Goal: Information Seeking & Learning: Compare options

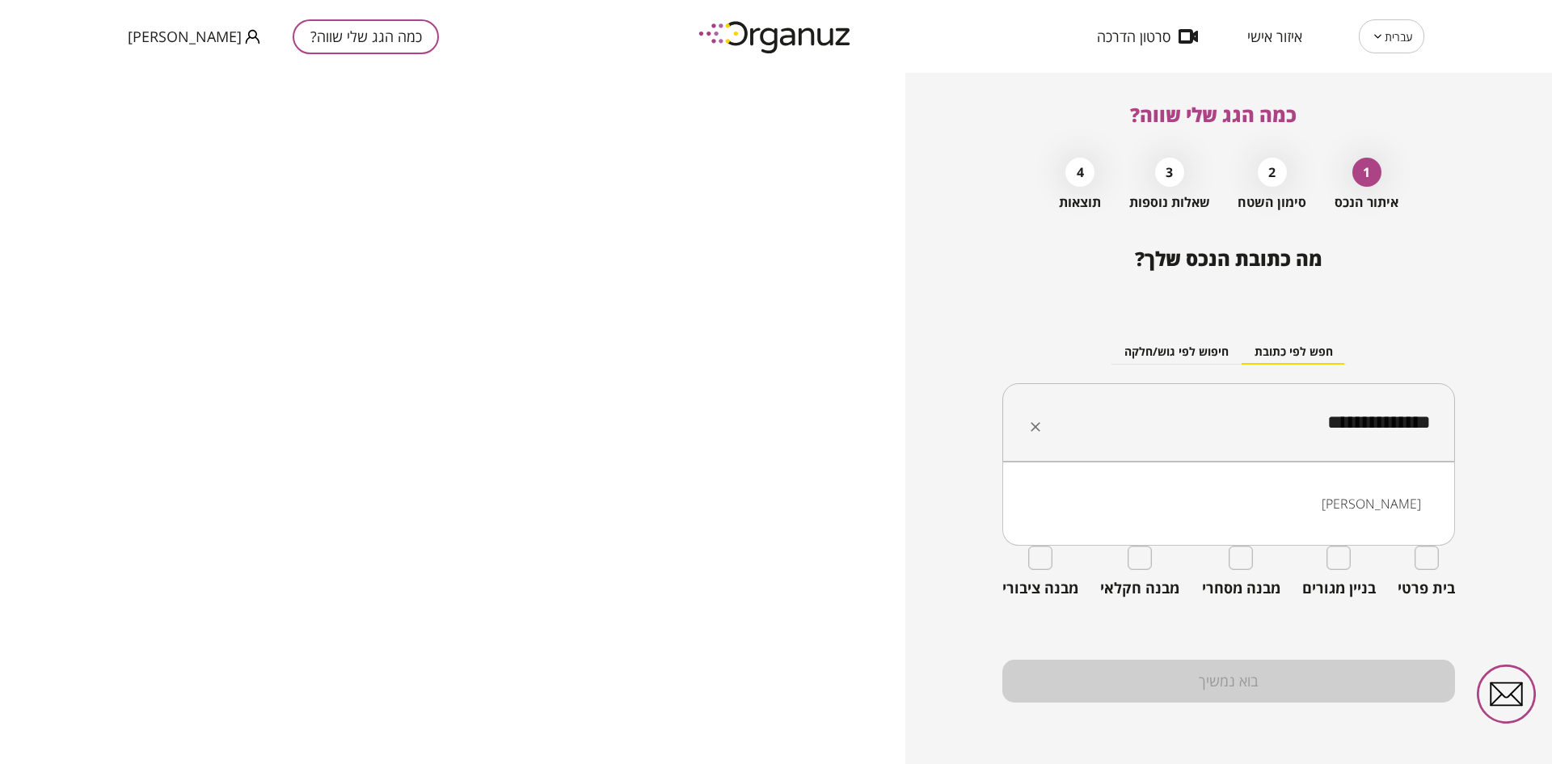
drag, startPoint x: 1242, startPoint y: 418, endPoint x: 1485, endPoint y: 451, distance: 244.8
click at [1485, 451] on div "**********" at bounding box center [1229, 418] width 647 height 691
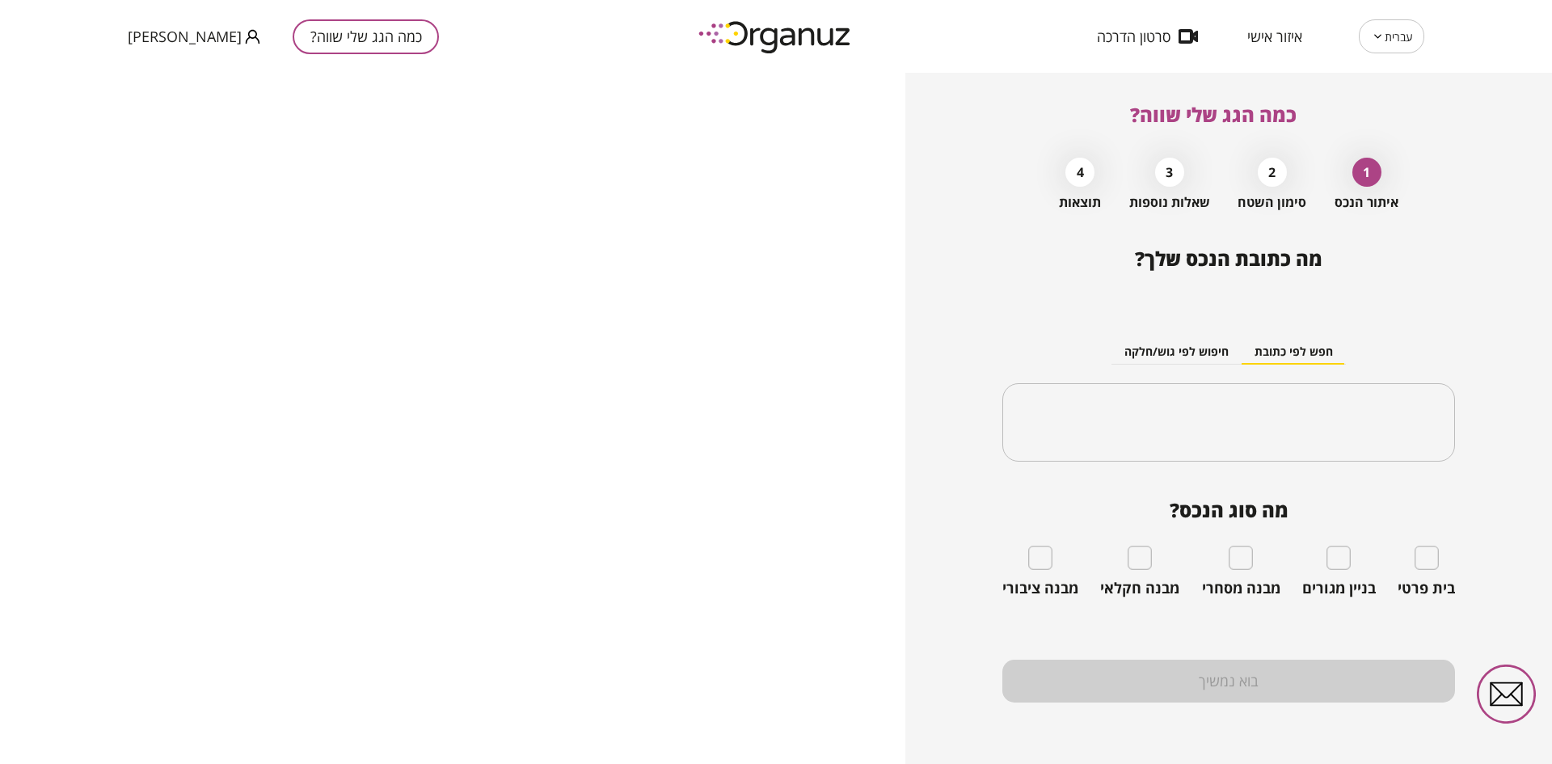
click at [1413, 344] on div "חפש לפי כתובת חיפוש לפי גוש/חלקה" at bounding box center [1229, 352] width 453 height 24
click at [1316, 420] on input "text" at bounding box center [1235, 423] width 402 height 40
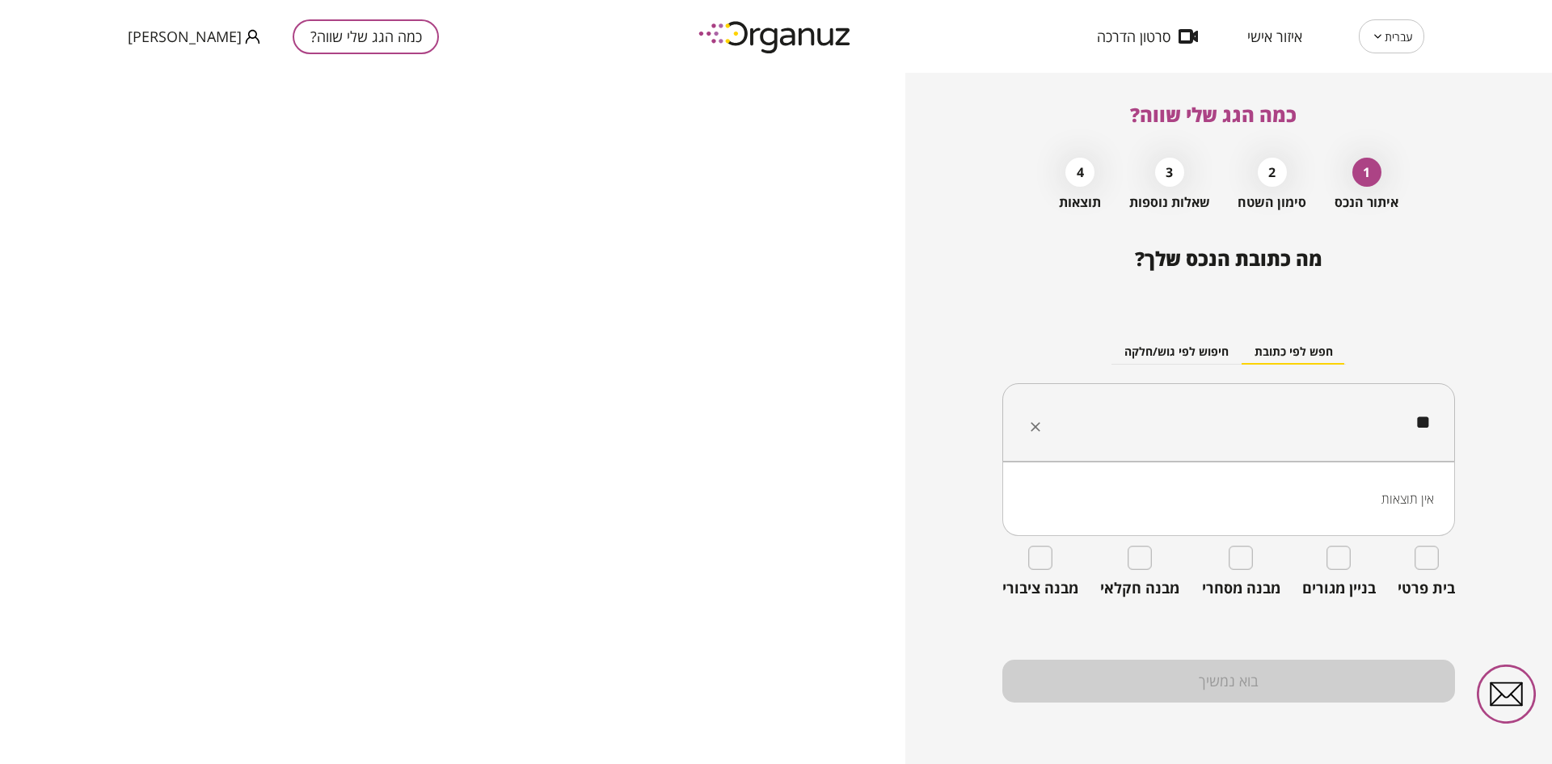
type input "*"
click at [1308, 504] on li "[PERSON_NAME] 28 נס ציונה" at bounding box center [1229, 503] width 411 height 29
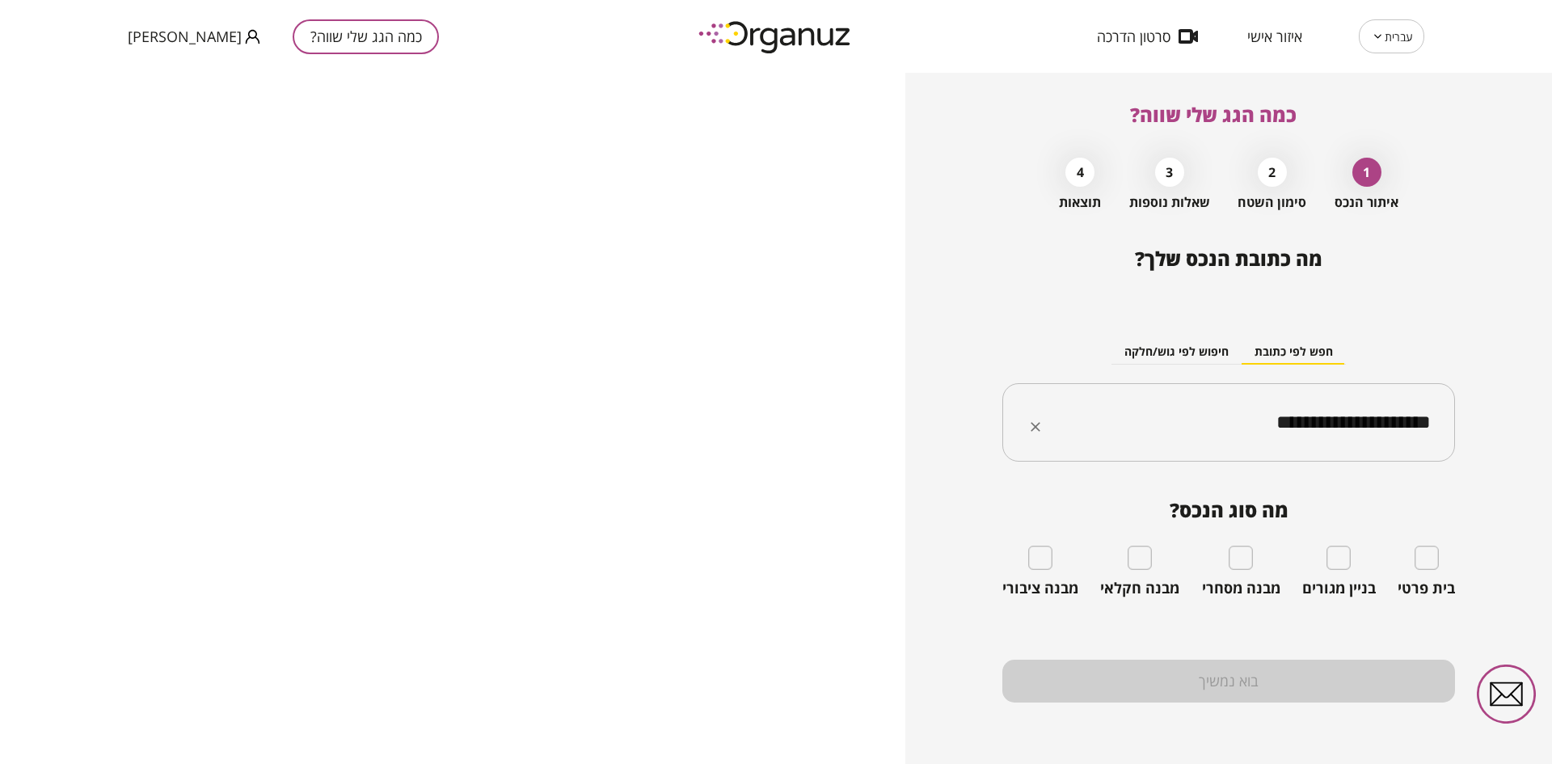
type input "**********"
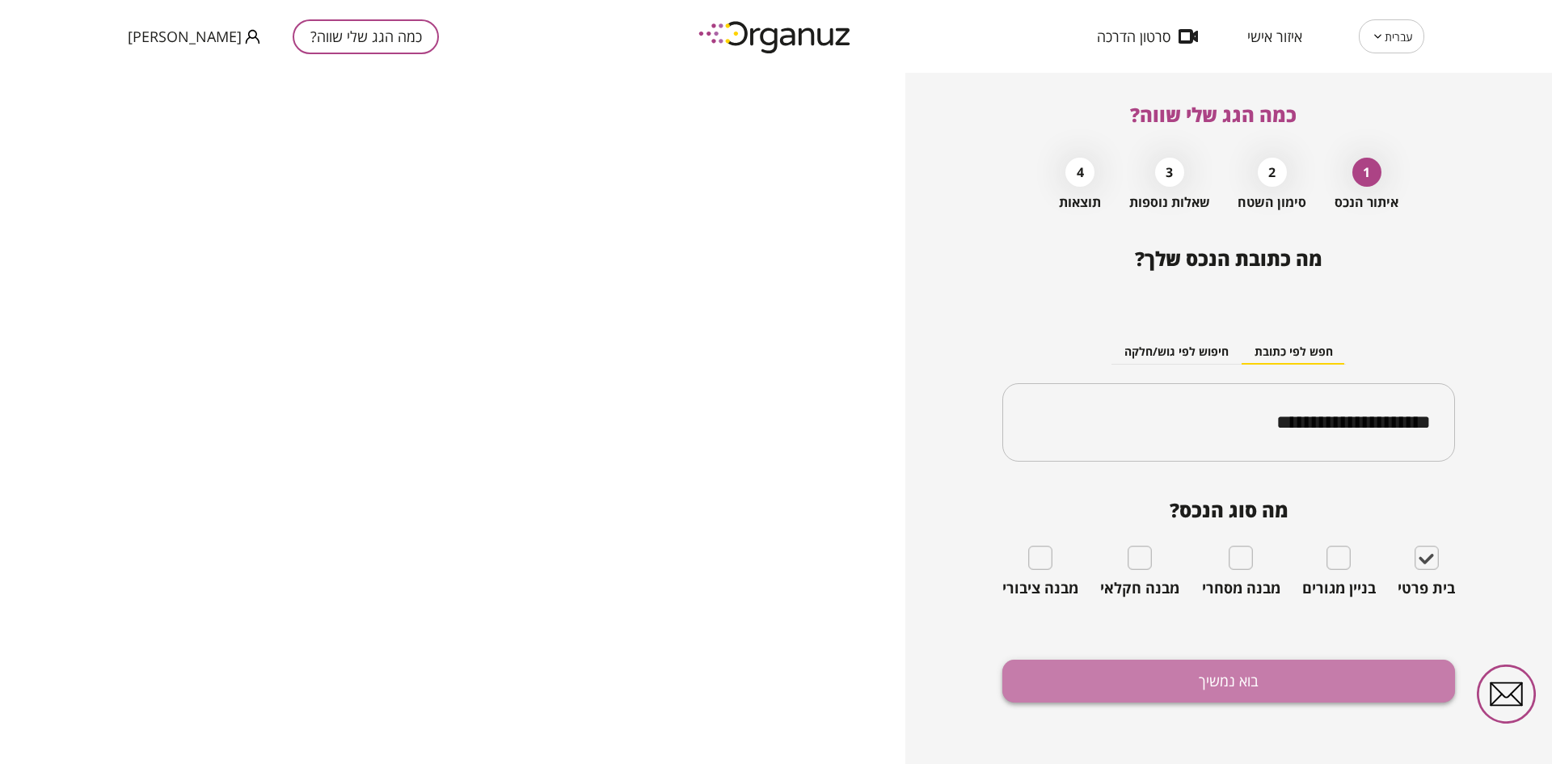
click at [1299, 670] on button "בוא נמשיך" at bounding box center [1229, 681] width 453 height 43
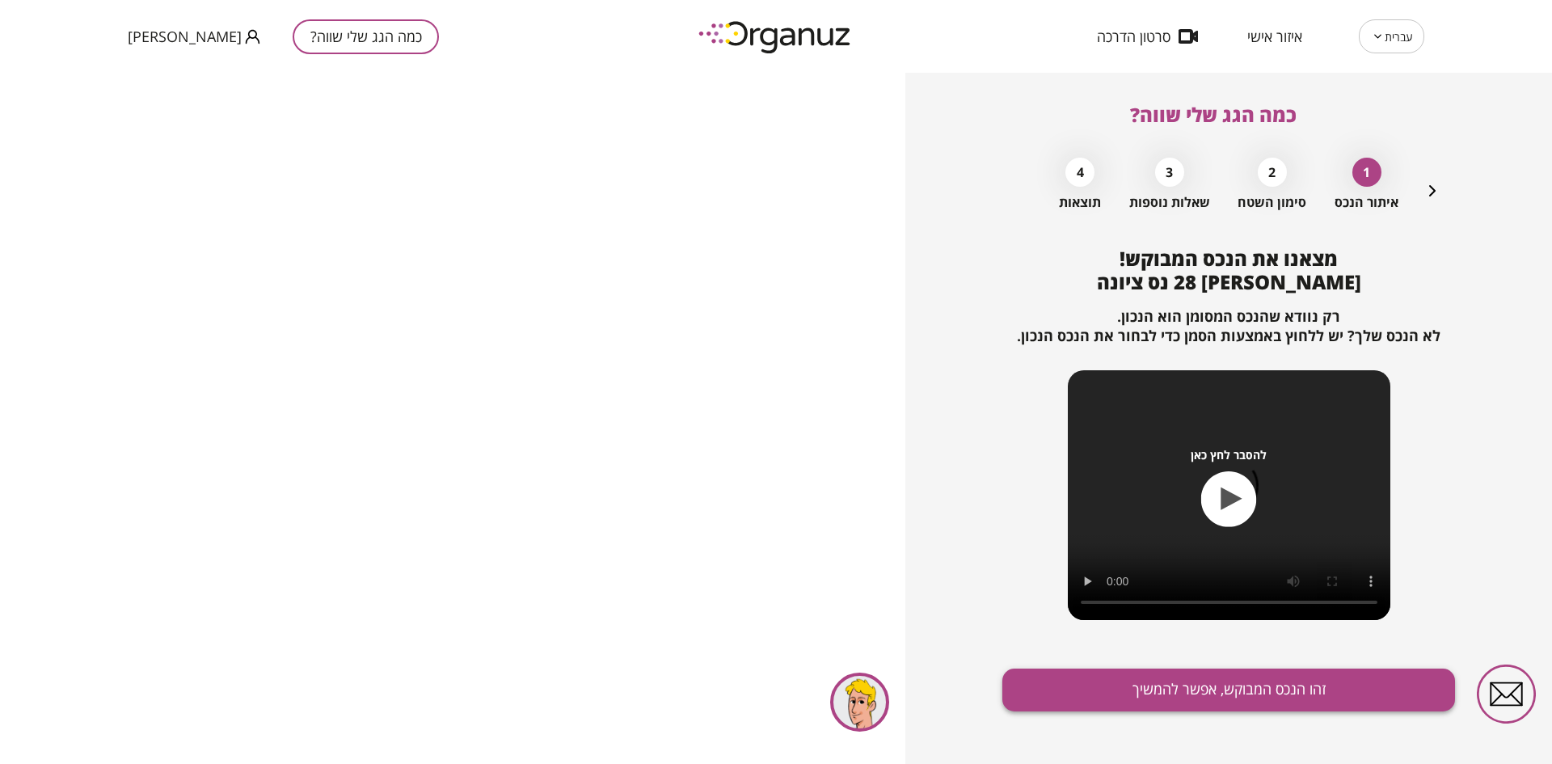
click at [1268, 681] on button "זהו הנכס המבוקש, אפשר להמשיך" at bounding box center [1229, 690] width 453 height 43
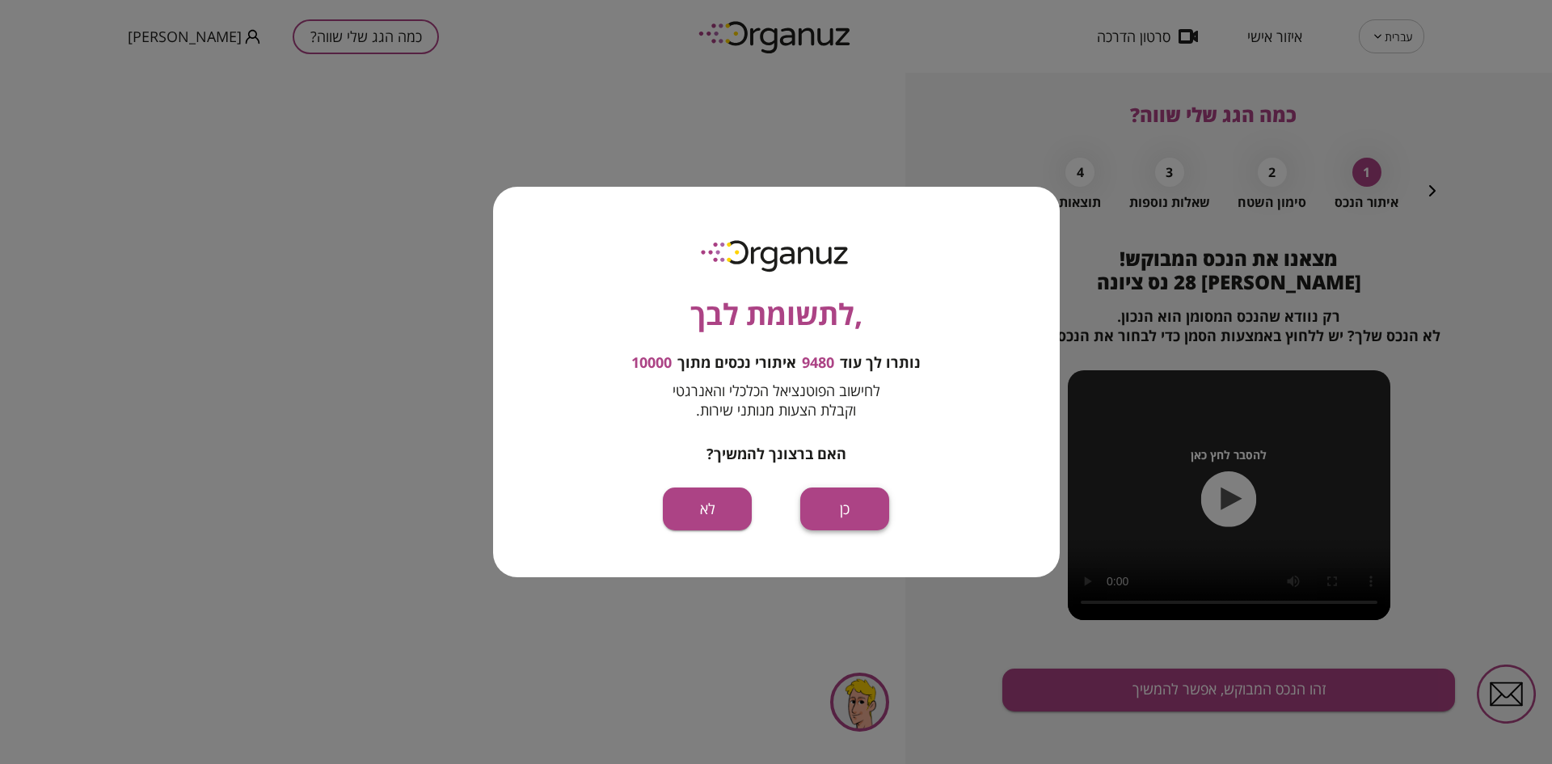
click at [856, 509] on button "כן" at bounding box center [844, 509] width 89 height 43
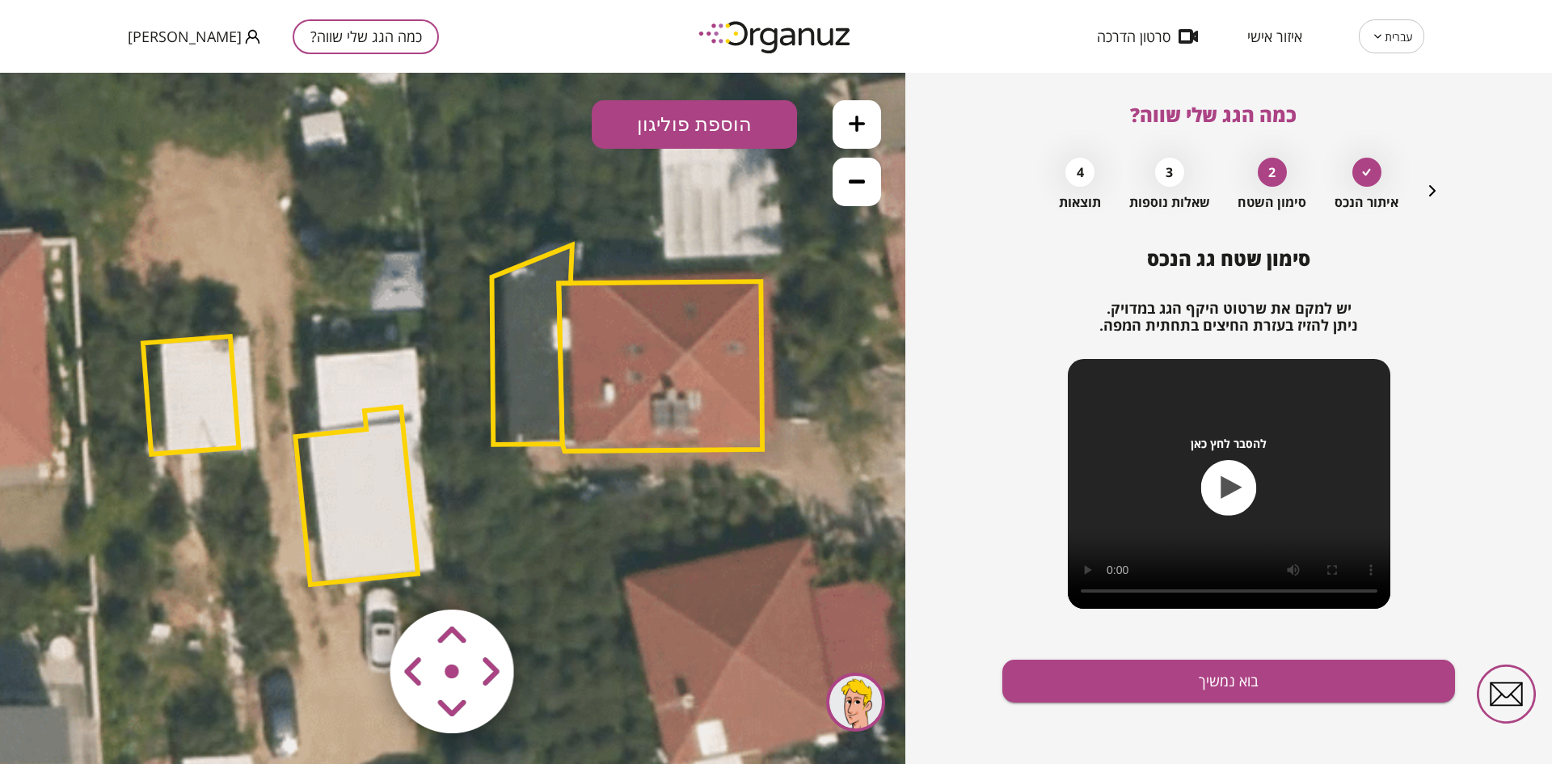
click at [357, 576] on area at bounding box center [357, 576] width 0 height 0
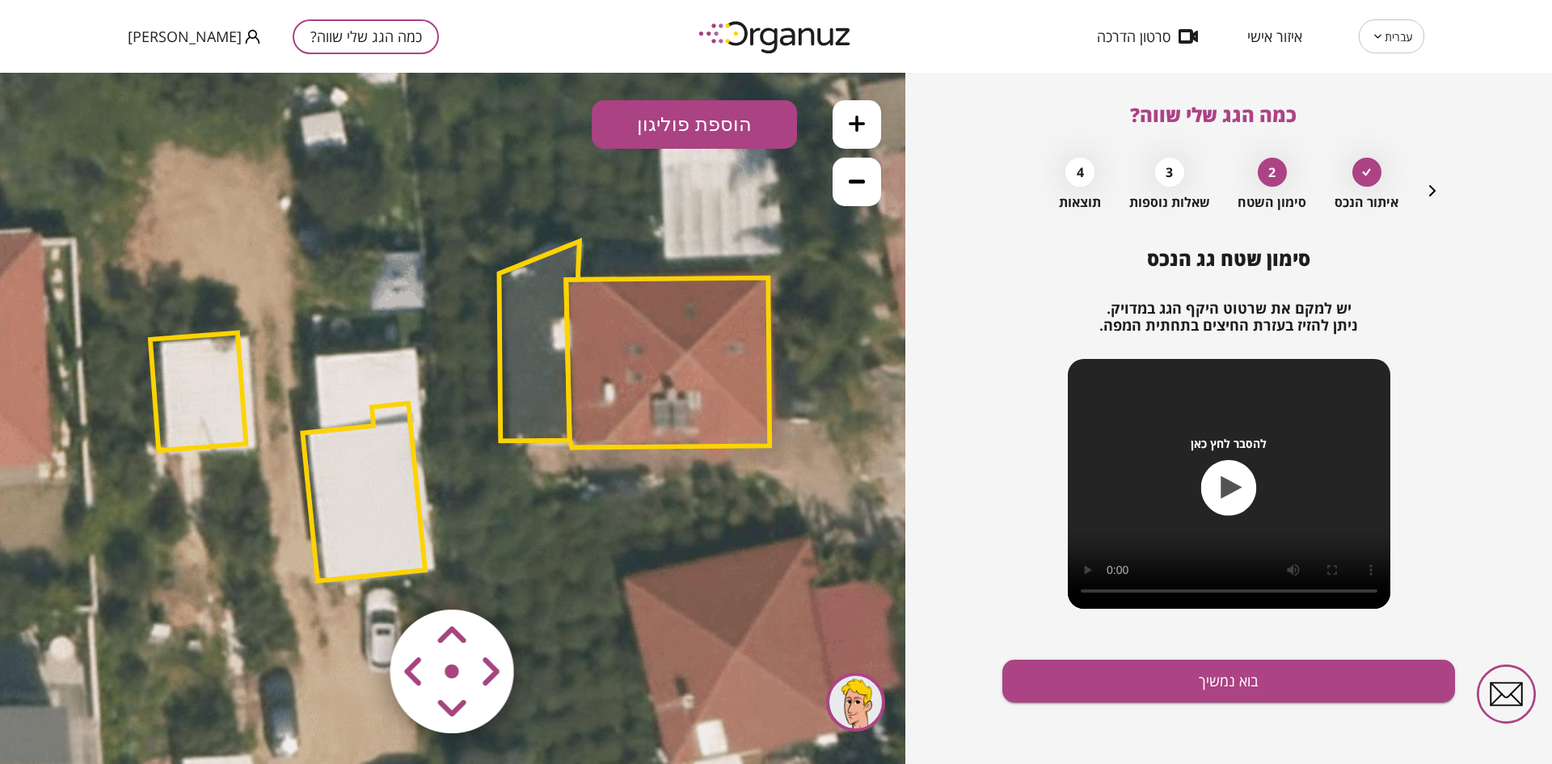
click at [357, 576] on area at bounding box center [357, 576] width 0 height 0
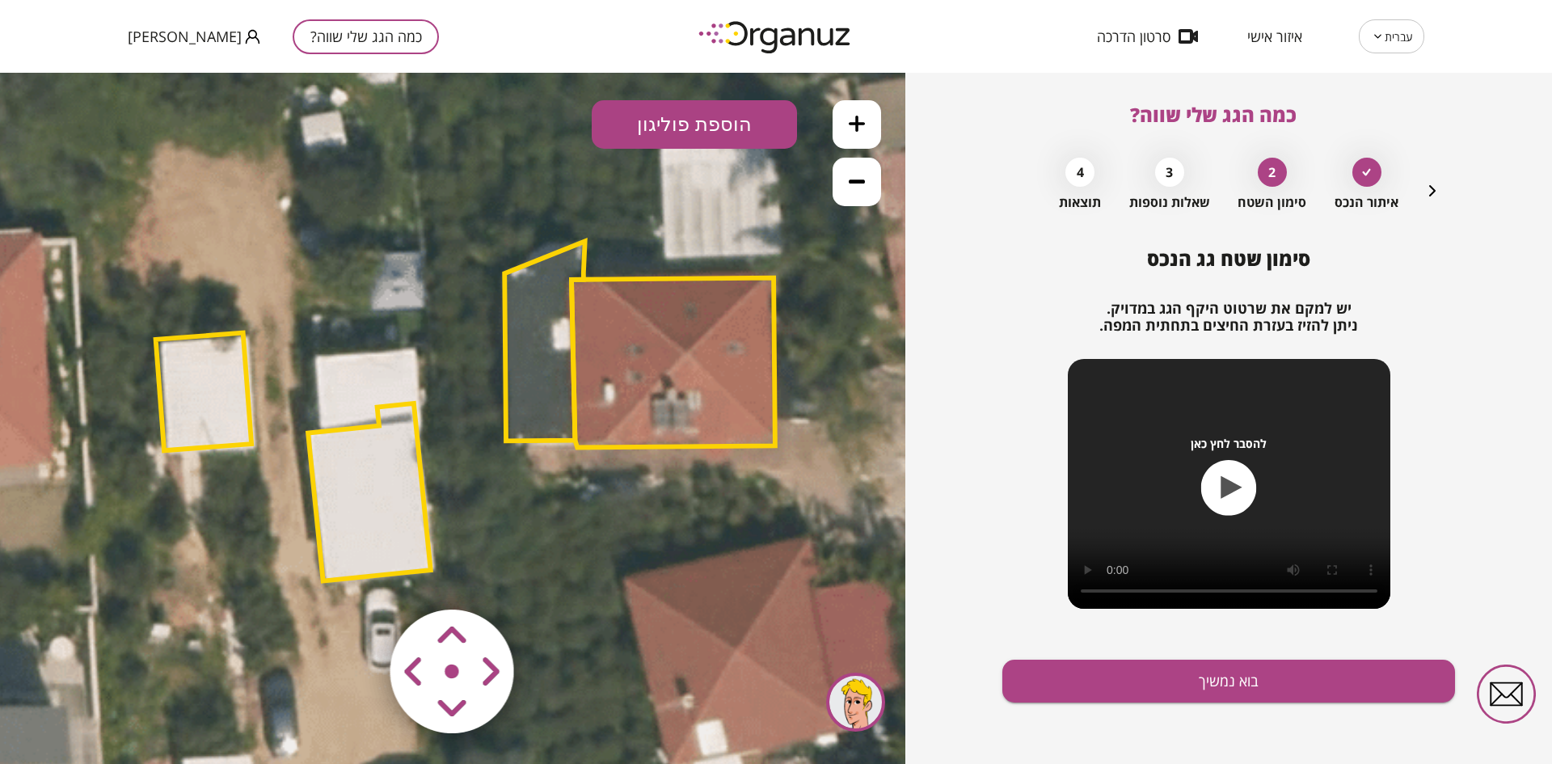
click at [357, 576] on area at bounding box center [357, 576] width 0 height 0
click at [423, 467] on polygon at bounding box center [373, 492] width 123 height 178
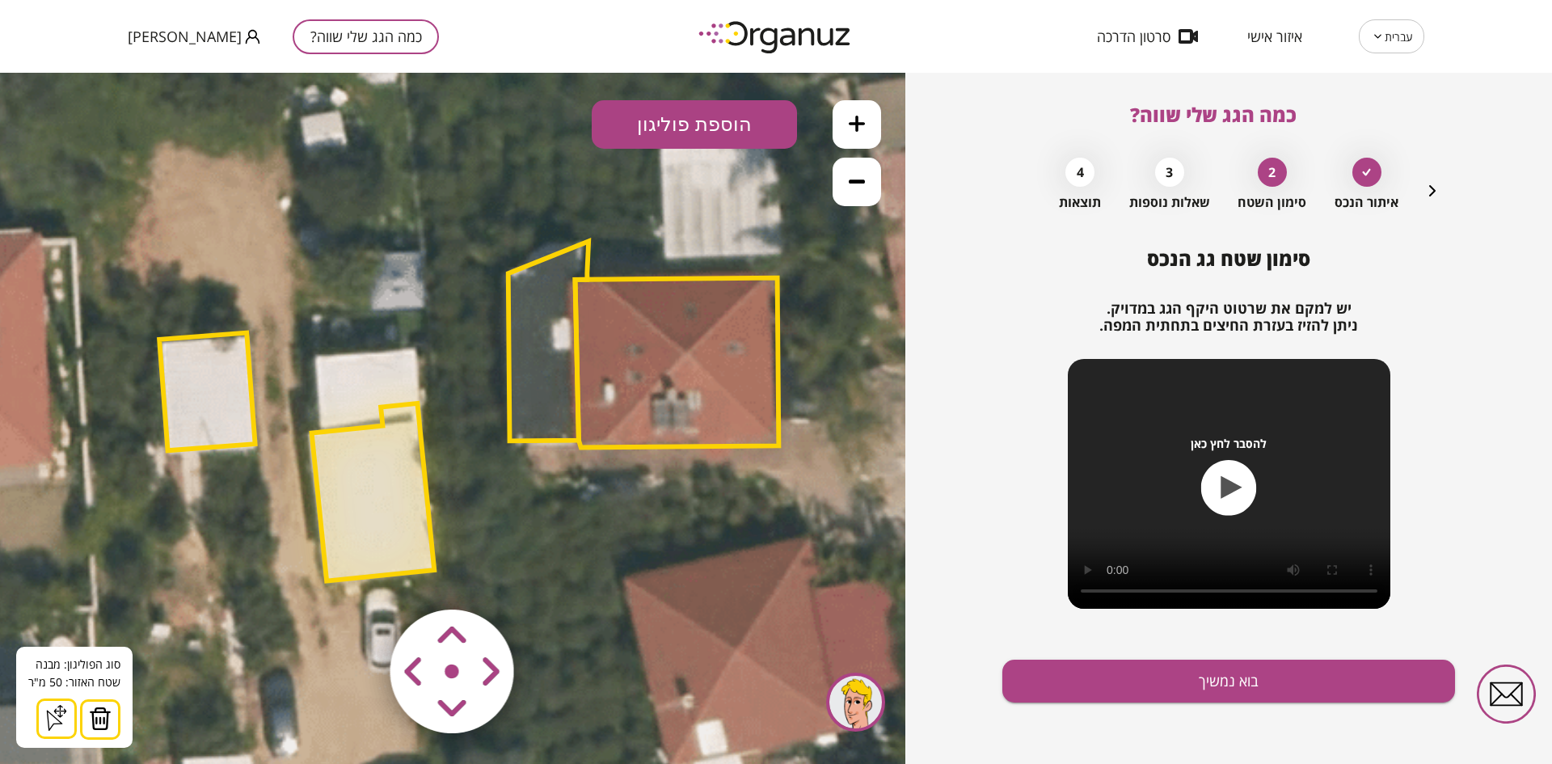
click at [99, 705] on button at bounding box center [100, 719] width 40 height 40
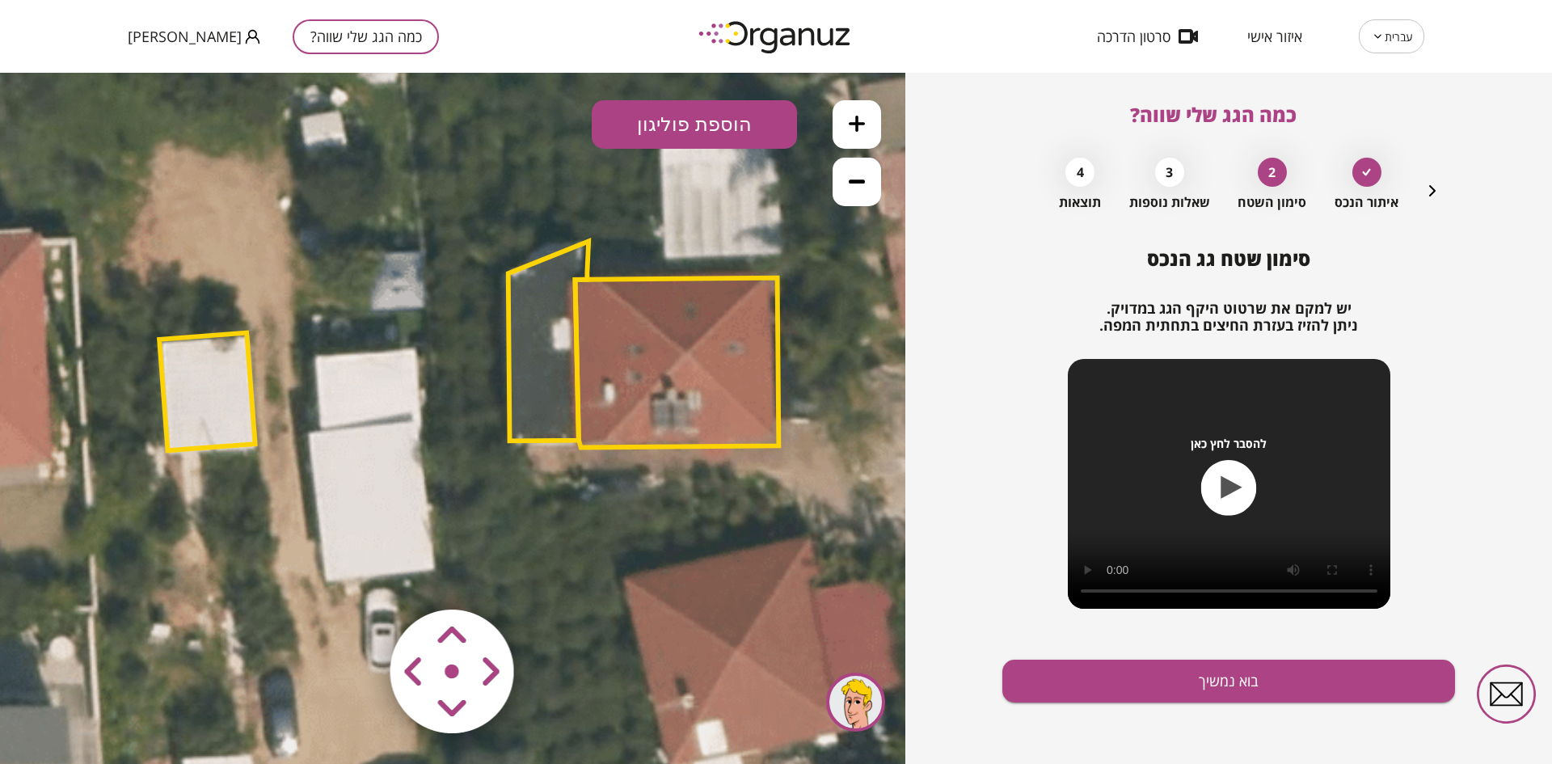
click at [663, 123] on button "הוספת פוליגון" at bounding box center [694, 124] width 205 height 49
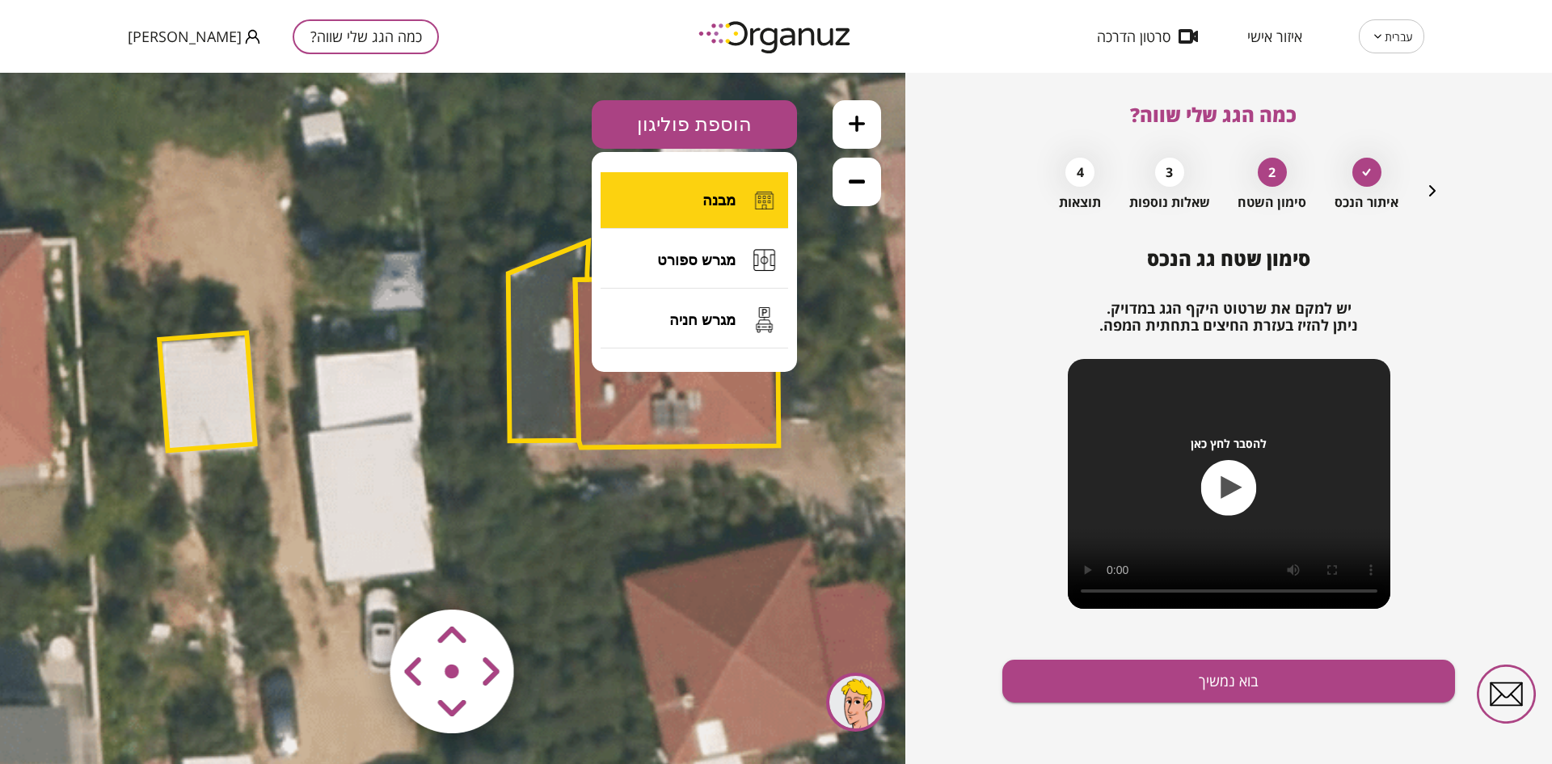
click at [697, 193] on button "מבנה" at bounding box center [695, 200] width 188 height 57
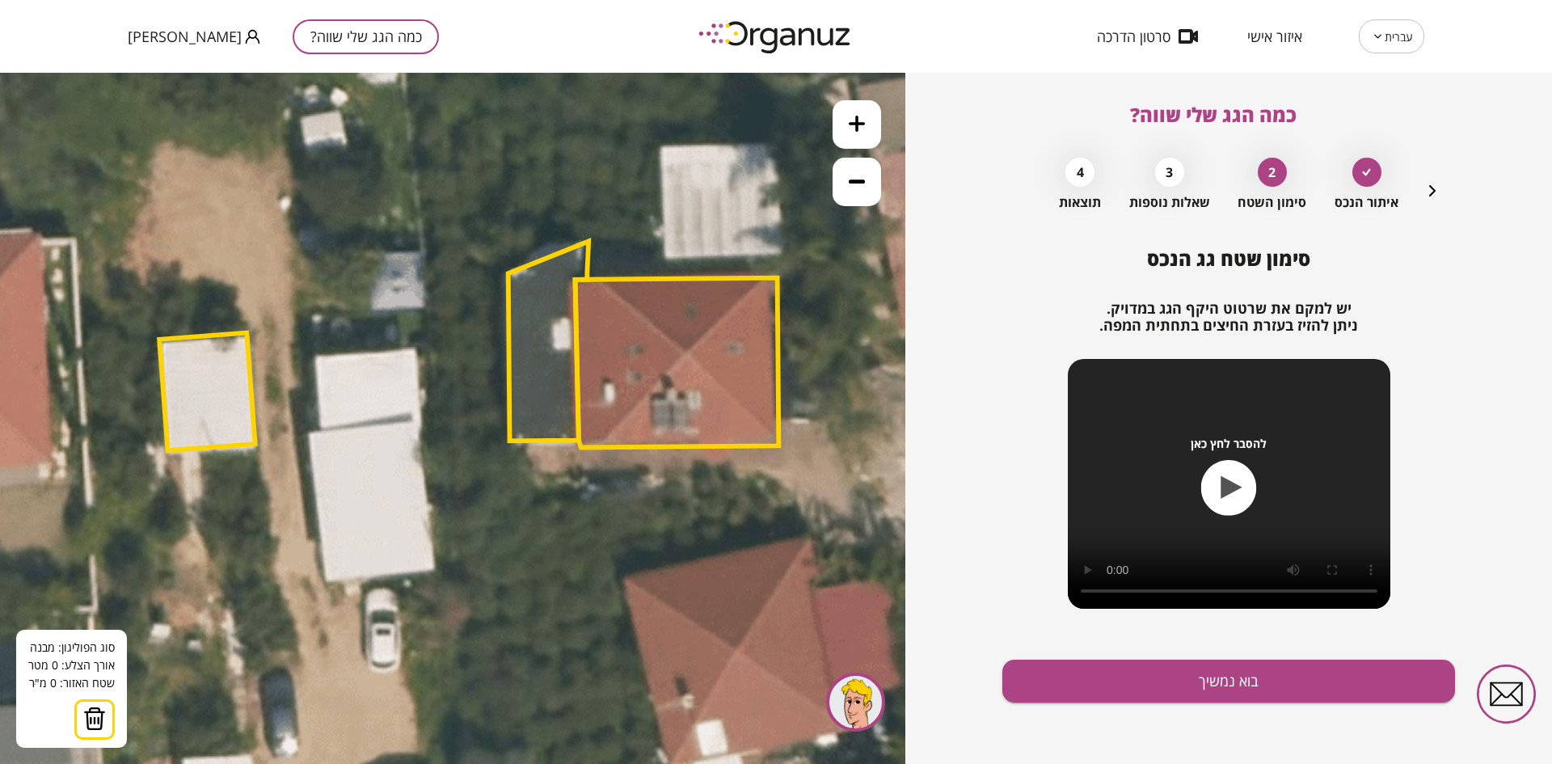
click at [414, 350] on icon at bounding box center [454, 418] width 1911 height 1911
click at [311, 358] on polygon at bounding box center [362, 354] width 104 height 8
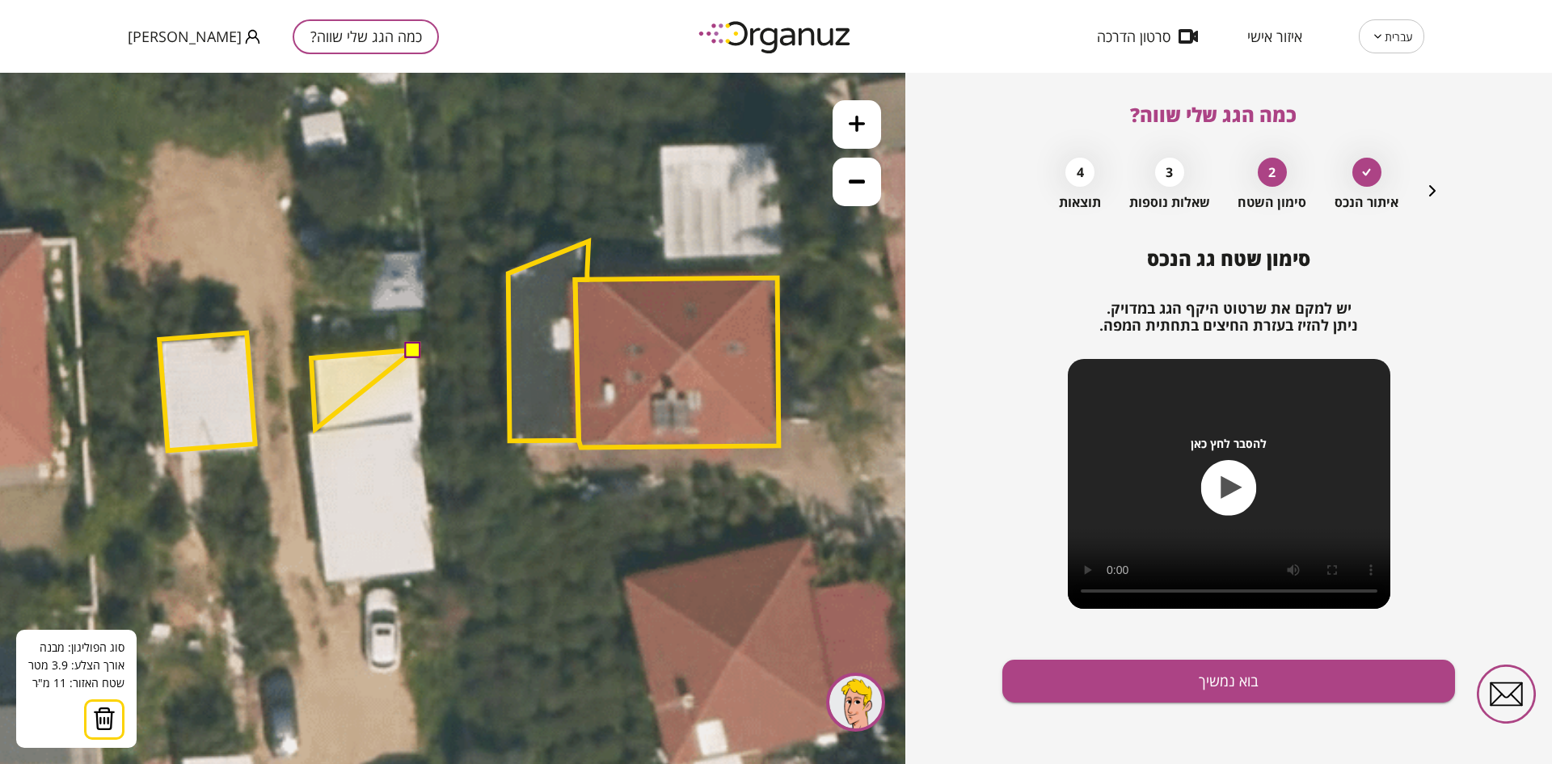
click at [315, 429] on polygon at bounding box center [362, 389] width 103 height 79
click at [306, 436] on polygon at bounding box center [360, 393] width 108 height 86
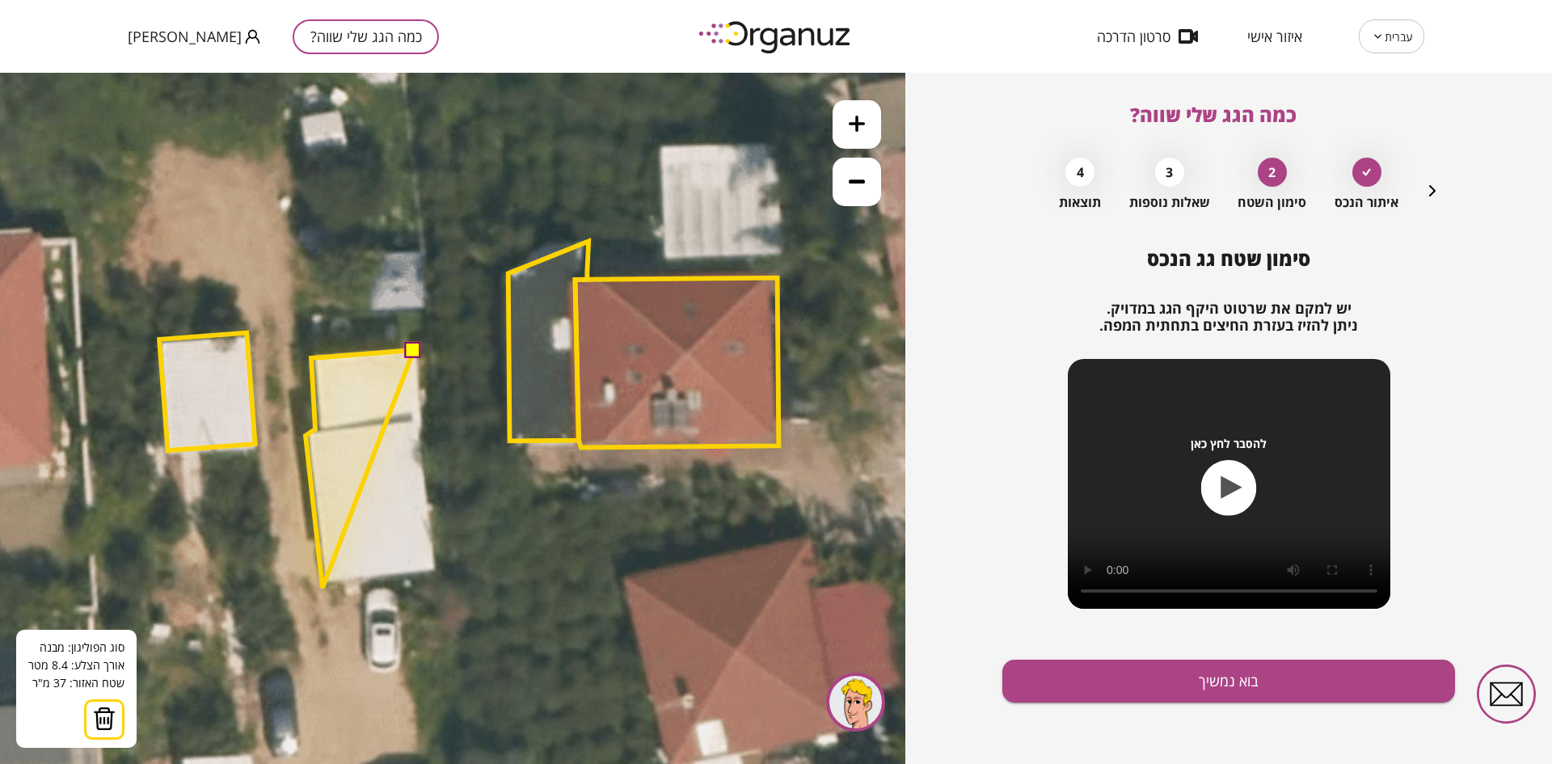
click at [323, 588] on polygon at bounding box center [360, 469] width 108 height 238
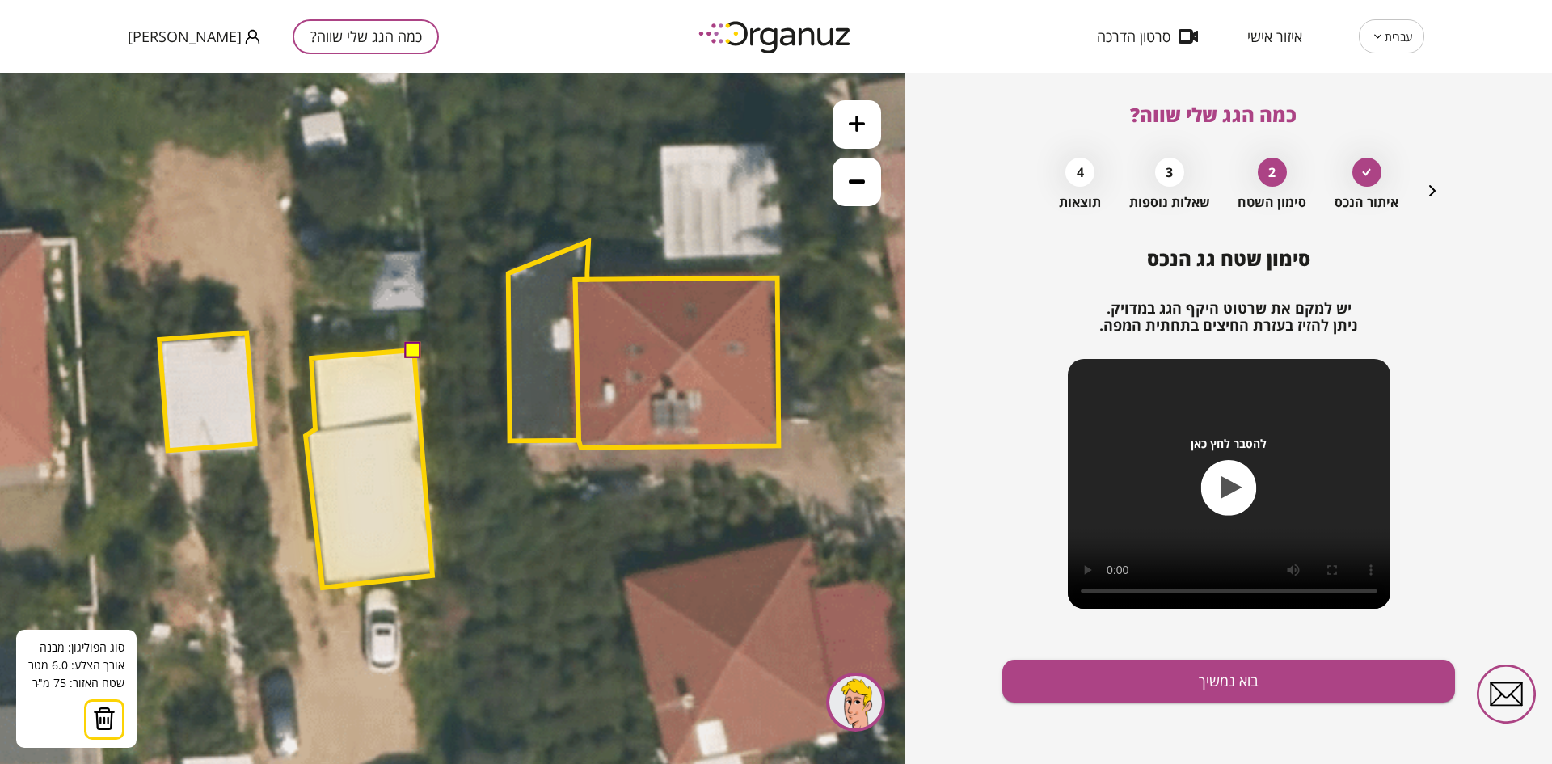
click at [433, 576] on polygon at bounding box center [369, 469] width 127 height 238
click at [410, 353] on button at bounding box center [413, 349] width 16 height 16
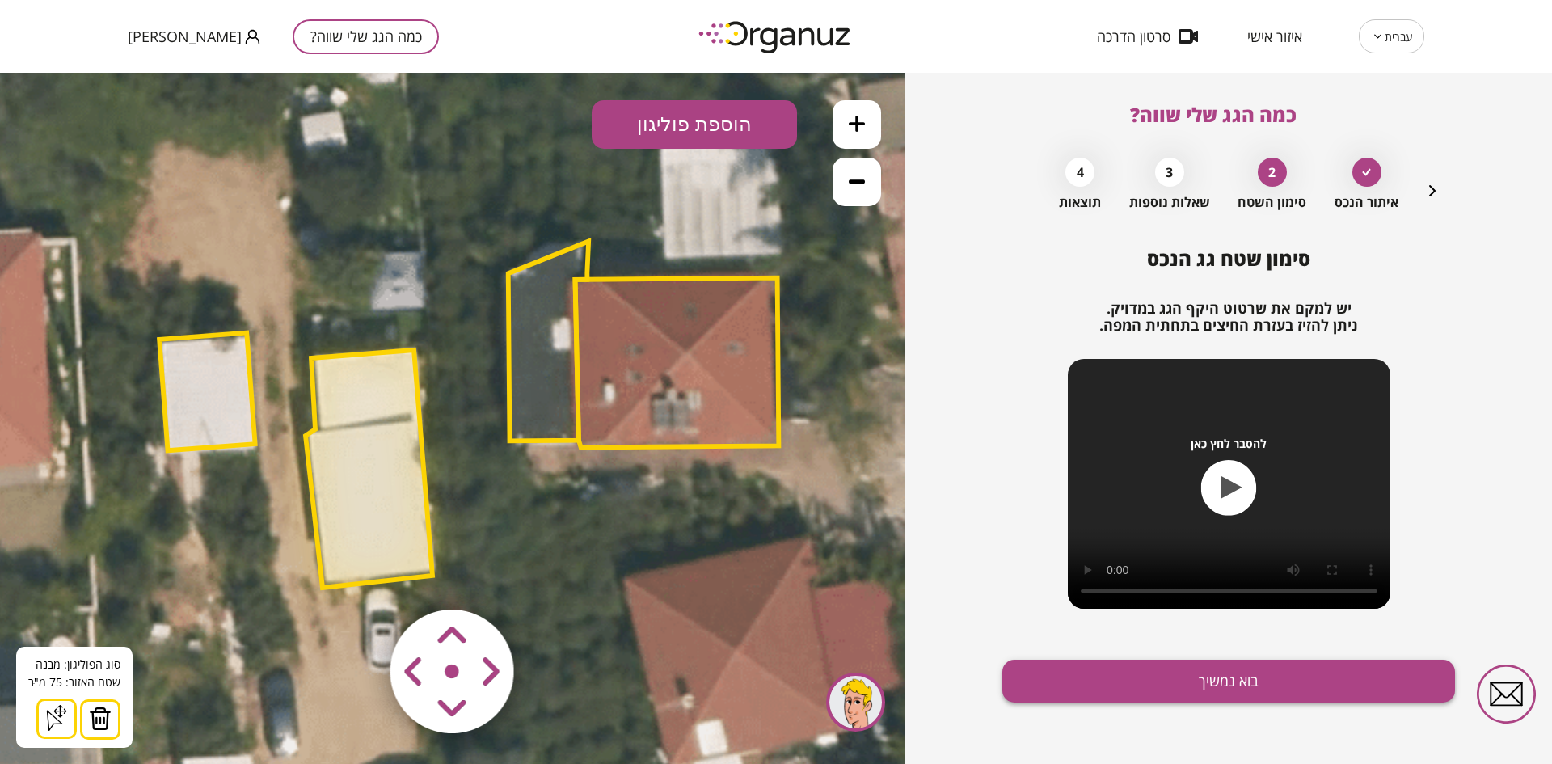
click at [1069, 672] on button "בוא נמשיך" at bounding box center [1229, 681] width 453 height 43
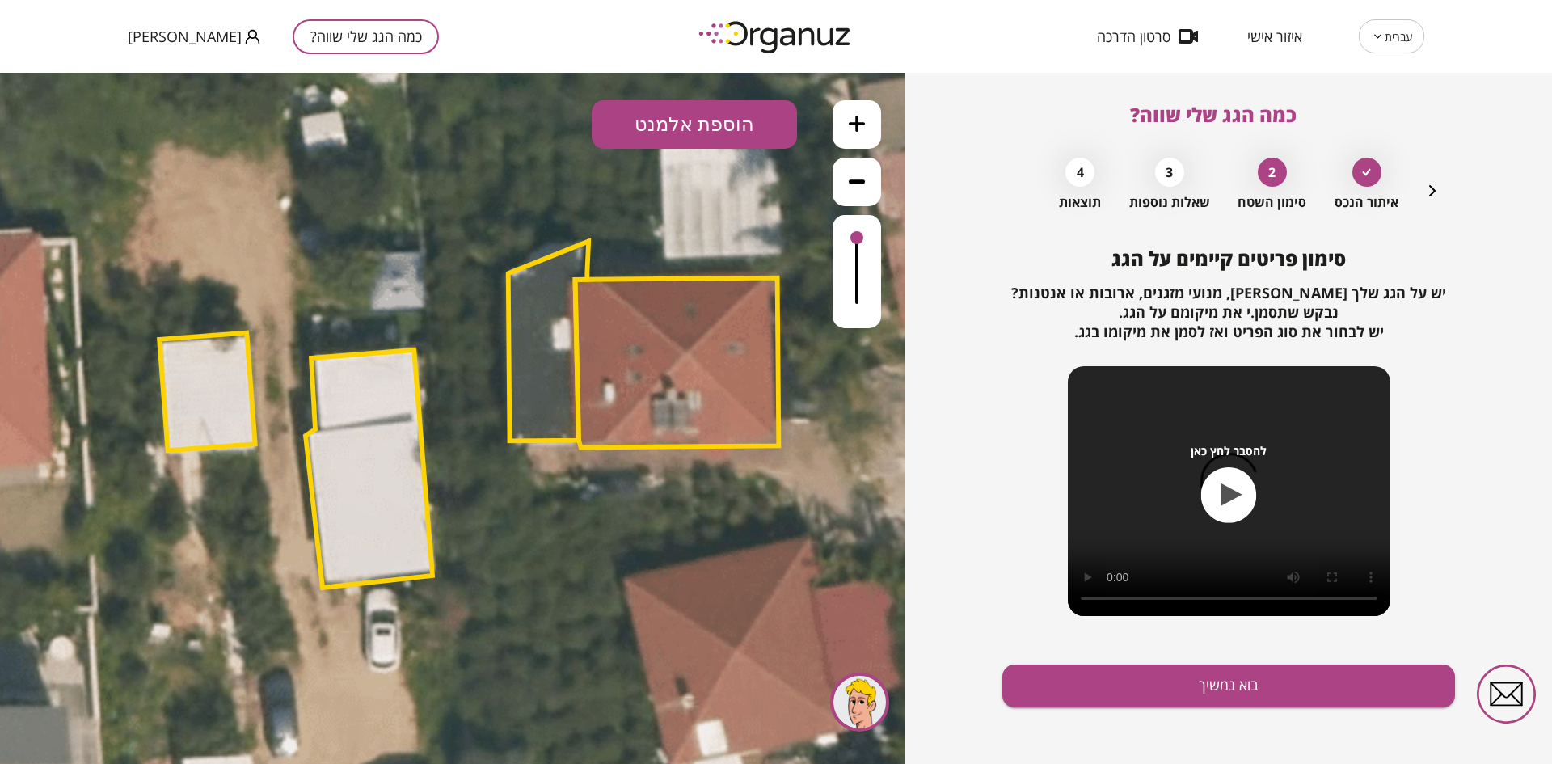
click at [623, 122] on button "הוספת אלמנט" at bounding box center [694, 124] width 205 height 49
click at [689, 310] on div ".st0 { fill: #FFFFFF; } .st0 { fill: #FFFFFF; }" at bounding box center [453, 418] width 906 height 691
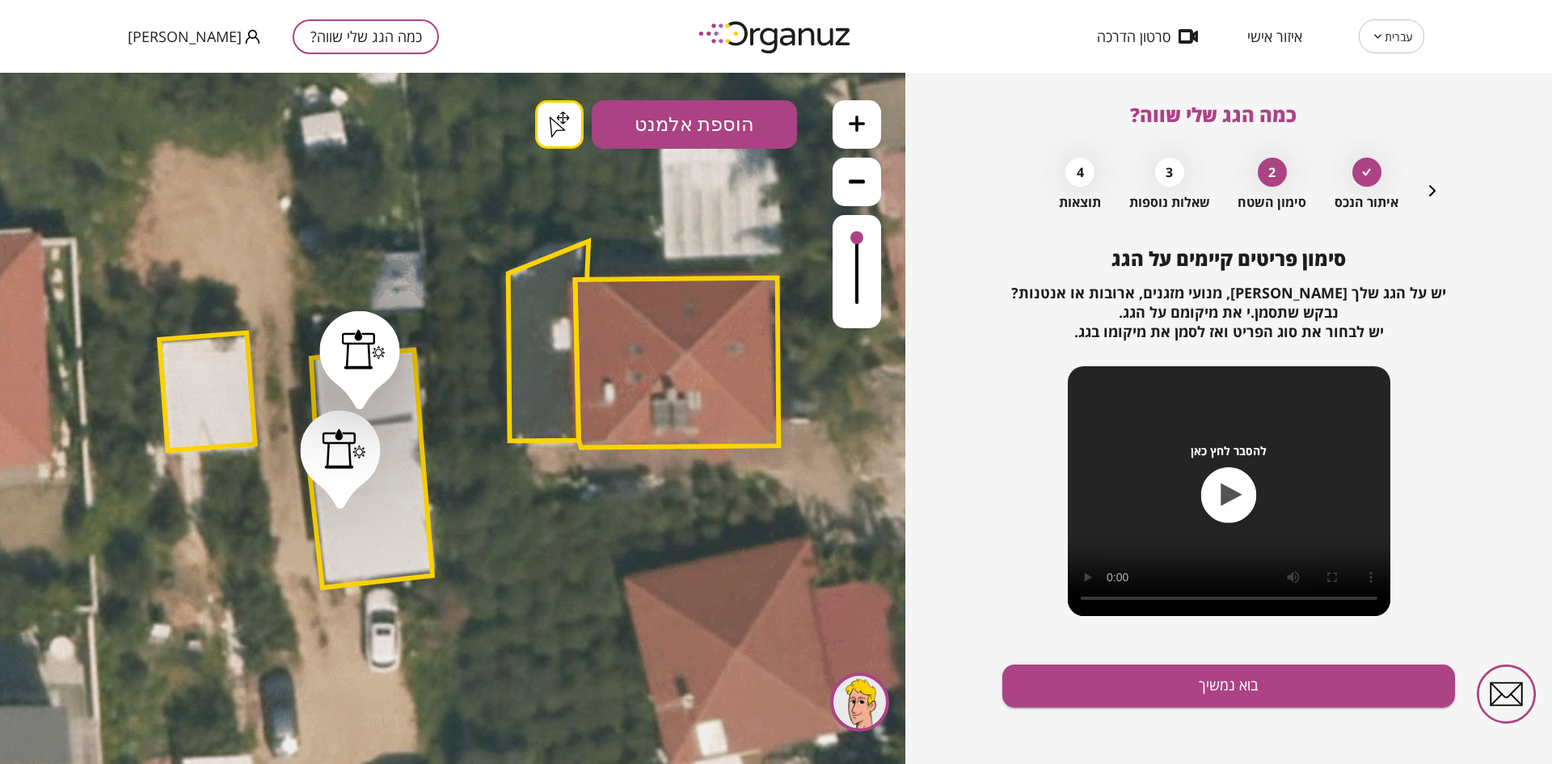
click at [553, 121] on div ".st0 { fill: #FFFFFF; } .st0 { fill: #FFFFFF; }" at bounding box center [453, 418] width 906 height 691
click at [367, 361] on div at bounding box center [364, 349] width 44 height 40
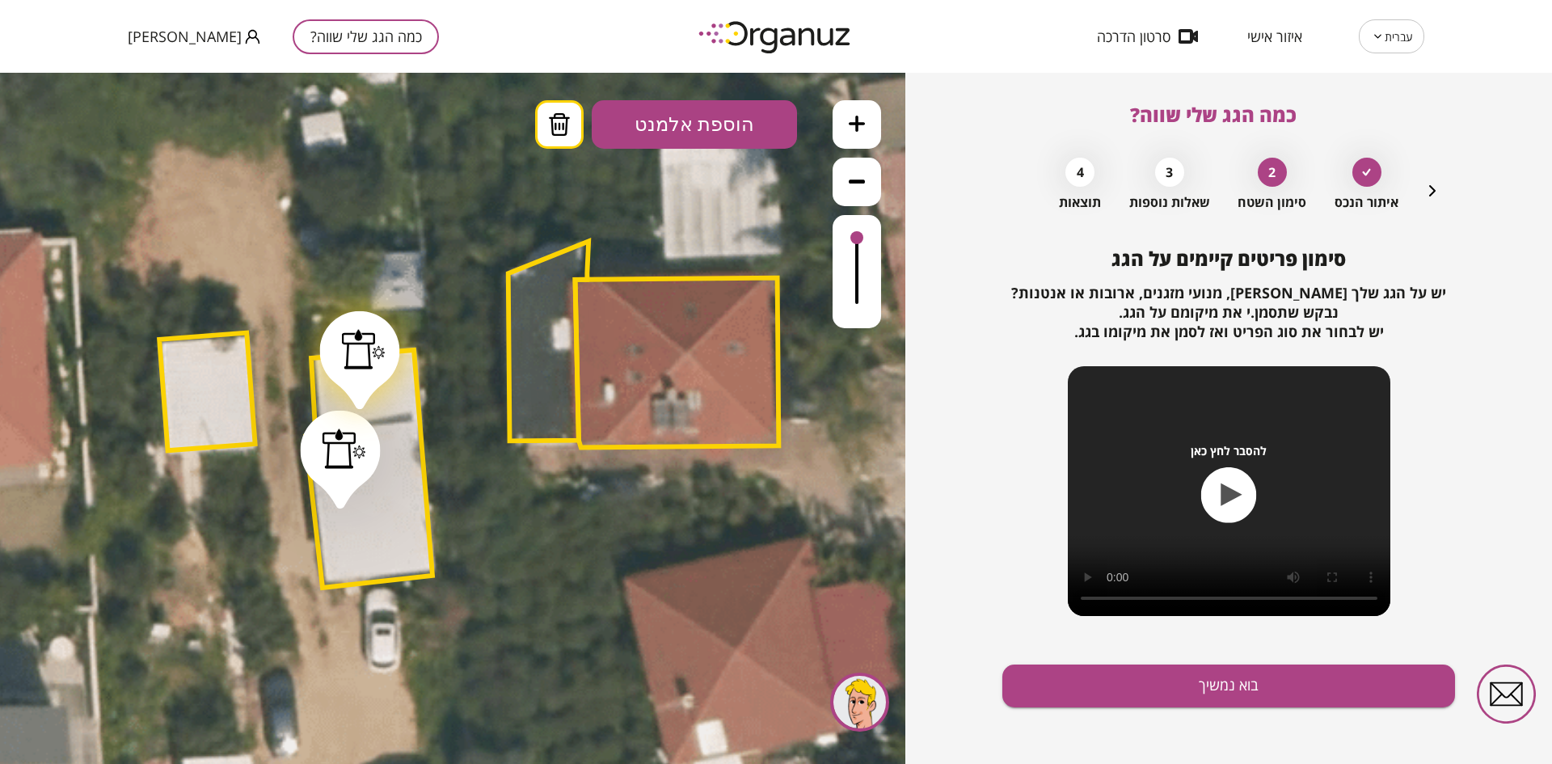
click at [344, 463] on div at bounding box center [344, 449] width 44 height 40
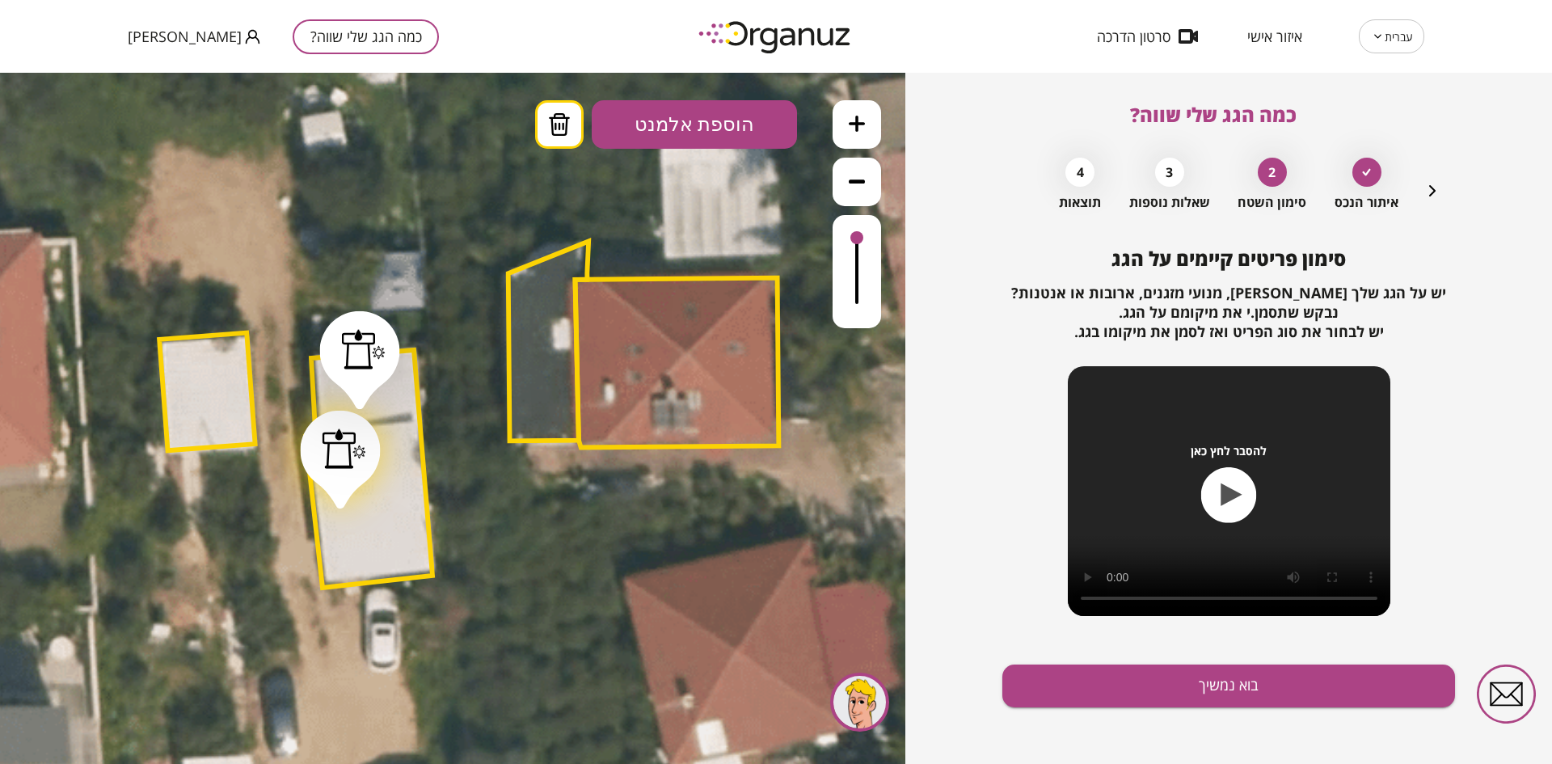
click at [548, 132] on icon at bounding box center [559, 124] width 24 height 23
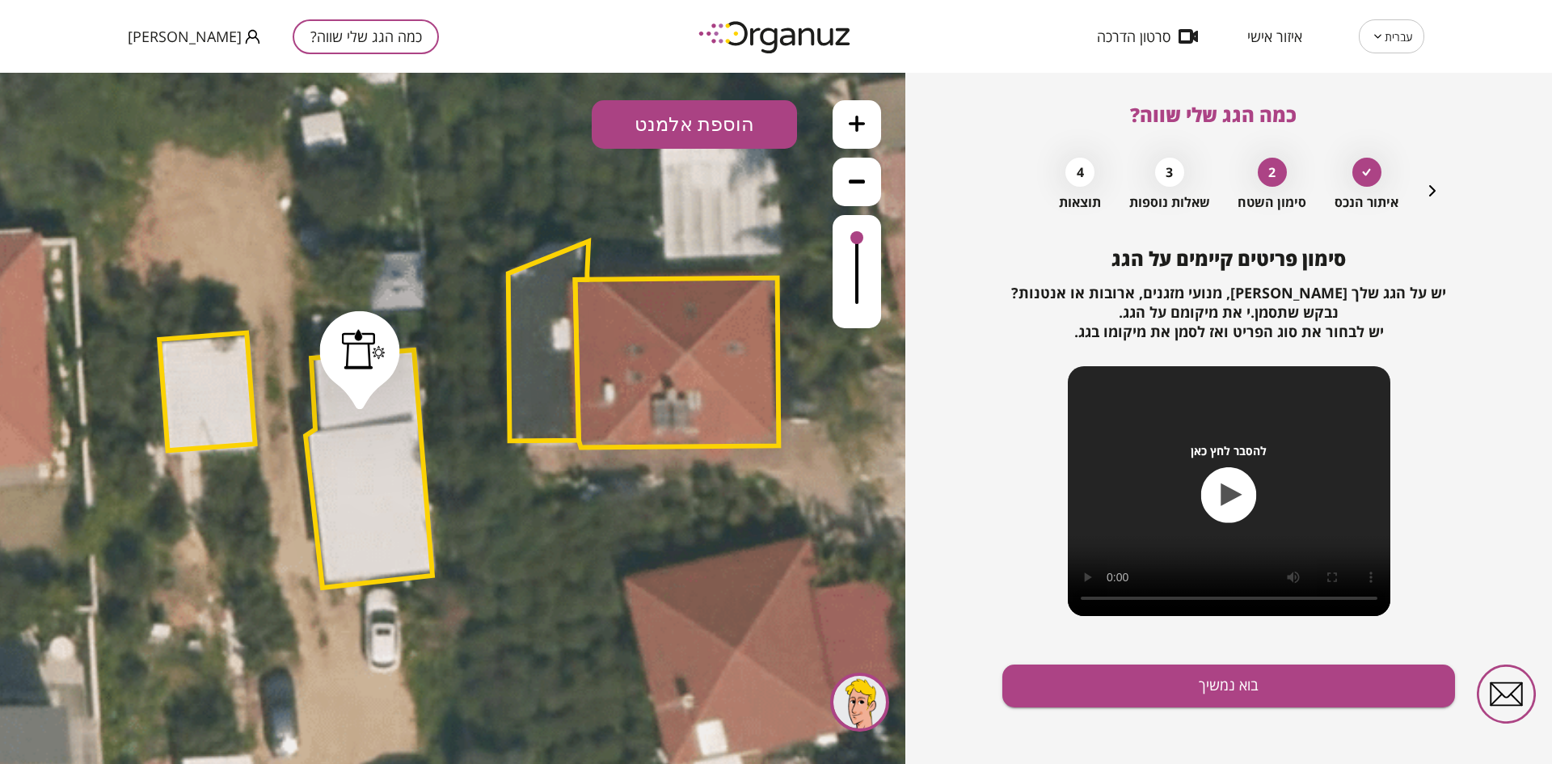
click at [405, 338] on icon at bounding box center [454, 418] width 1911 height 1911
click at [361, 349] on div at bounding box center [364, 349] width 44 height 40
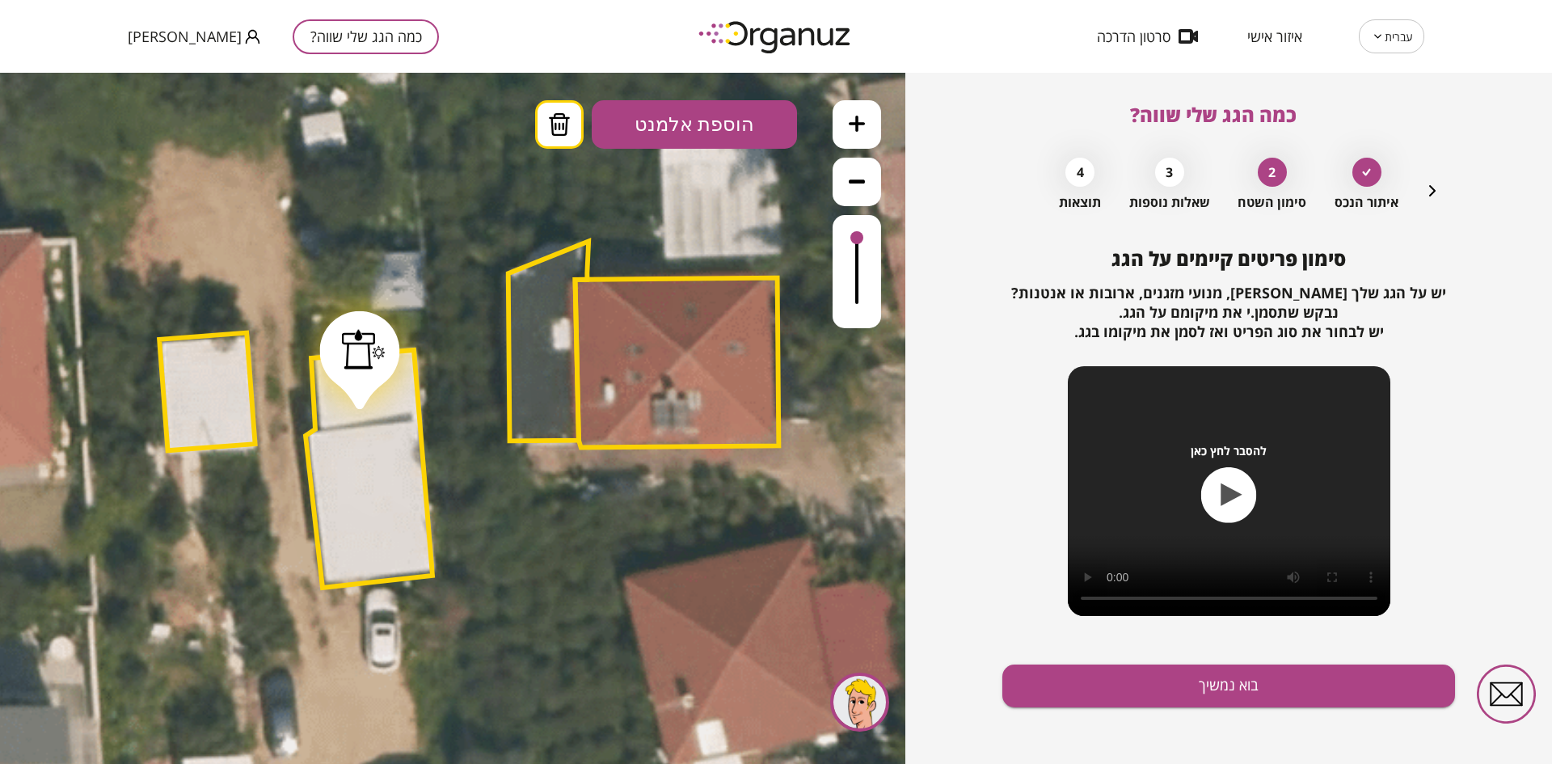
click at [541, 129] on button at bounding box center [559, 124] width 49 height 49
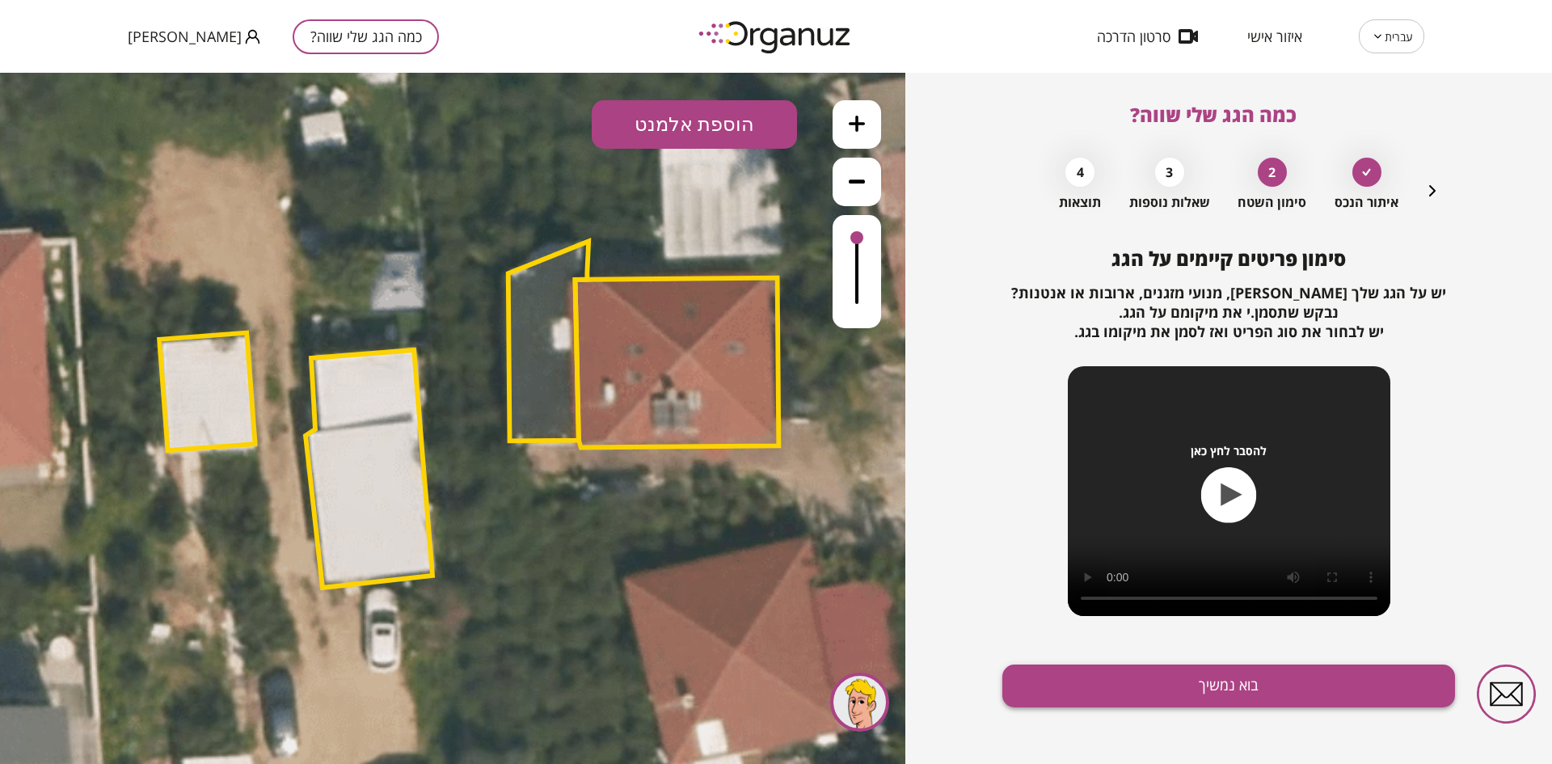
click at [1192, 686] on button "בוא נמשיך" at bounding box center [1229, 686] width 453 height 43
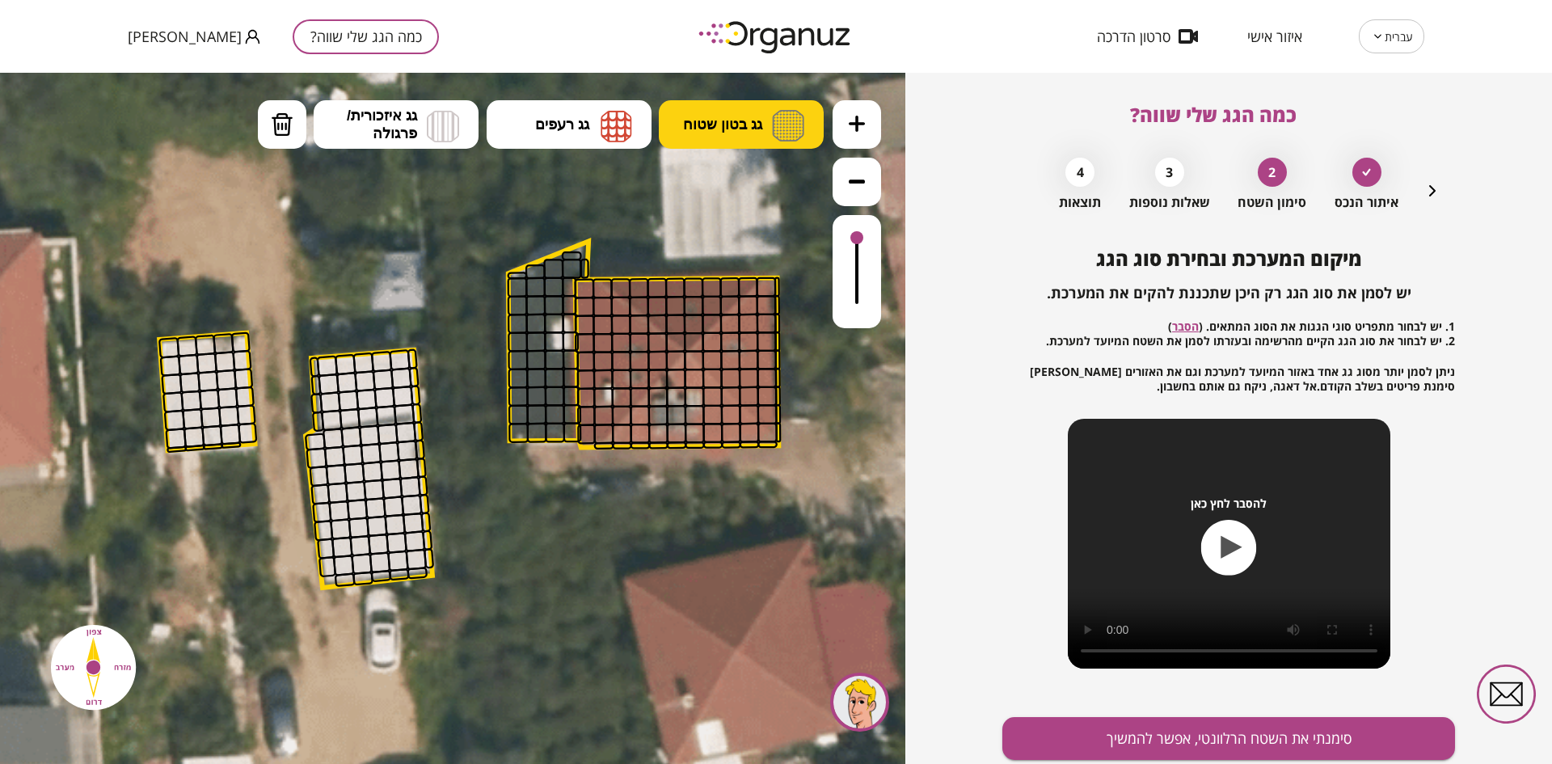
click at [767, 109] on button "גג בטון שטוח" at bounding box center [741, 124] width 165 height 49
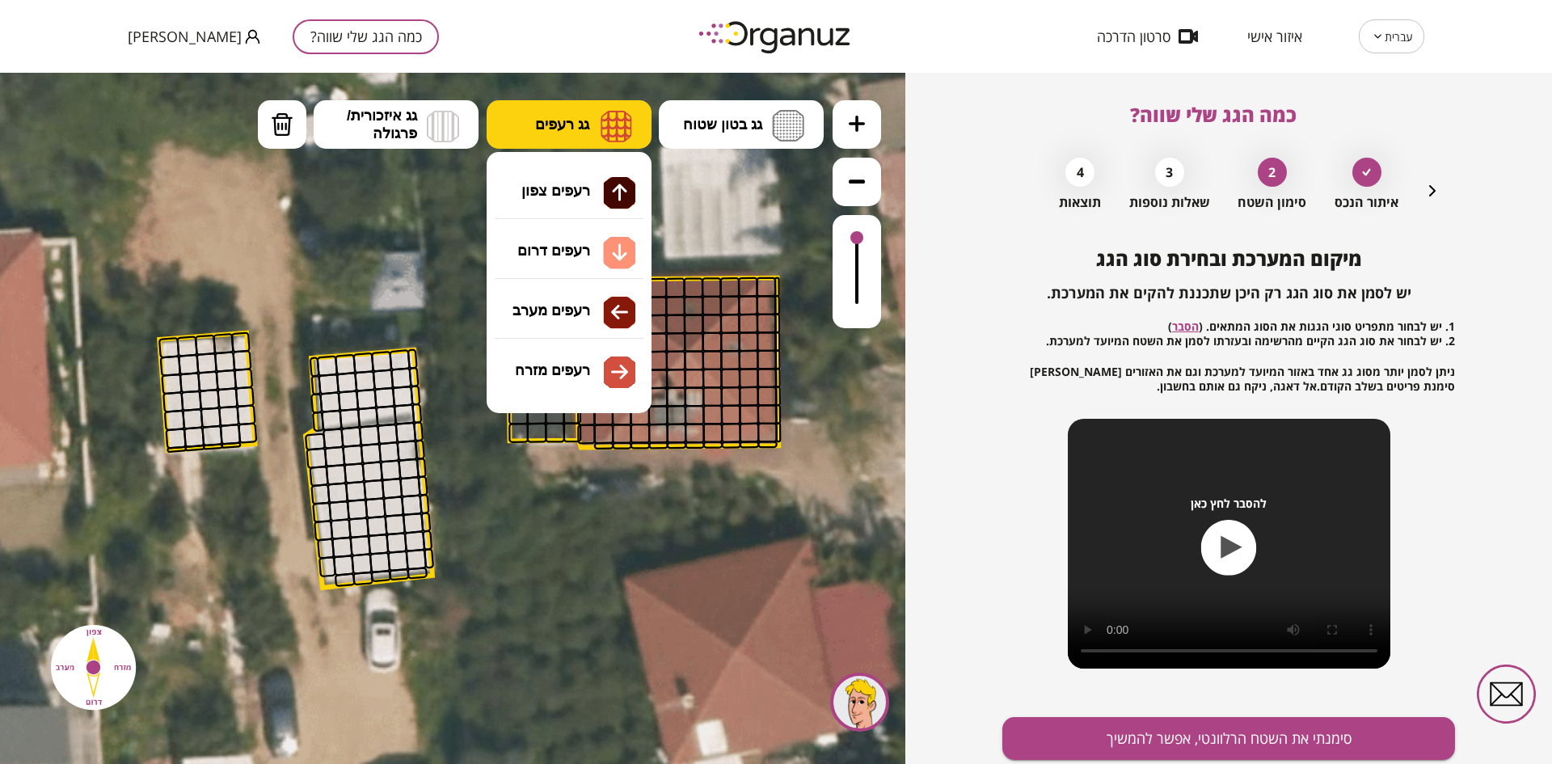
click at [564, 138] on button "גג רעפים" at bounding box center [569, 124] width 165 height 49
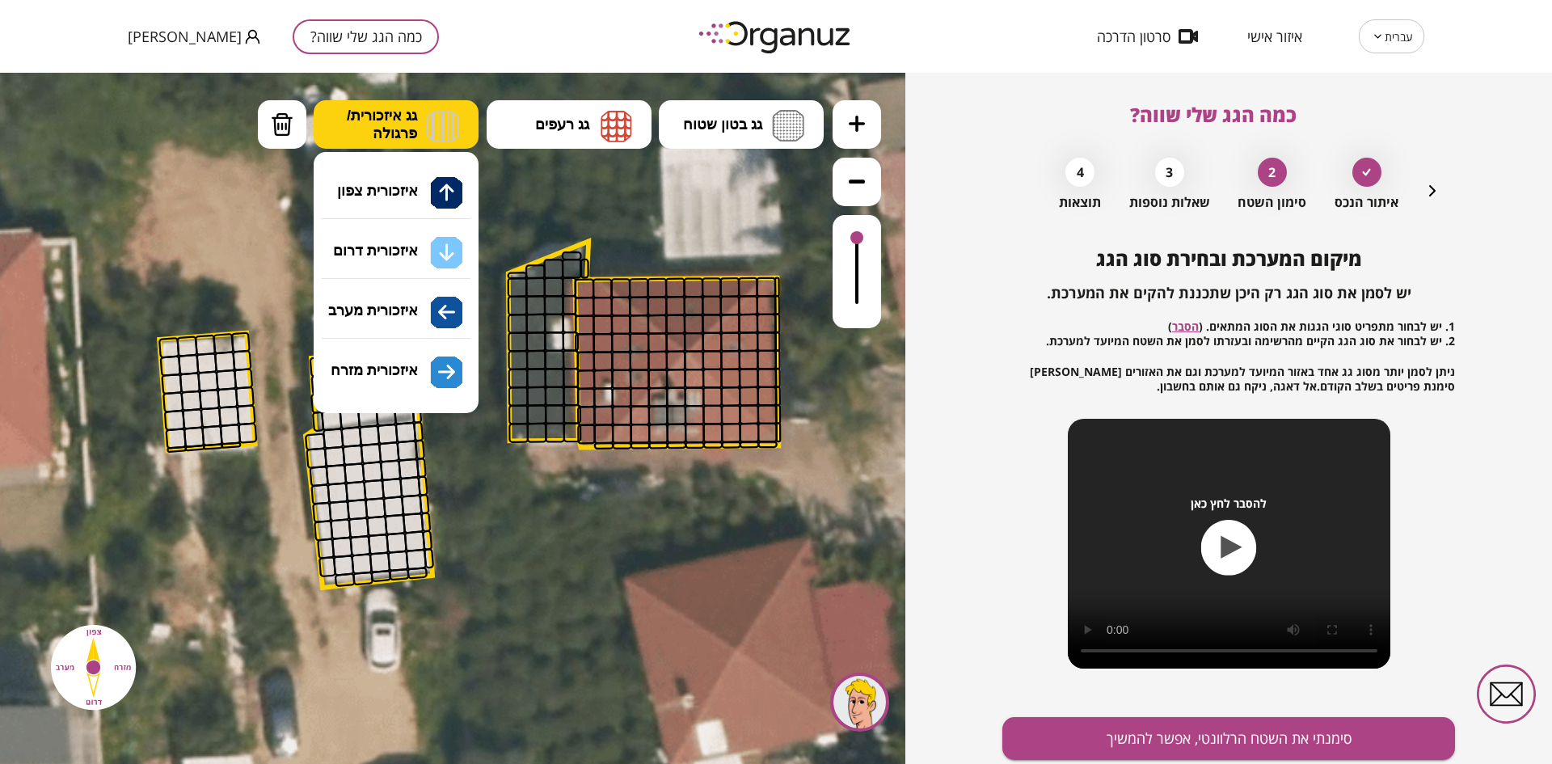
click at [412, 122] on span "גג איזכורית/ פרגולה" at bounding box center [382, 125] width 70 height 36
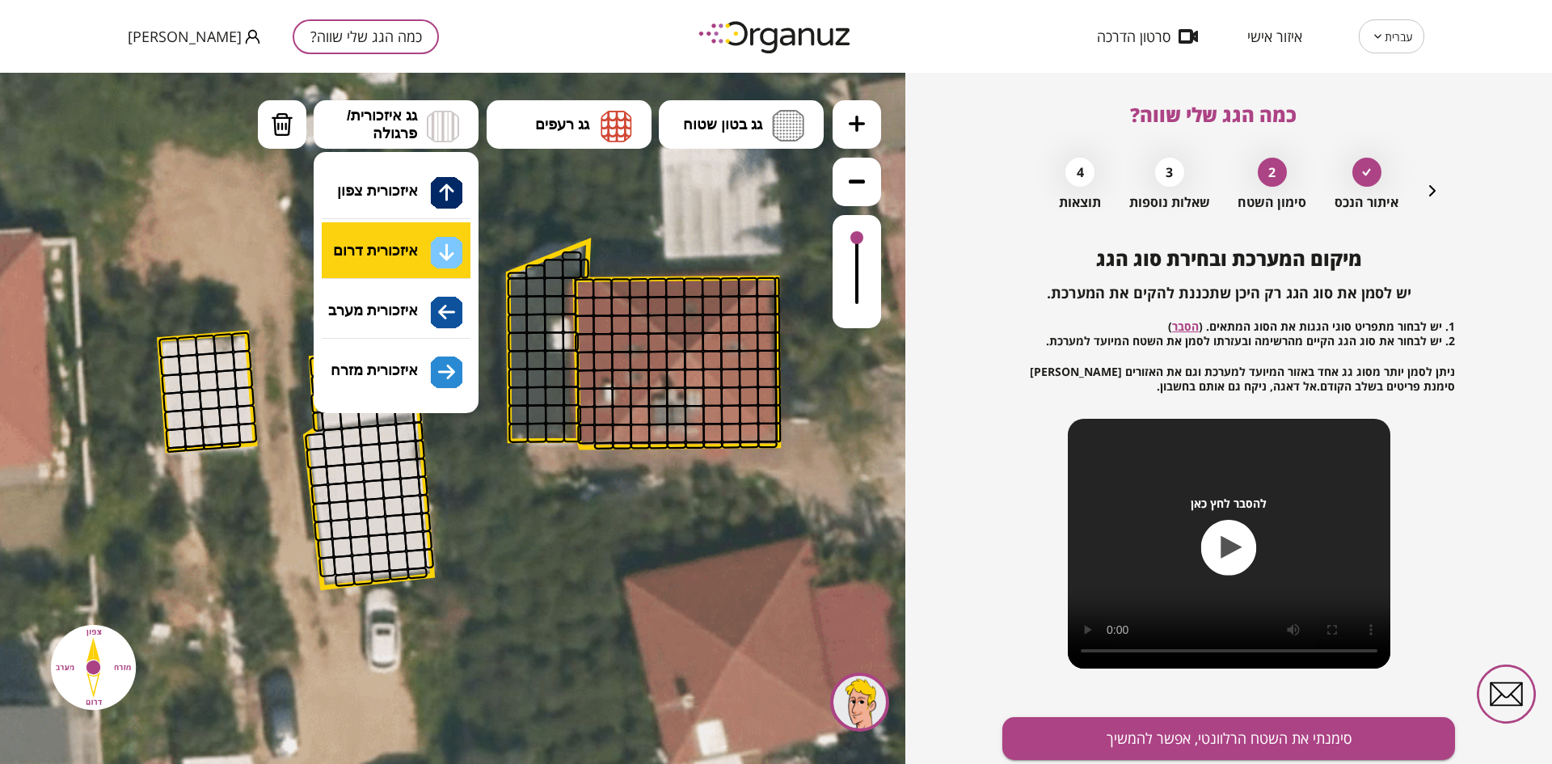
click at [411, 251] on div ".st0 { fill: #FFFFFF; } 75" at bounding box center [453, 418] width 906 height 691
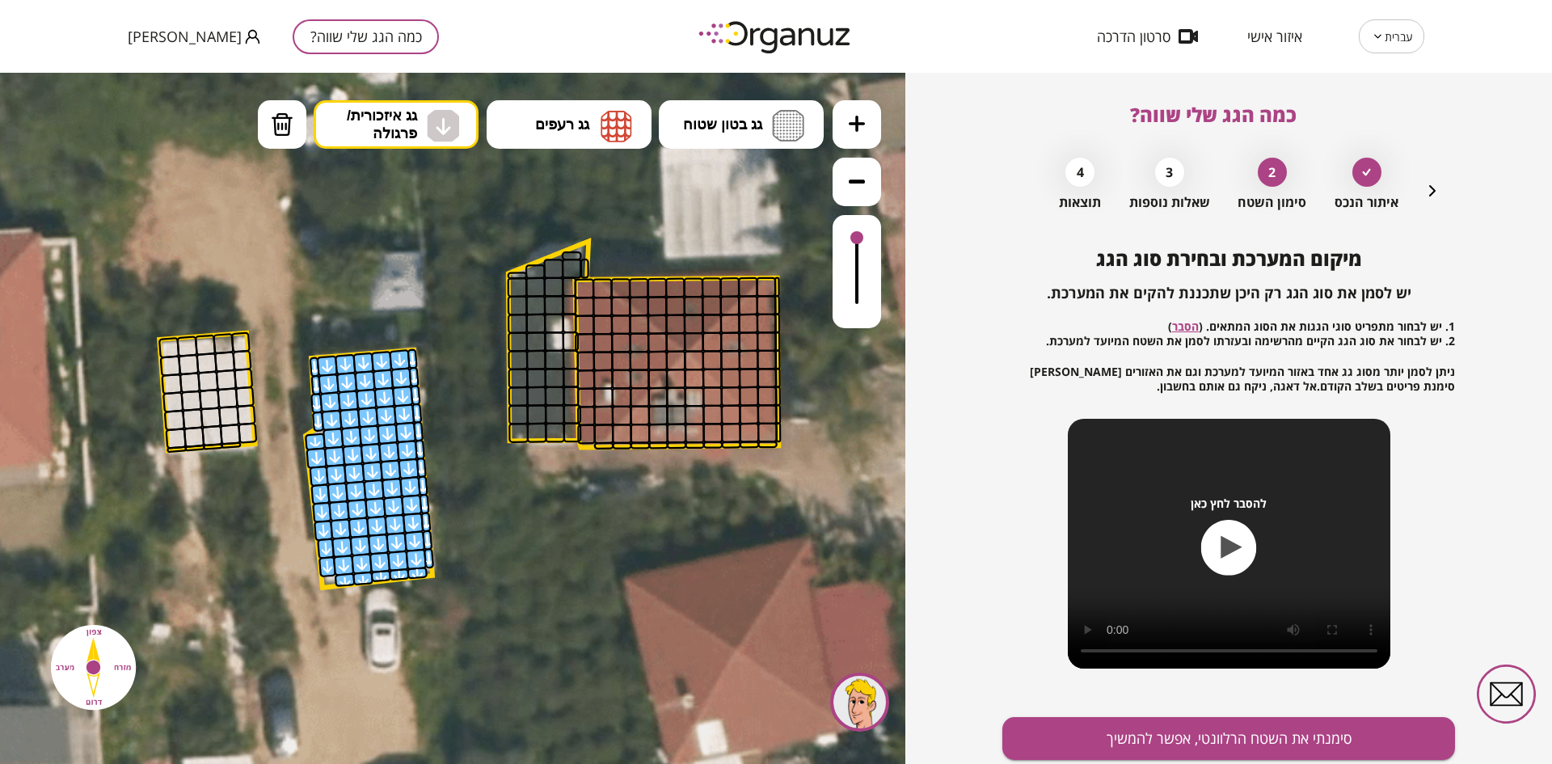
drag, startPoint x: 340, startPoint y: 582, endPoint x: 416, endPoint y: 418, distance: 180.5
click at [1055, 733] on button "סימנתי את השטח הרלוונטי, אפשר להמשיך" at bounding box center [1229, 738] width 453 height 43
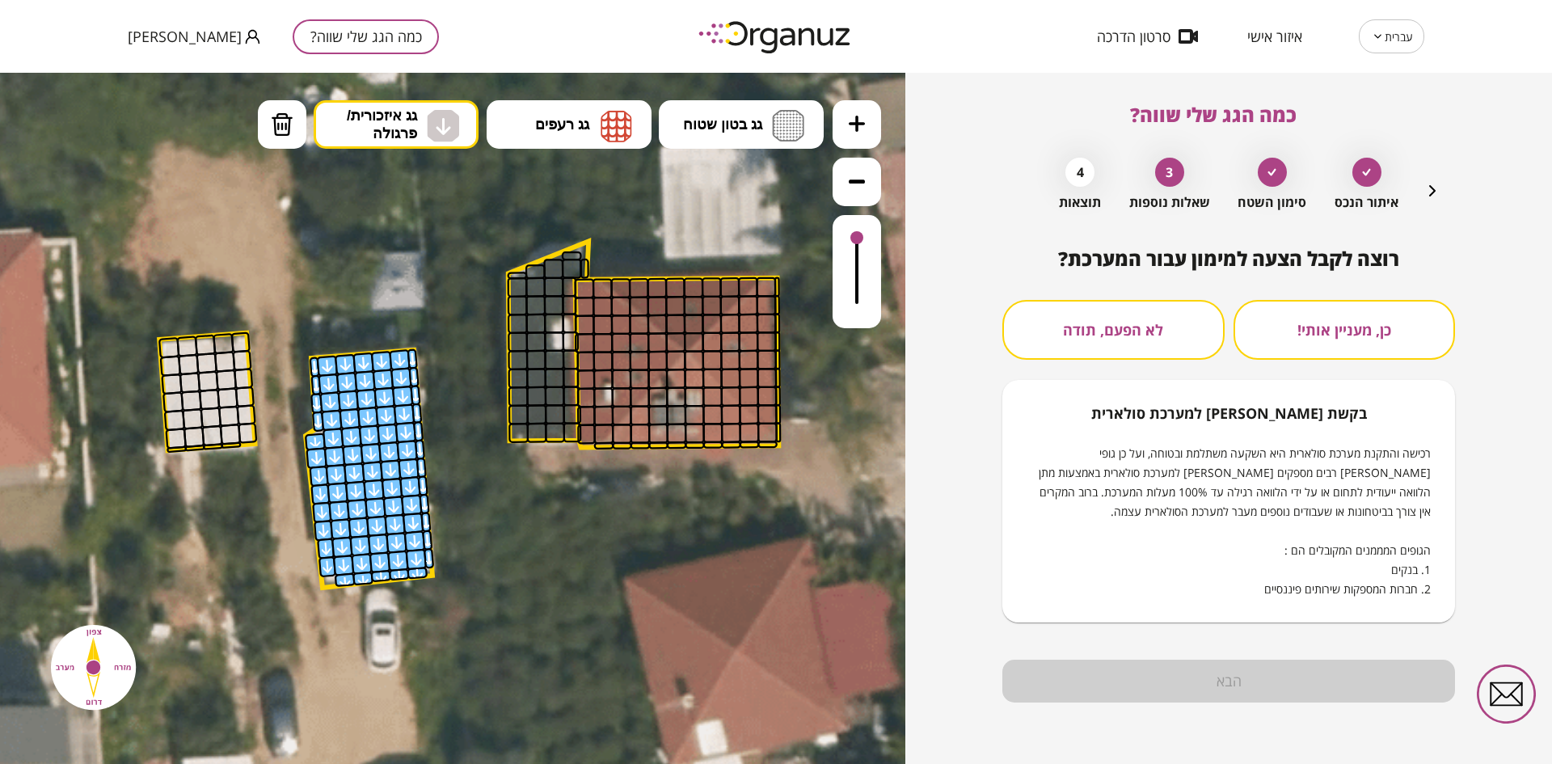
click at [1165, 317] on button "לא הפעם, תודה" at bounding box center [1114, 330] width 222 height 60
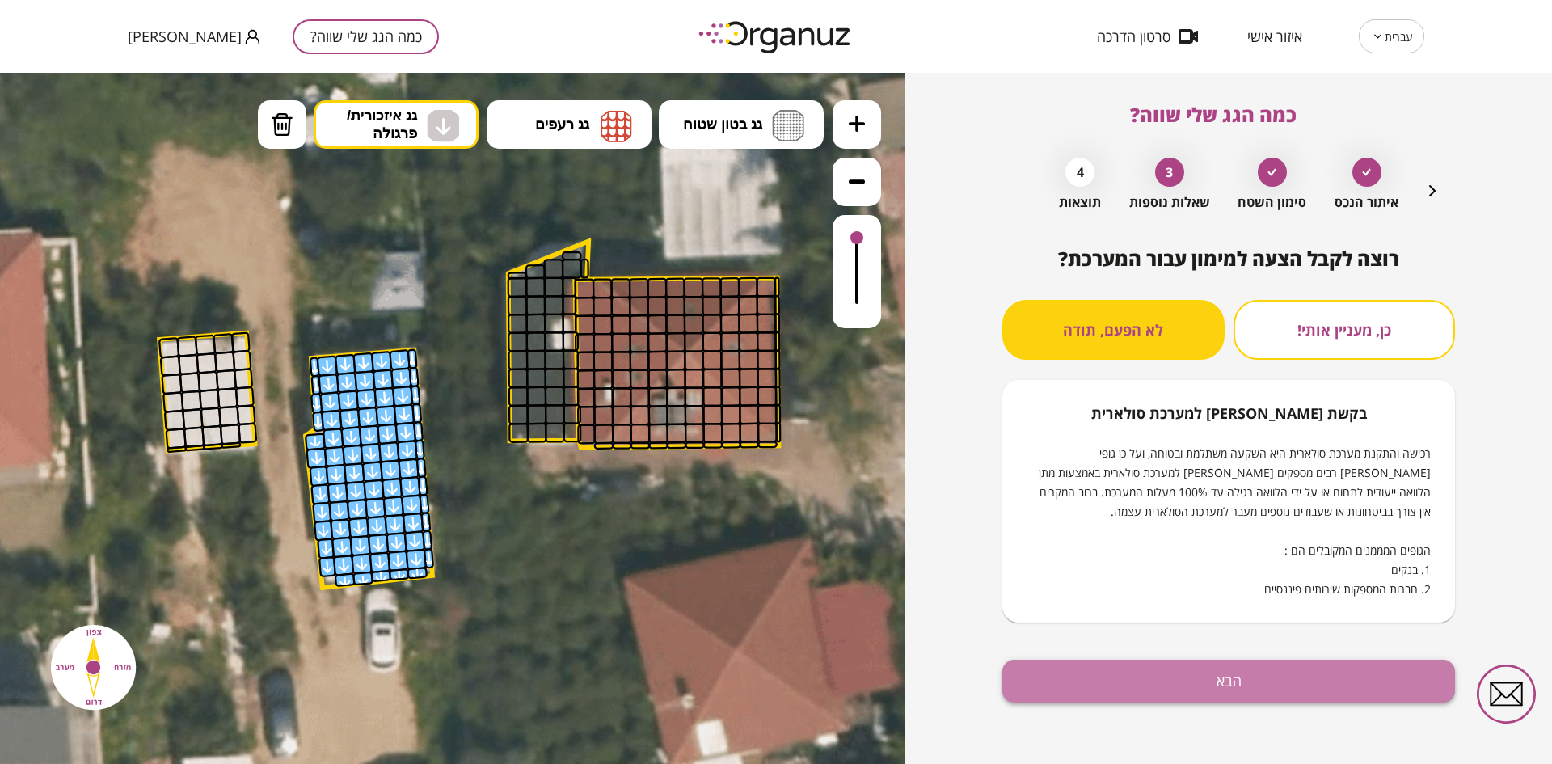
click at [1182, 675] on button "הבא" at bounding box center [1229, 681] width 453 height 43
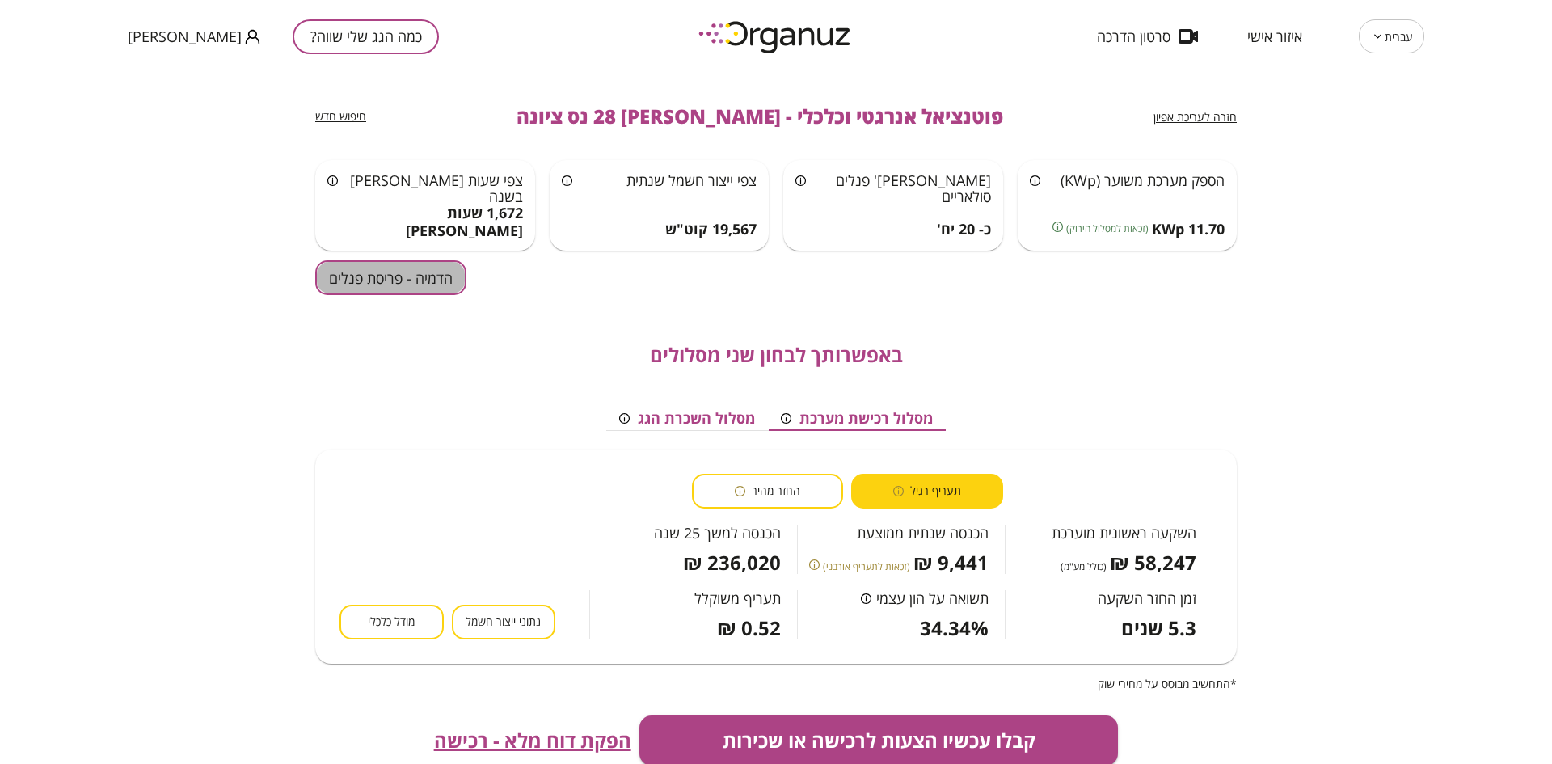
click at [440, 277] on button "הדמיה - פריסת פנלים" at bounding box center [390, 277] width 151 height 35
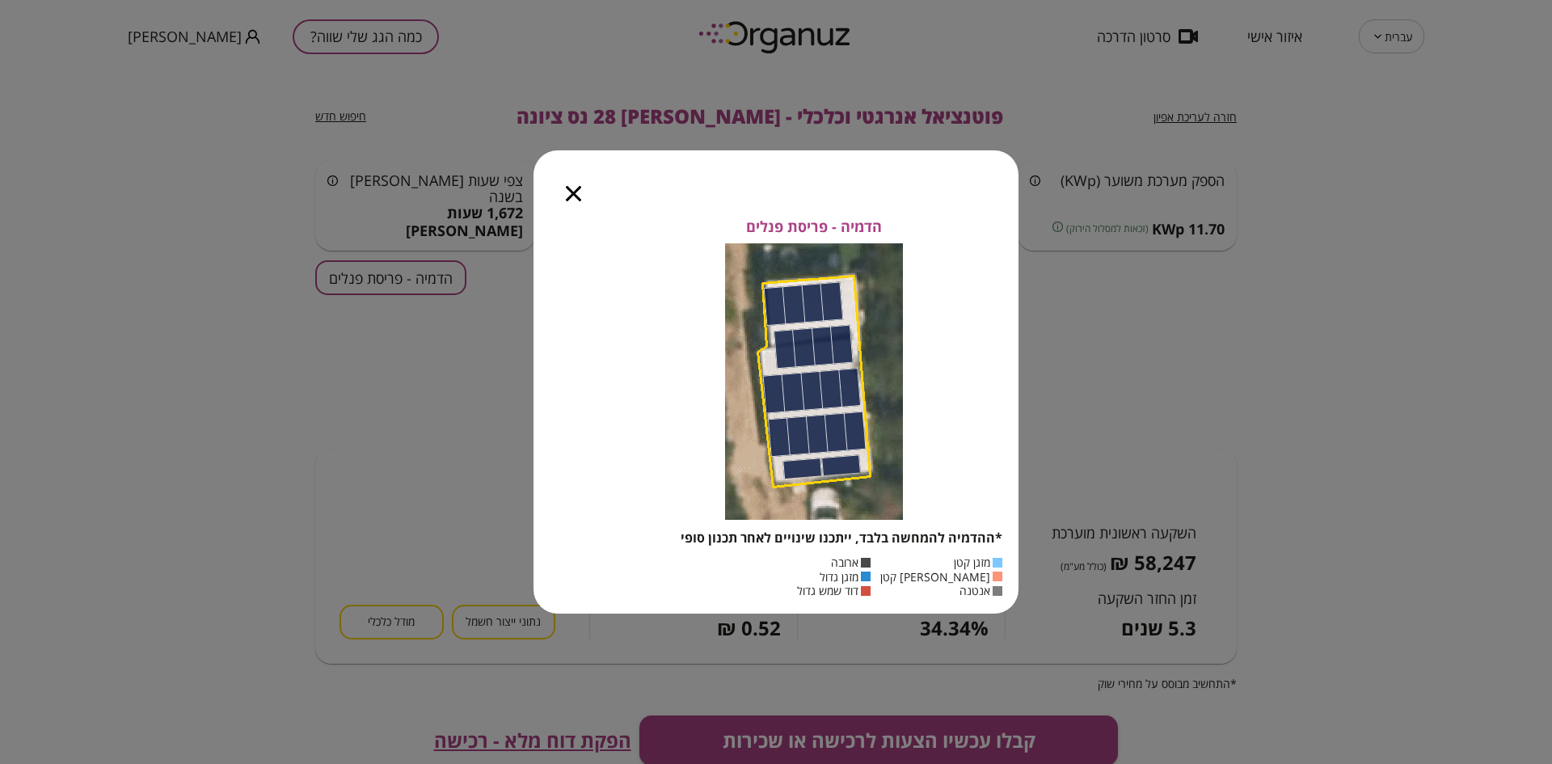
click at [568, 192] on icon "button" at bounding box center [573, 193] width 15 height 15
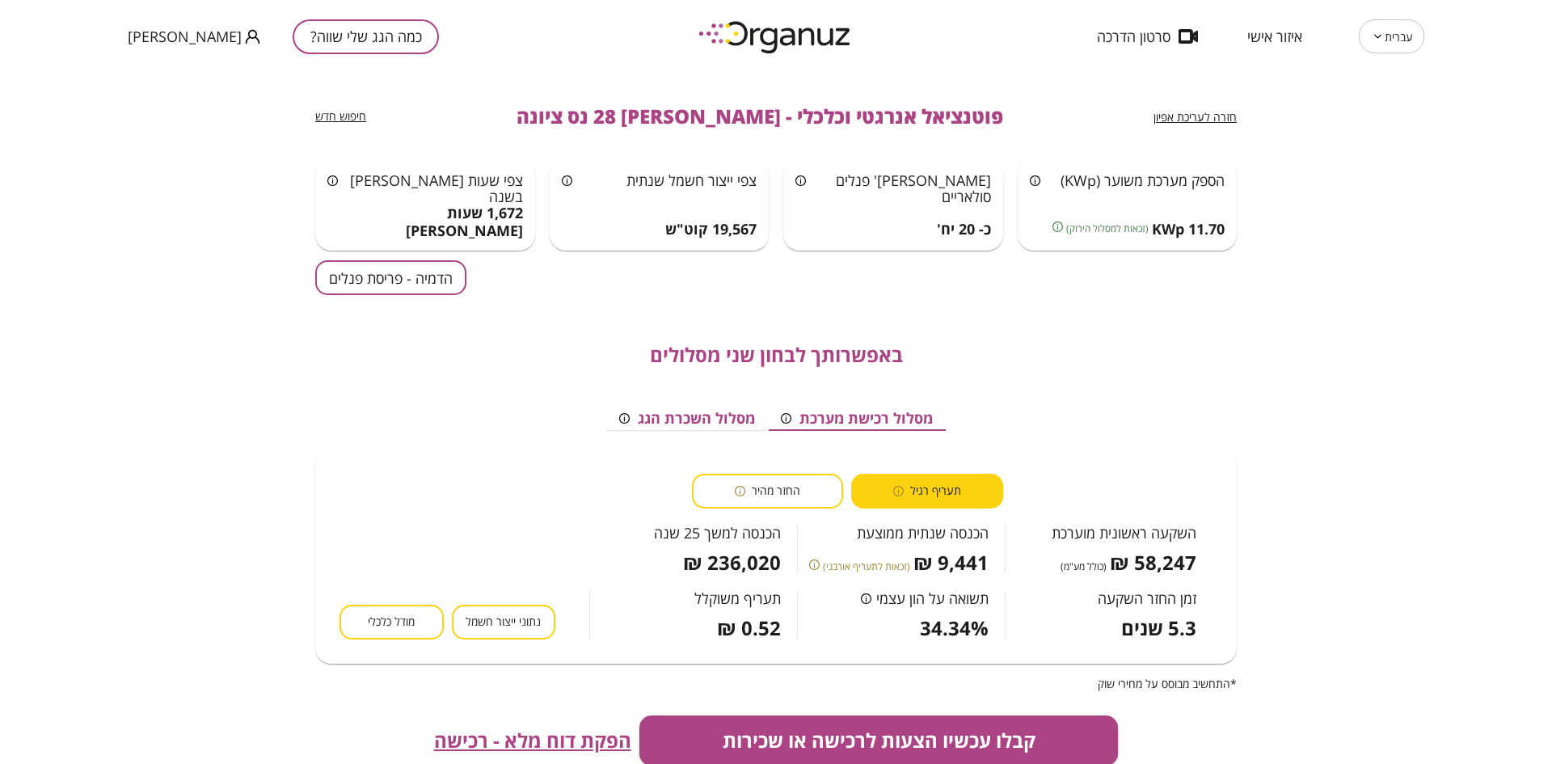
scroll to position [81, 0]
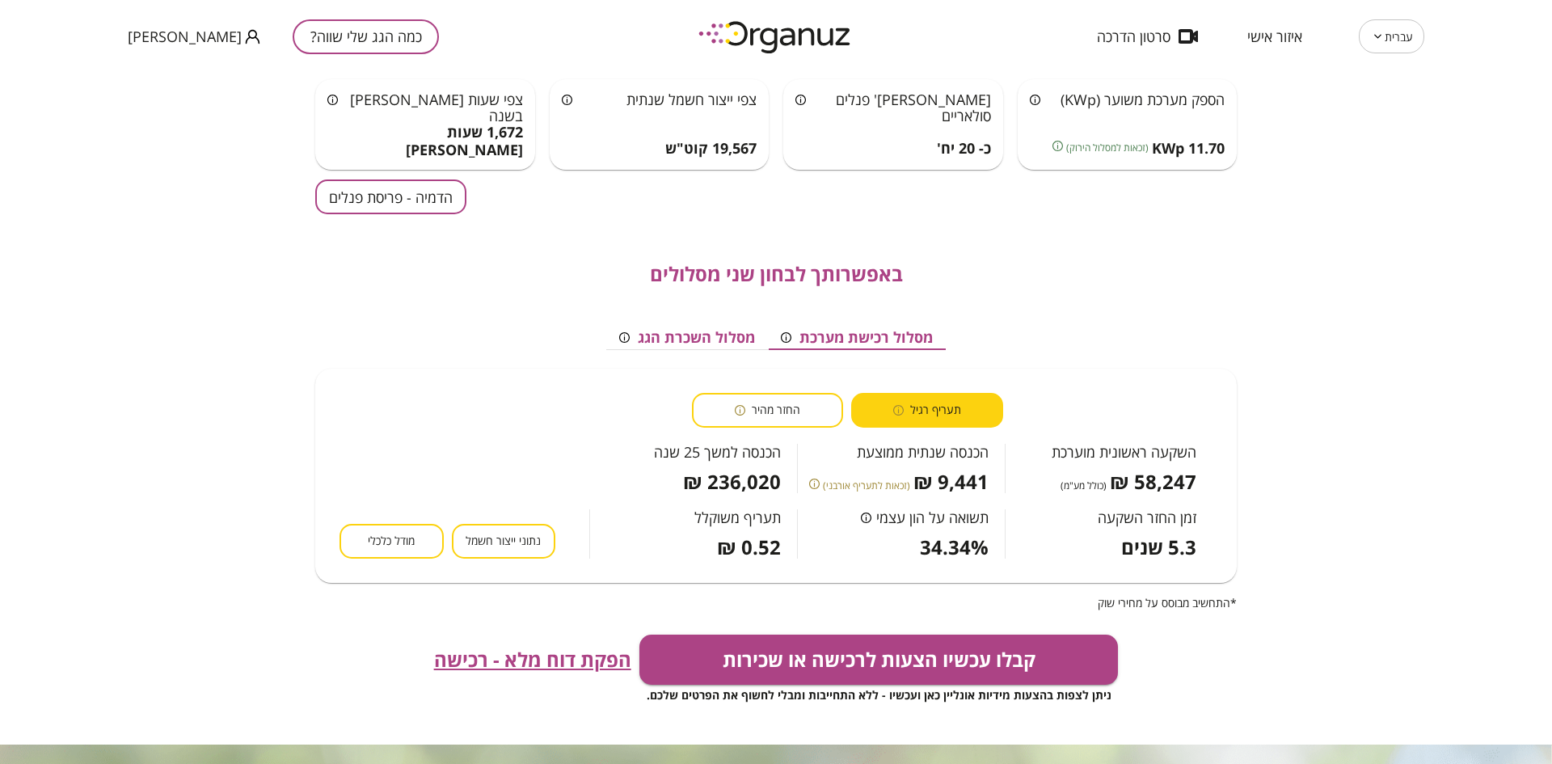
click at [803, 399] on button "החזר מהיר" at bounding box center [768, 410] width 152 height 35
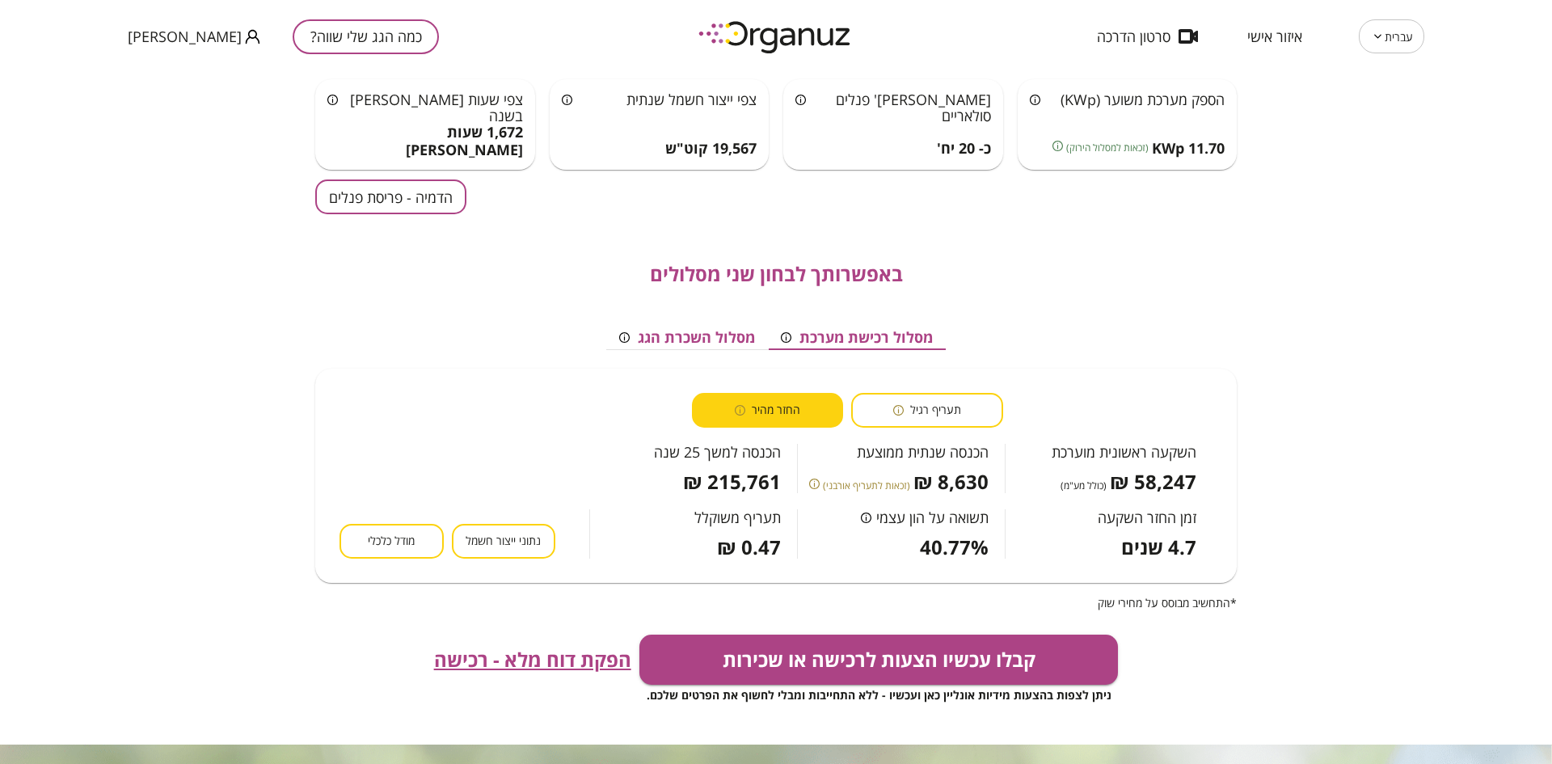
click at [917, 412] on span "תעריף רגיל" at bounding box center [935, 410] width 51 height 15
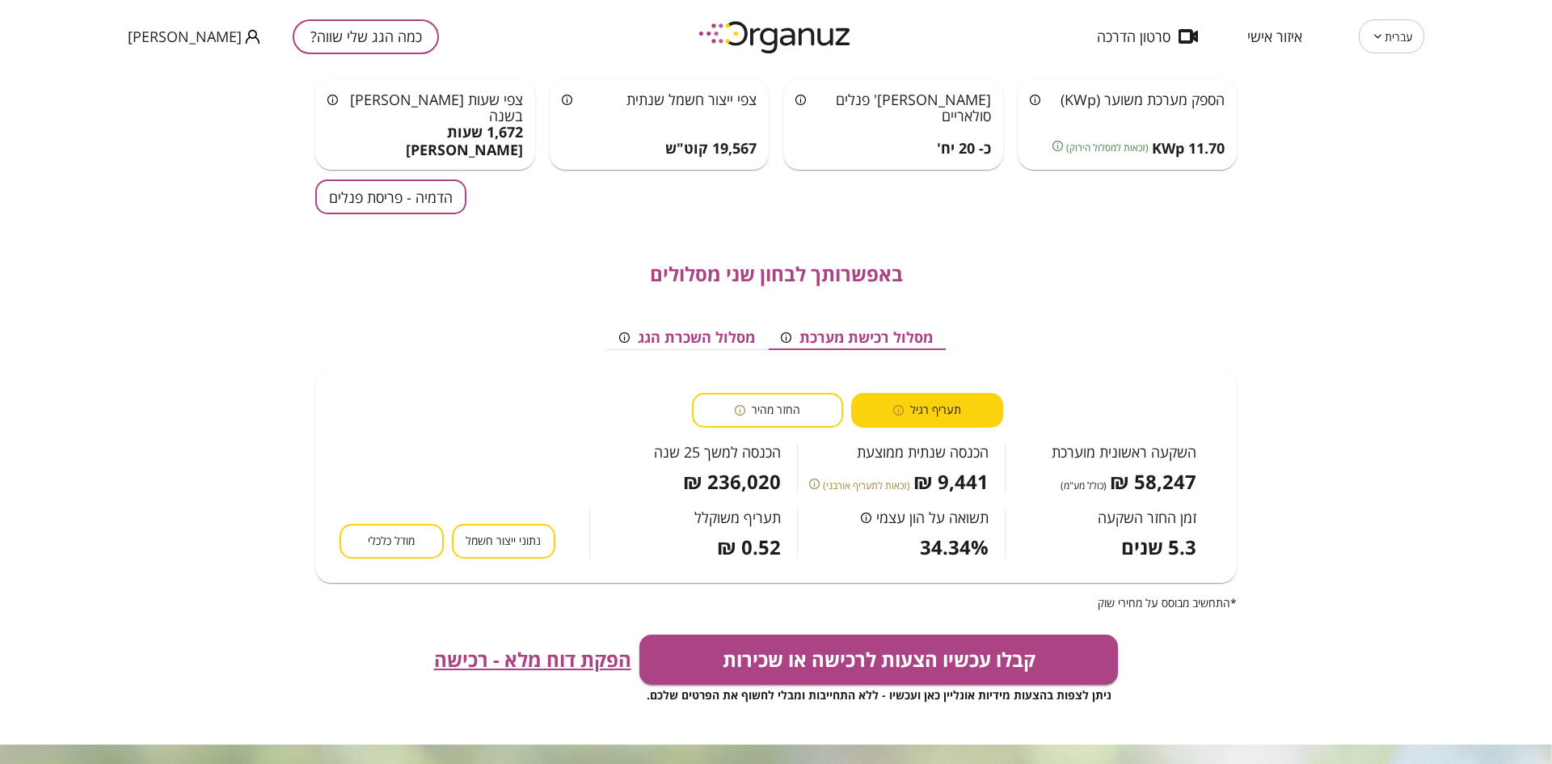
click at [509, 530] on button "נתוני ייצור חשמל" at bounding box center [504, 541] width 104 height 35
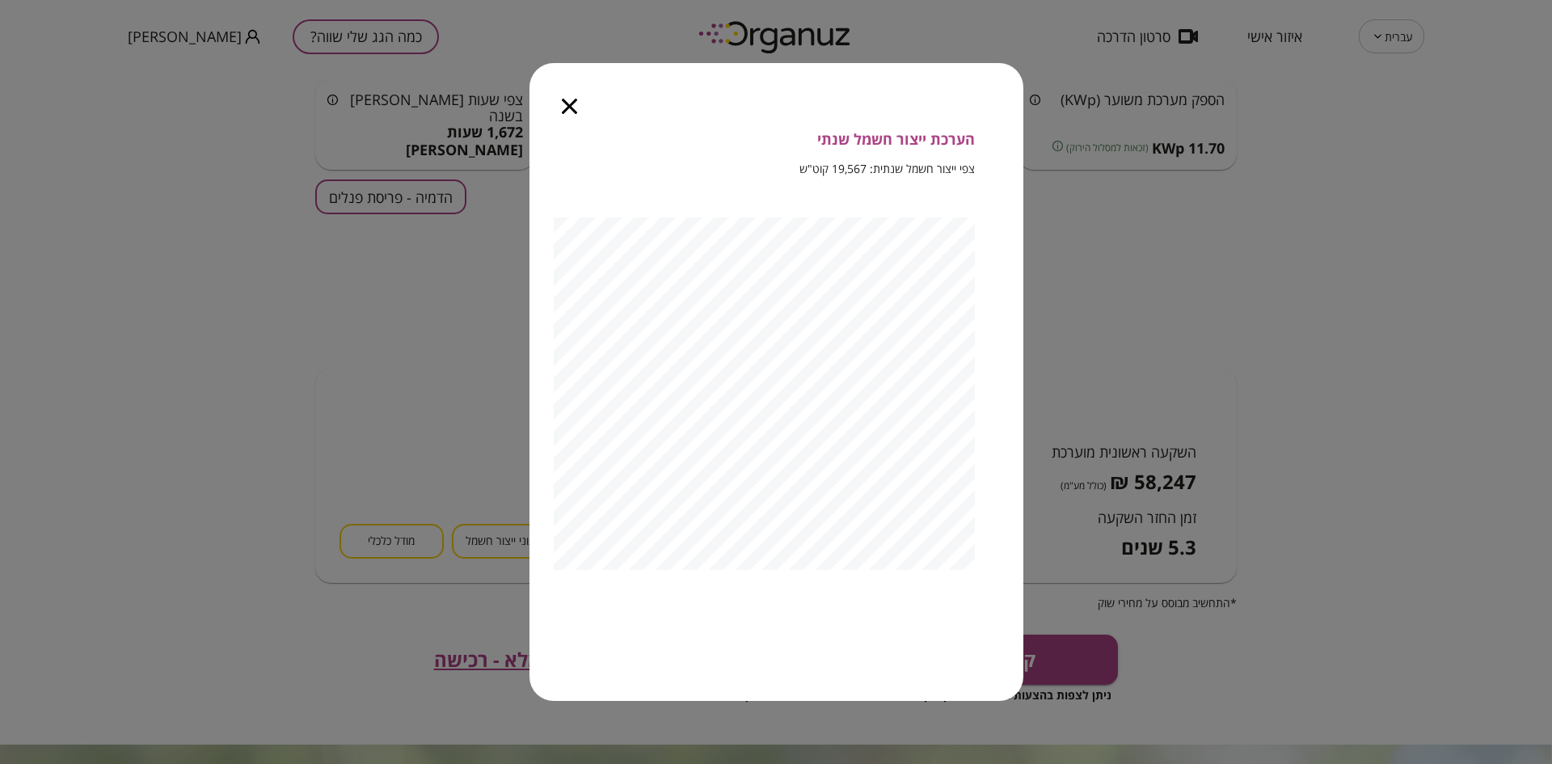
click at [563, 107] on icon "button" at bounding box center [569, 106] width 15 height 15
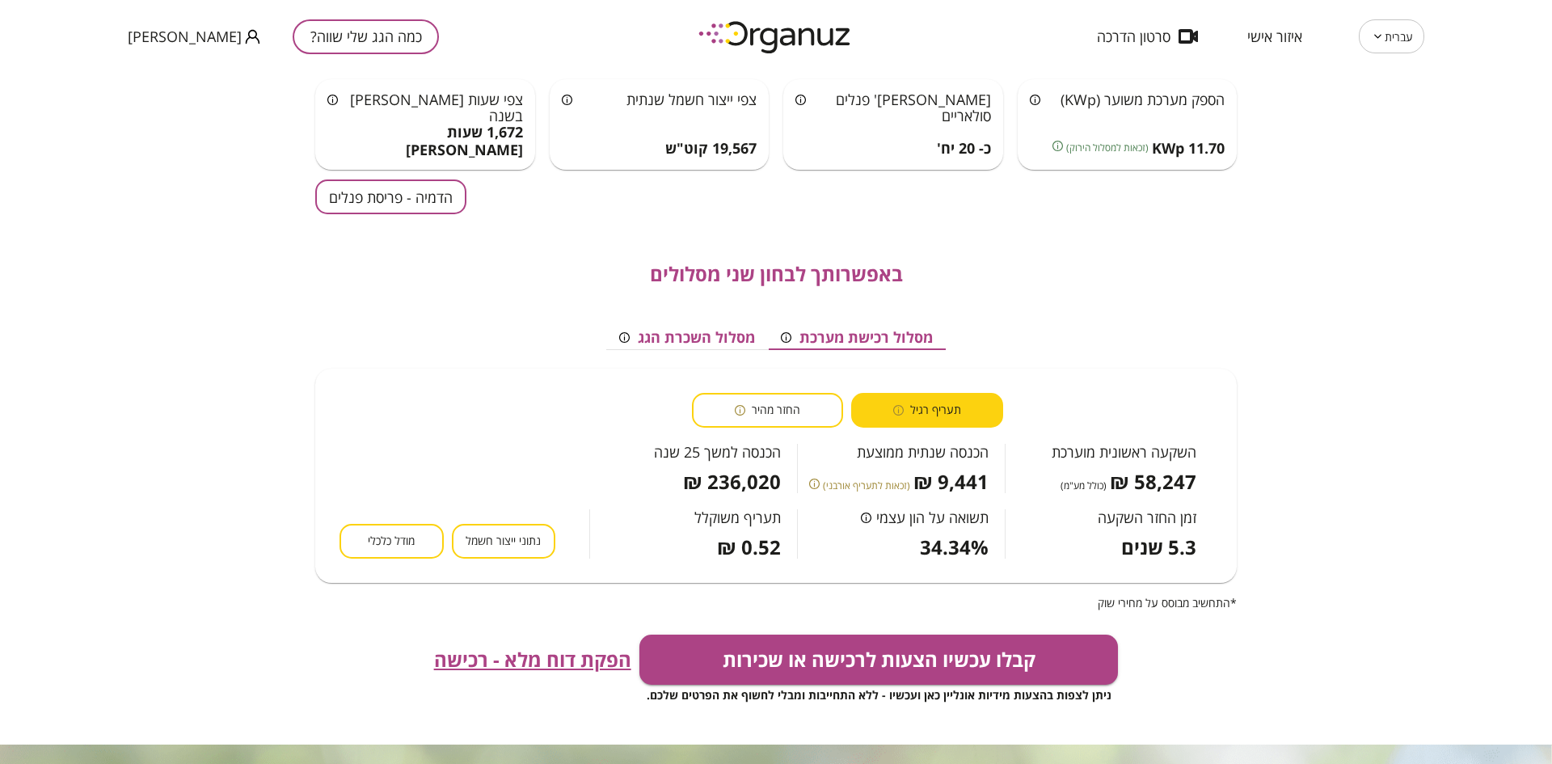
click at [408, 530] on button "מודל כלכלי" at bounding box center [392, 541] width 104 height 35
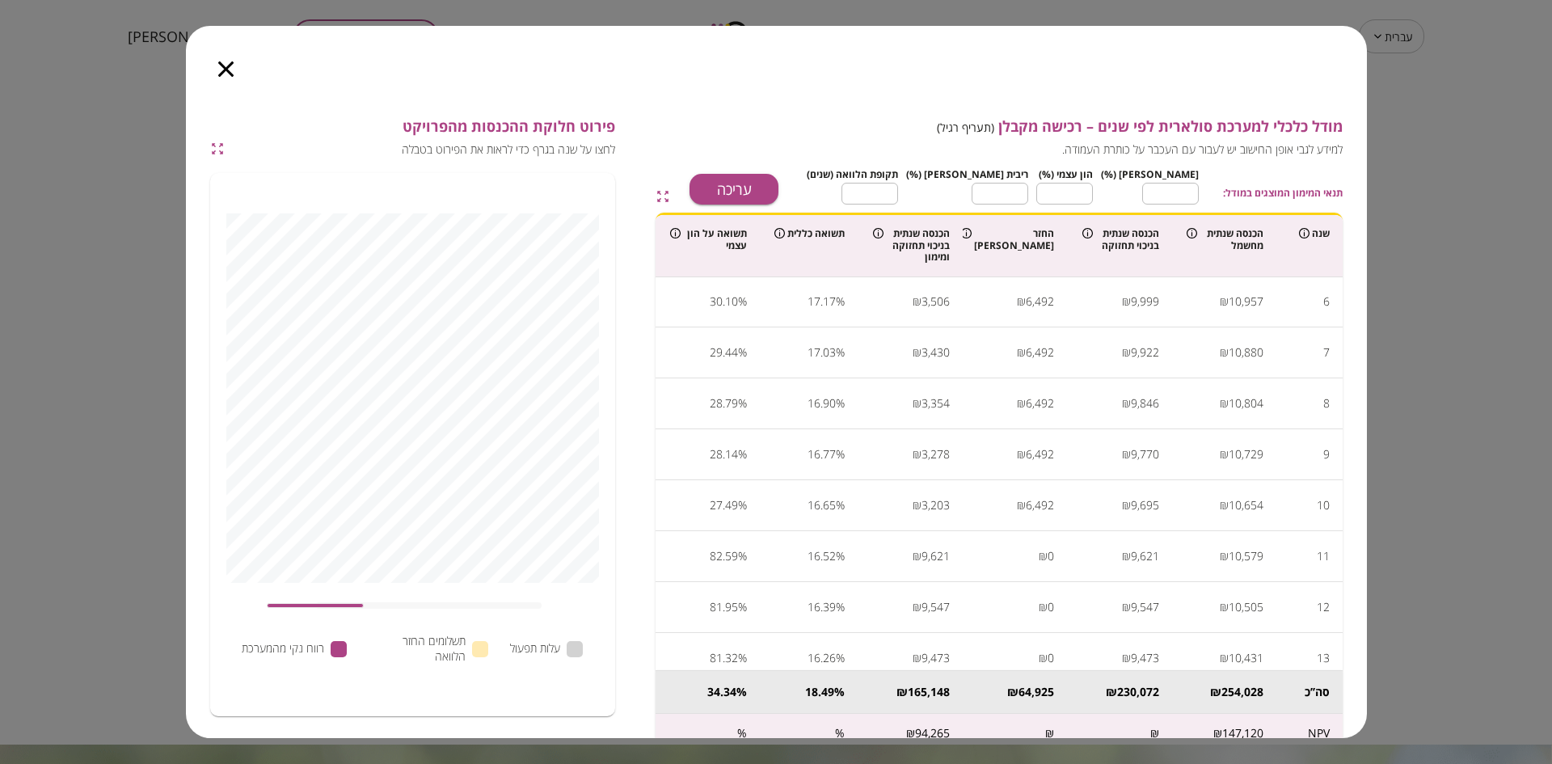
scroll to position [0, 0]
click at [218, 147] on icon "button" at bounding box center [217, 149] width 15 height 15
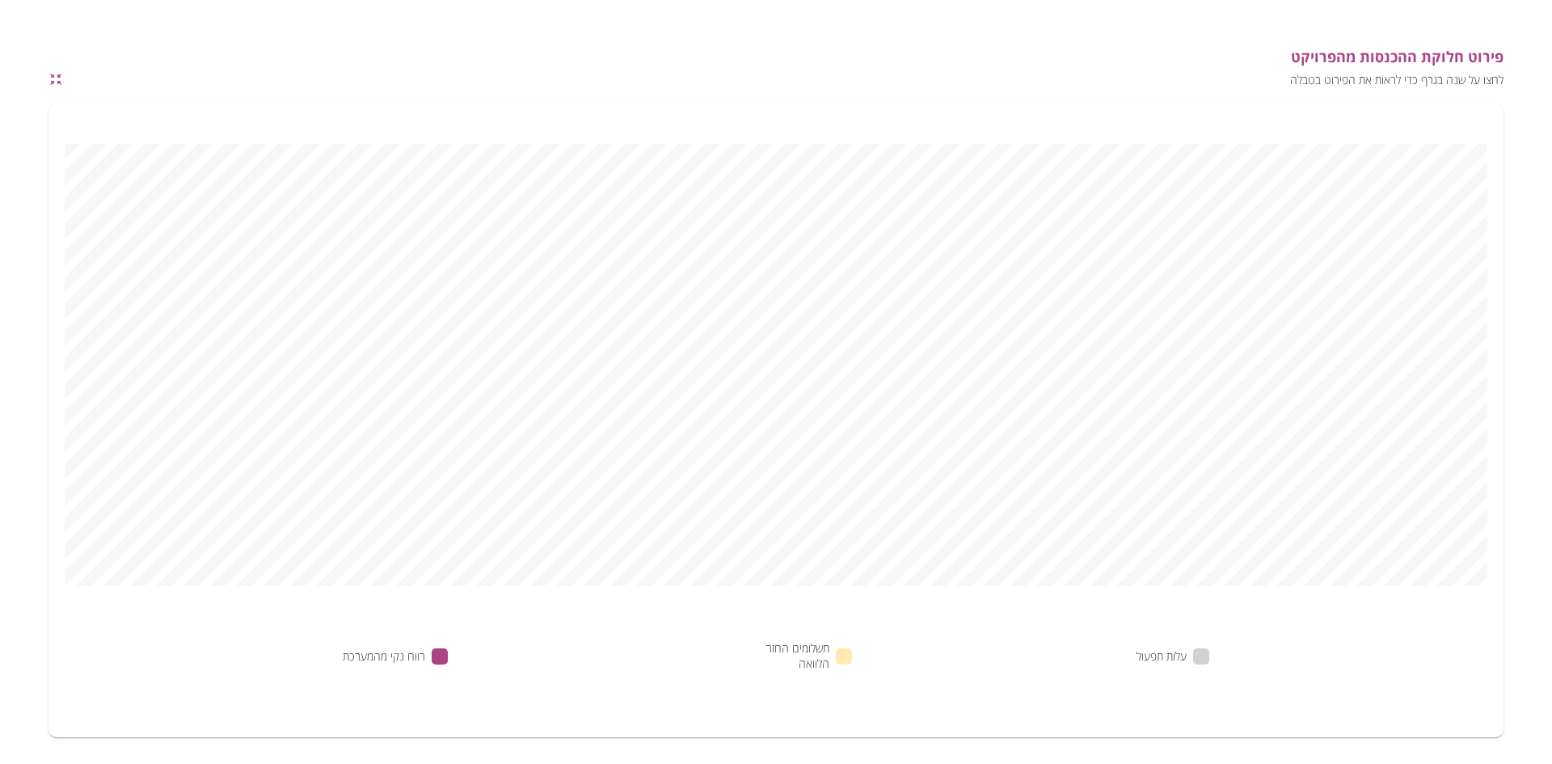
click at [53, 72] on icon "button" at bounding box center [56, 79] width 15 height 15
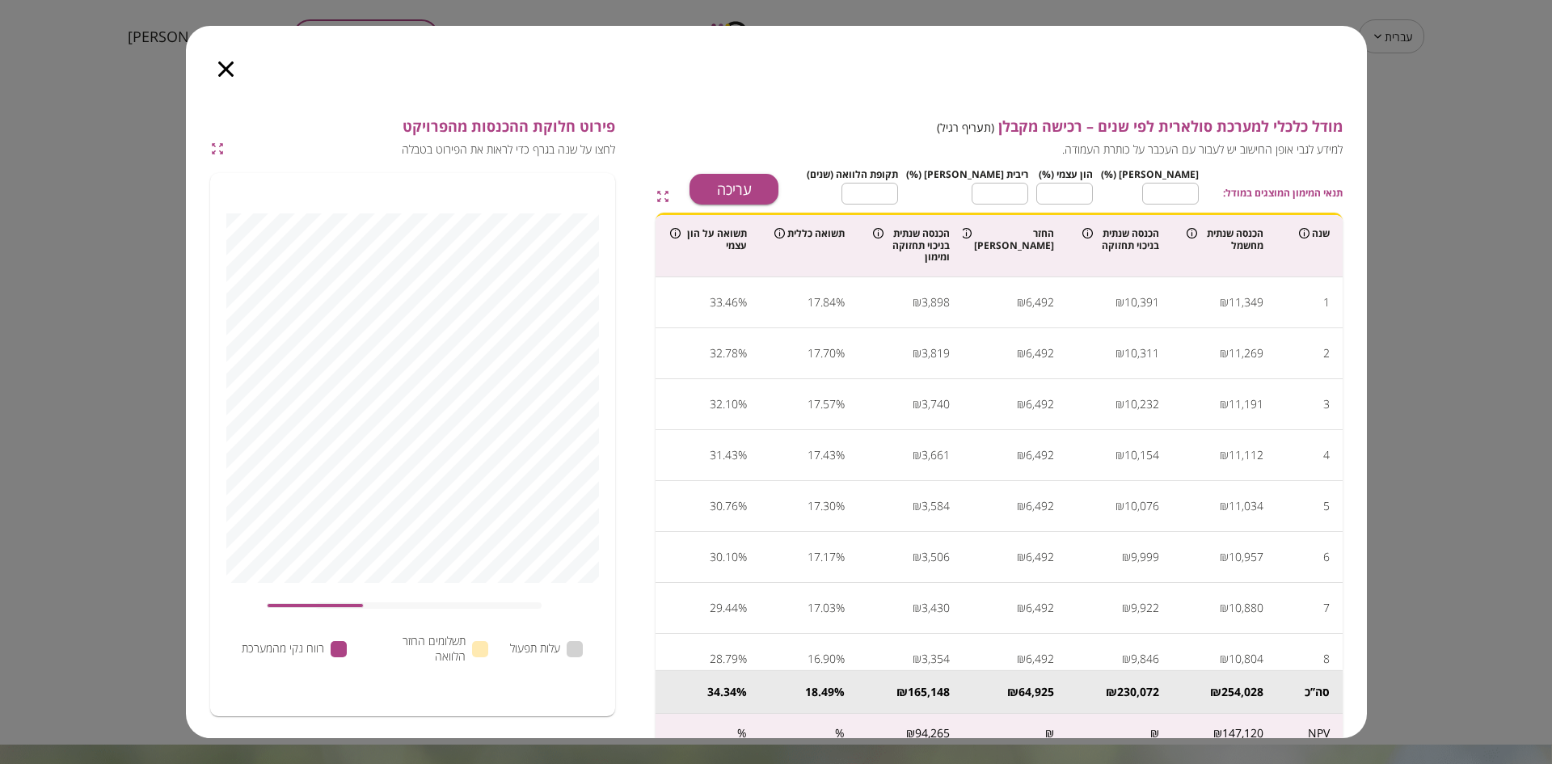
click at [230, 62] on icon "button" at bounding box center [225, 68] width 15 height 15
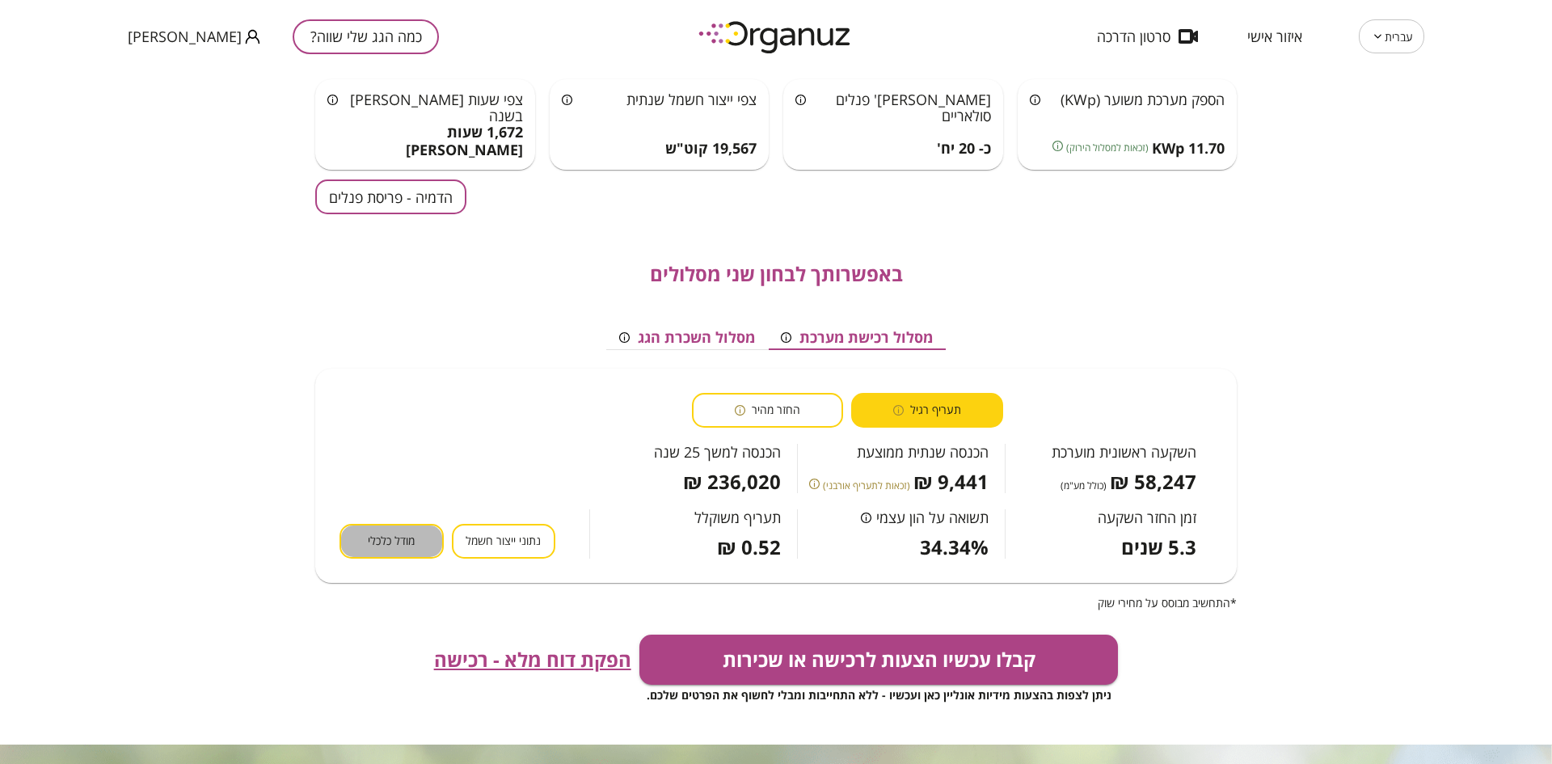
click at [410, 546] on span "מודל כלכלי" at bounding box center [391, 541] width 47 height 15
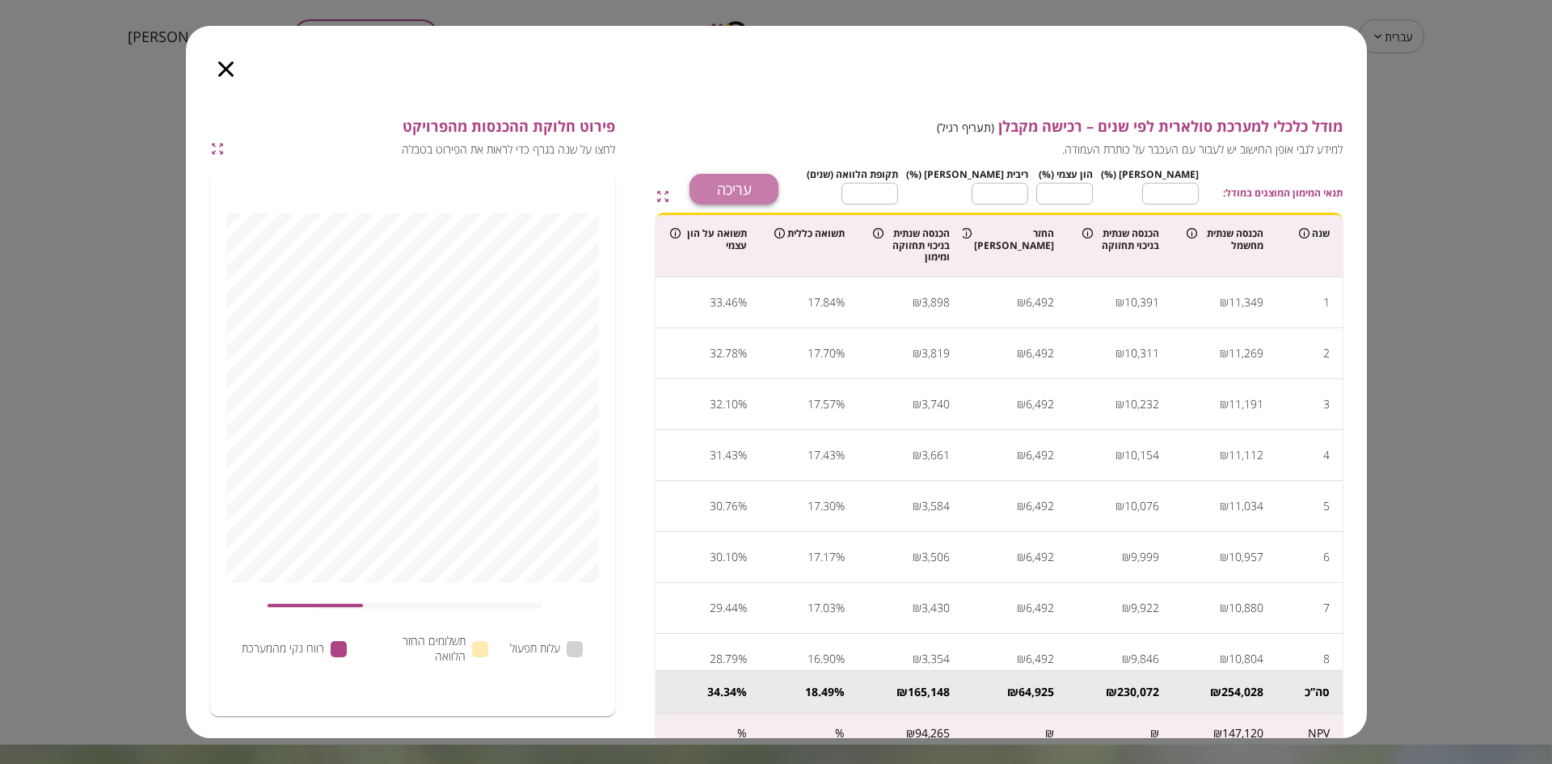
click at [779, 184] on button "עריכה" at bounding box center [734, 189] width 89 height 31
type input "**"
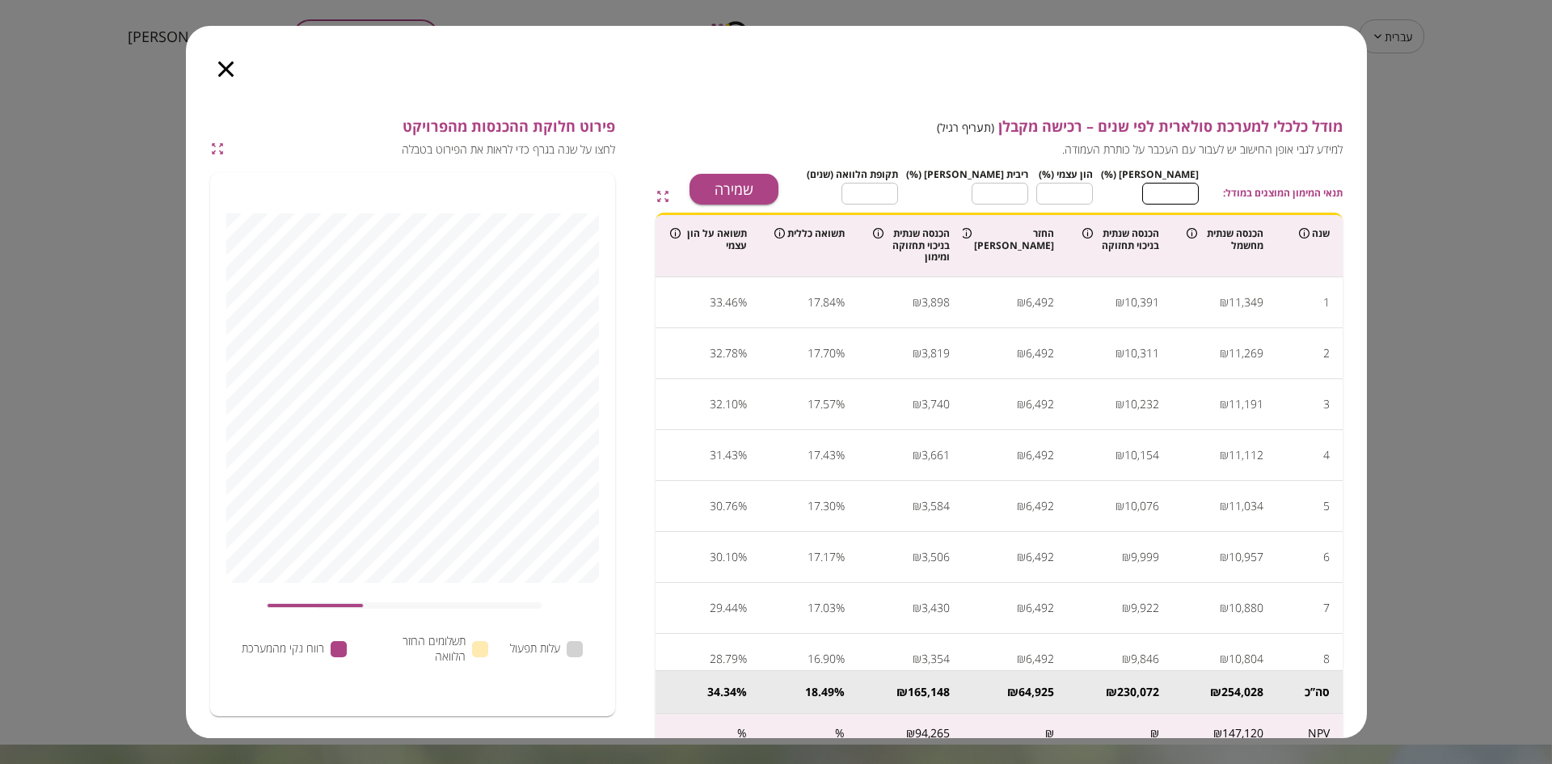
type input "**"
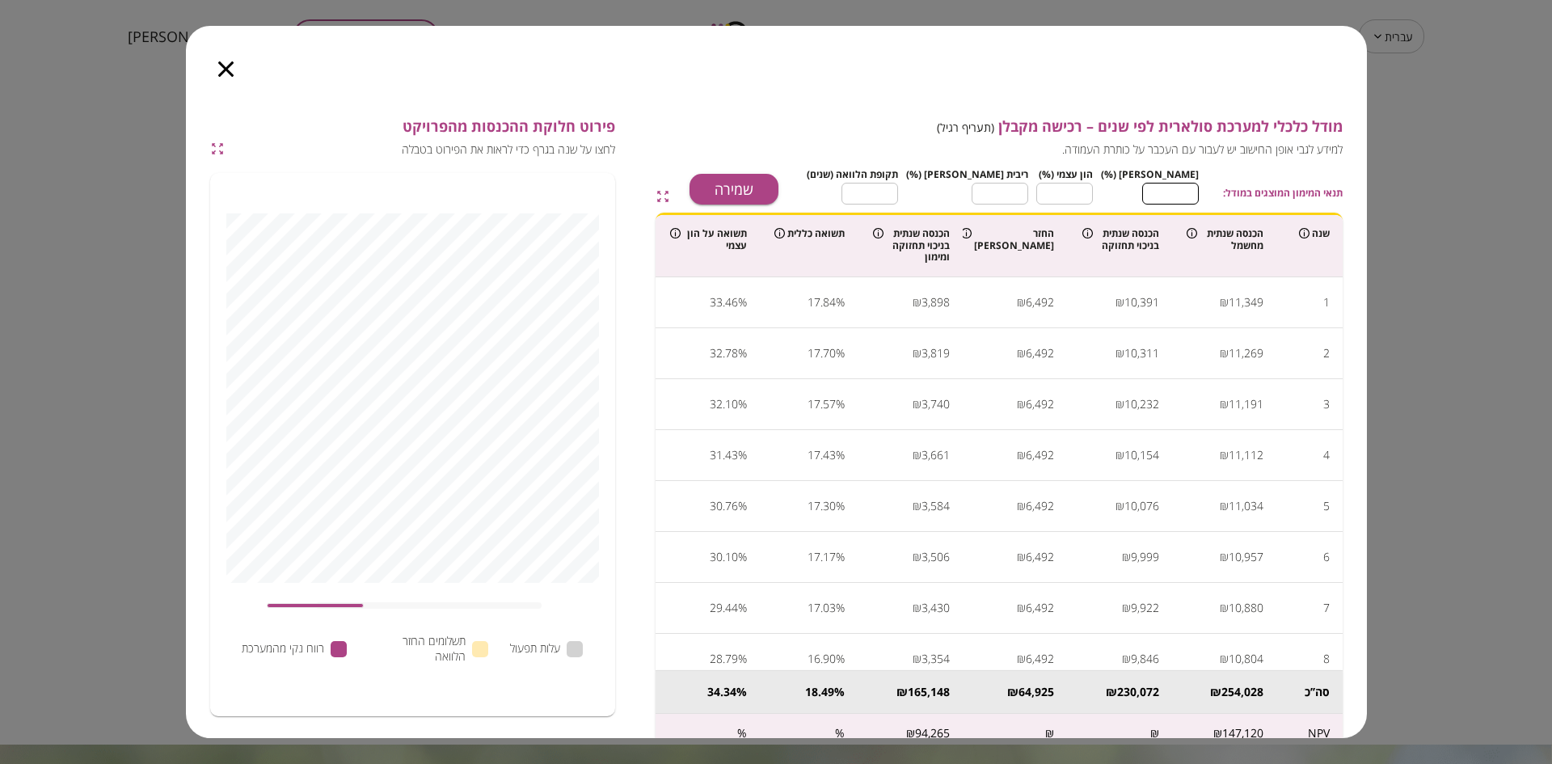
type input "**"
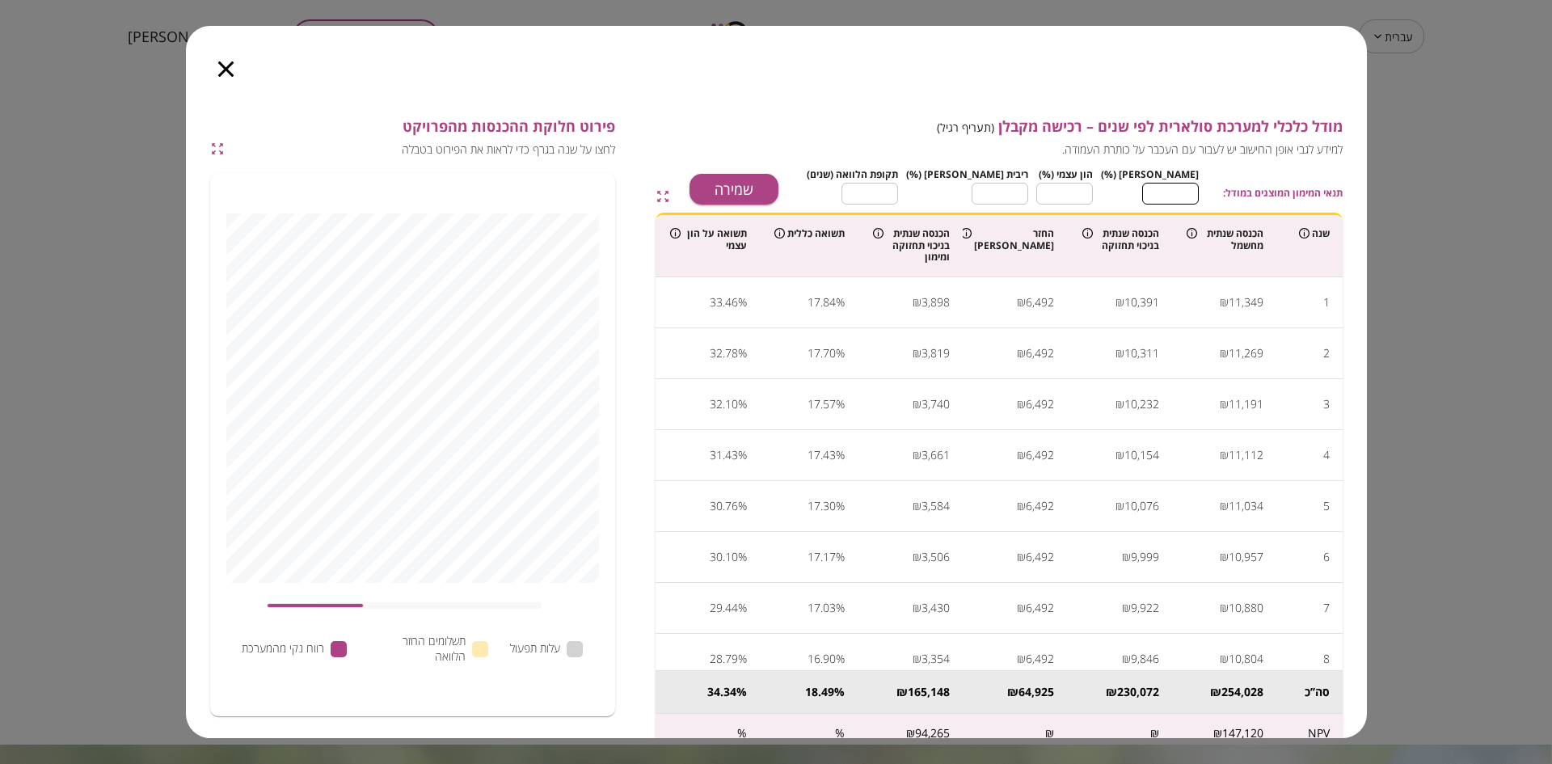
type input "**"
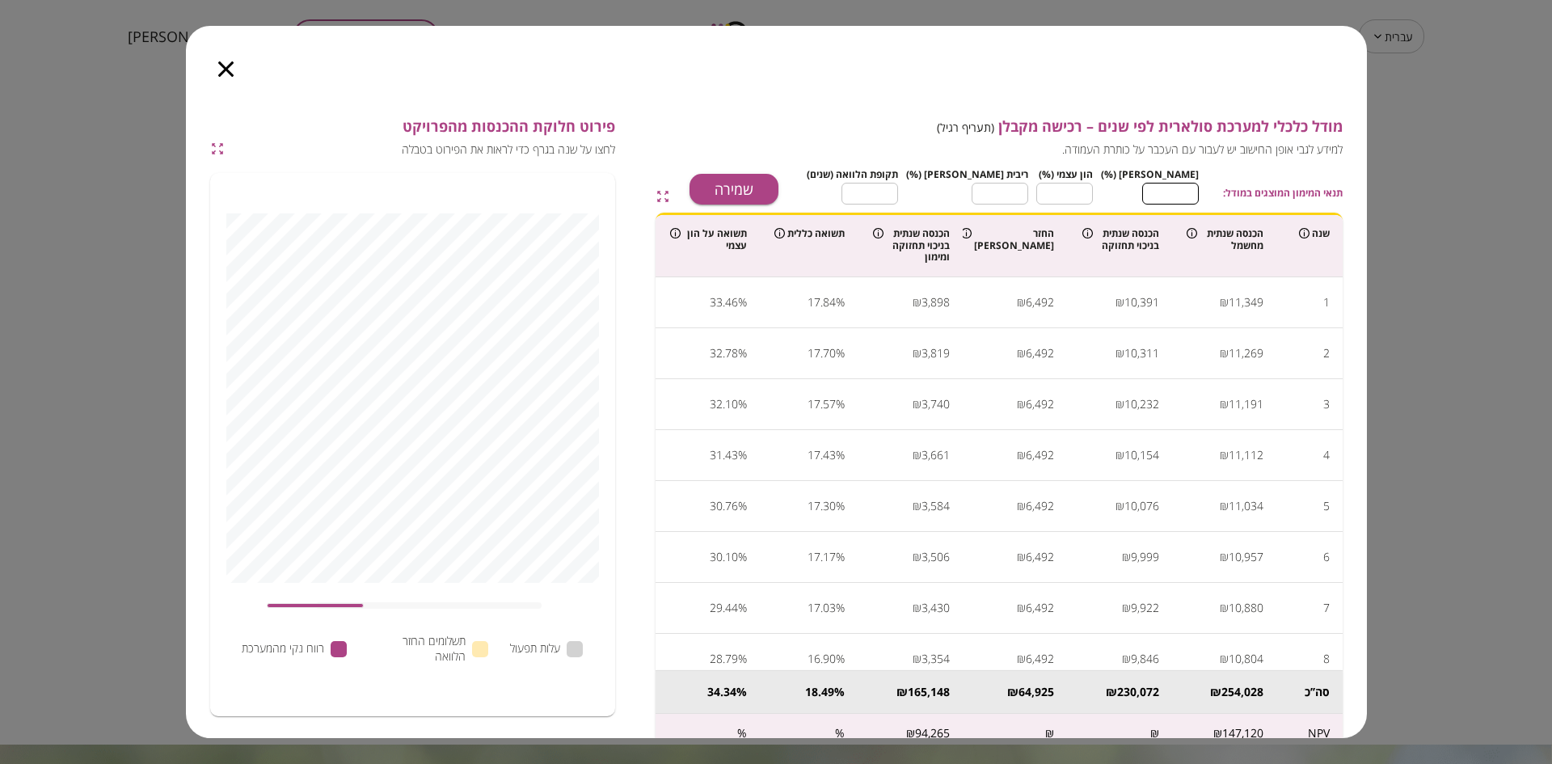
type input "**"
type input "*"
type input "**"
type input "*"
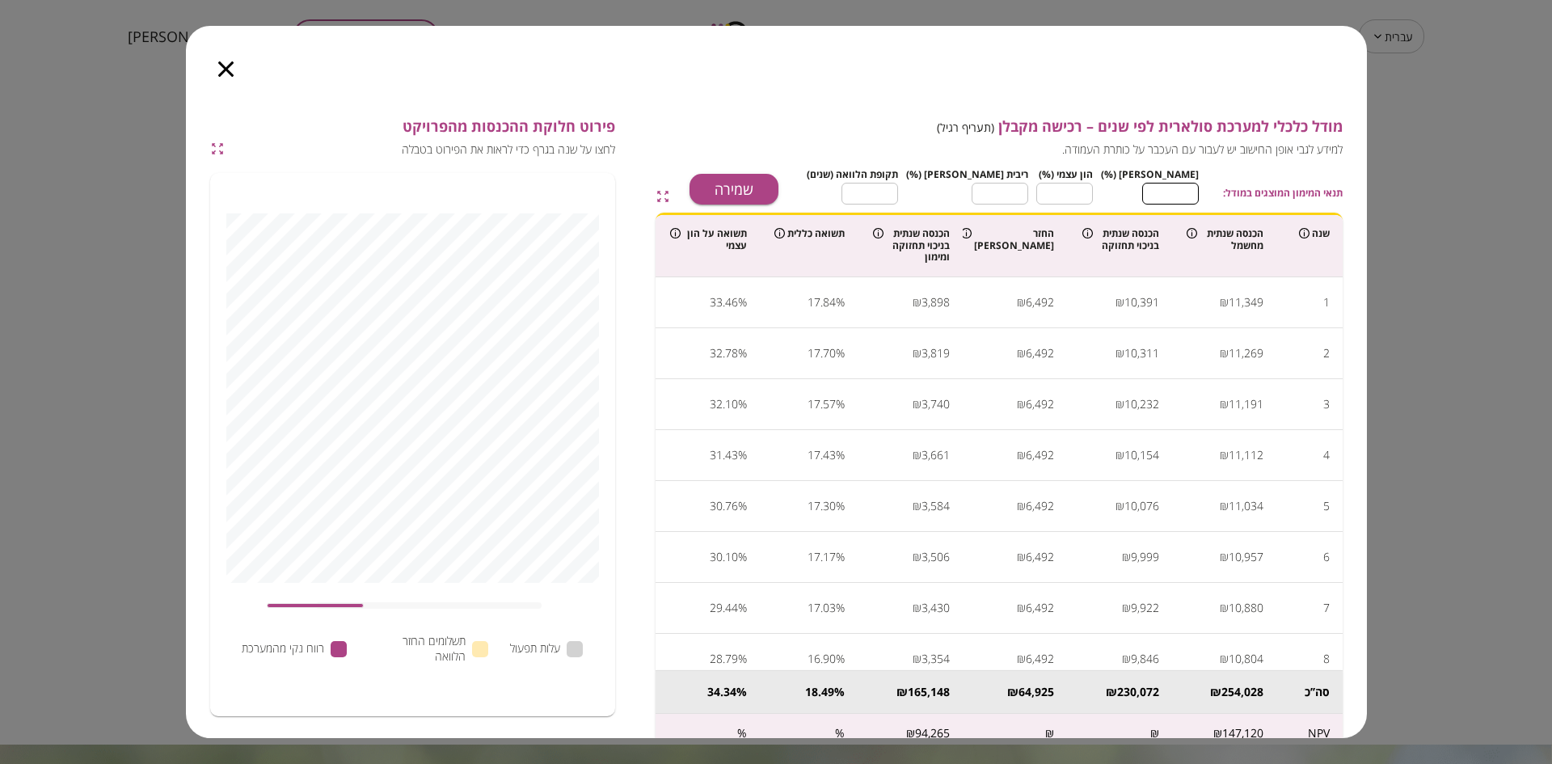
type input "**"
type input "*"
type input "**"
type input "*"
type input "**"
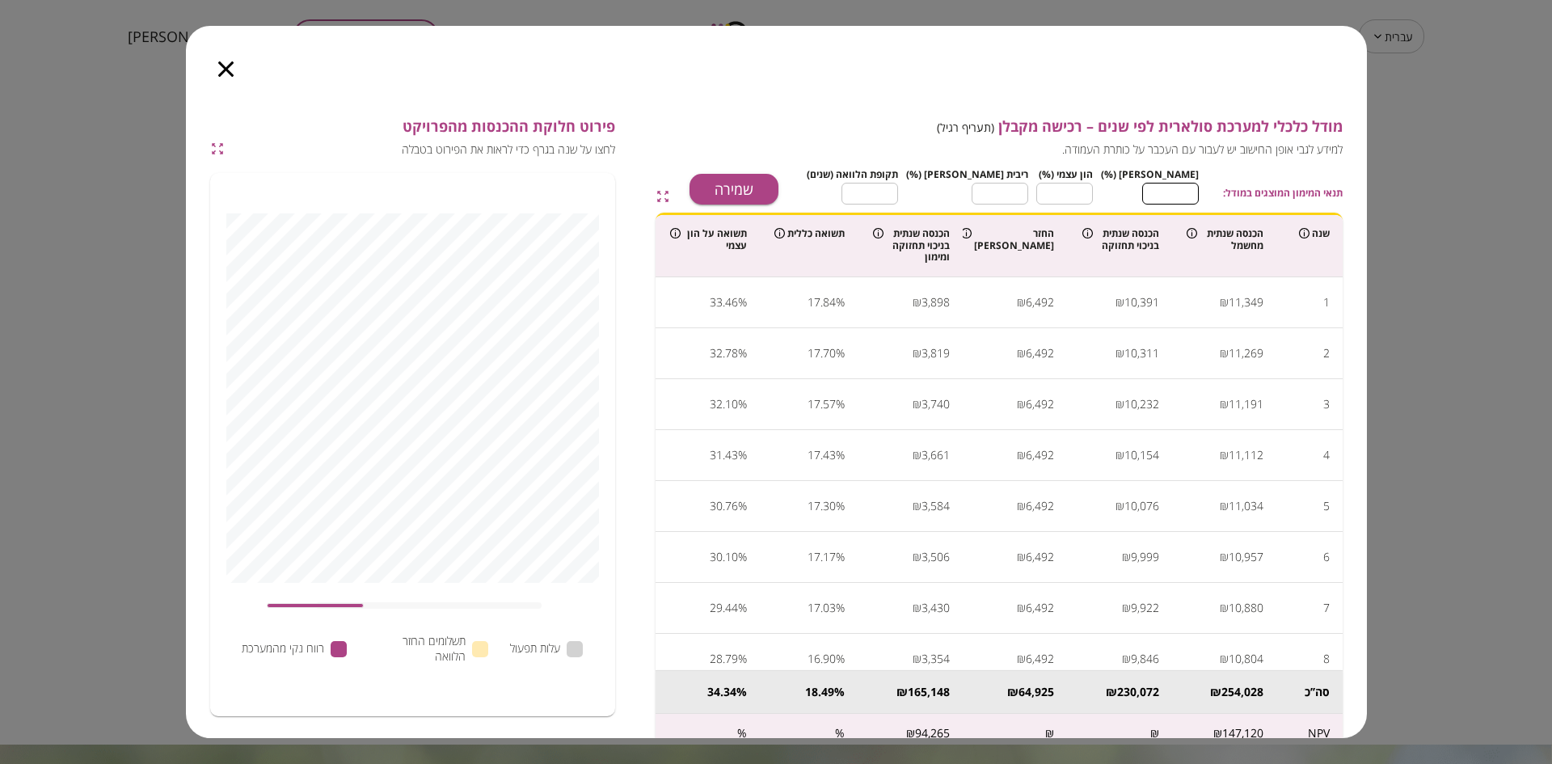
type input "*"
type input "**"
type input "*"
type input "**"
type input "*"
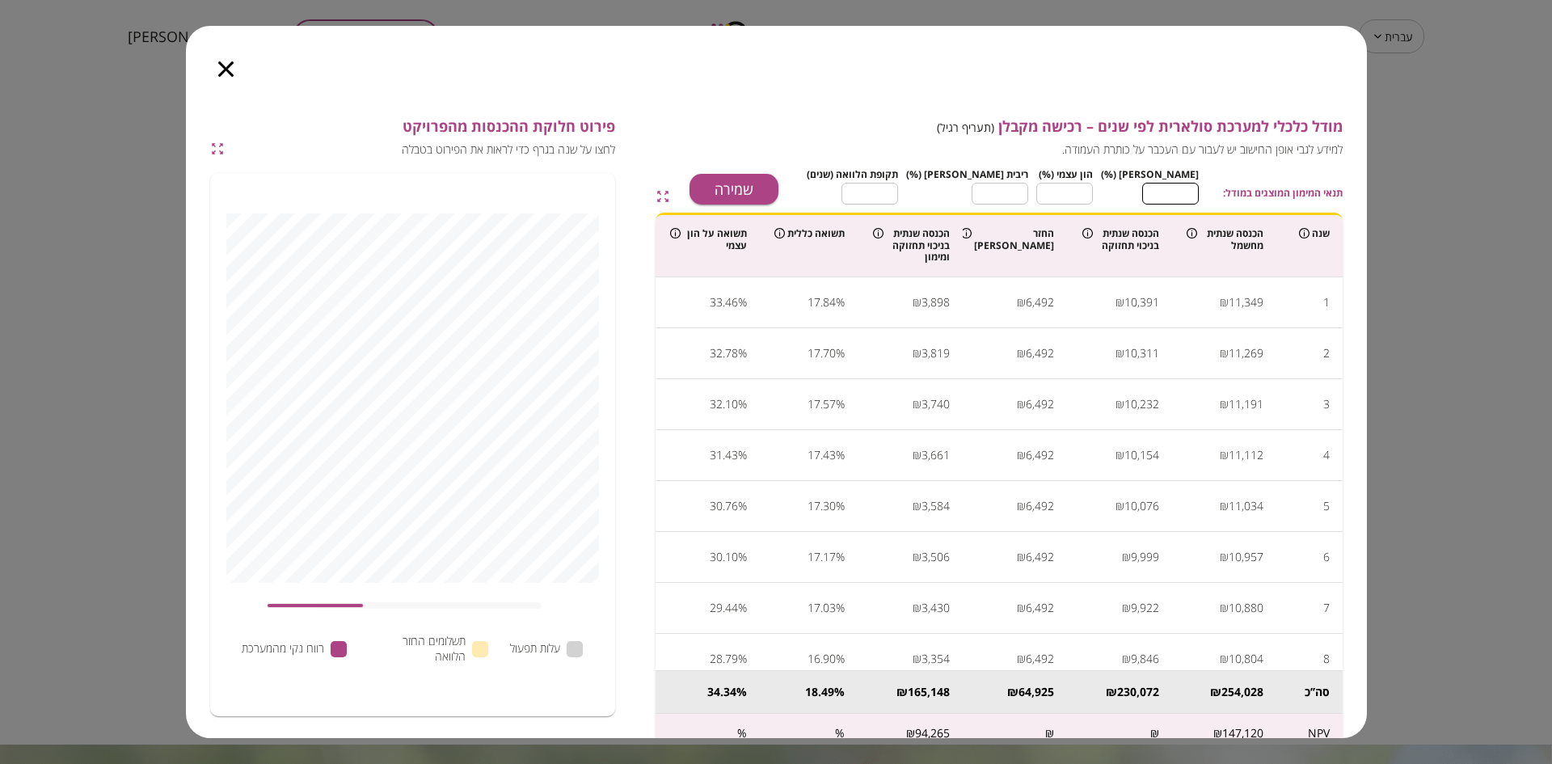
type input "**"
type input "*"
type input "**"
type input "*"
type input "***"
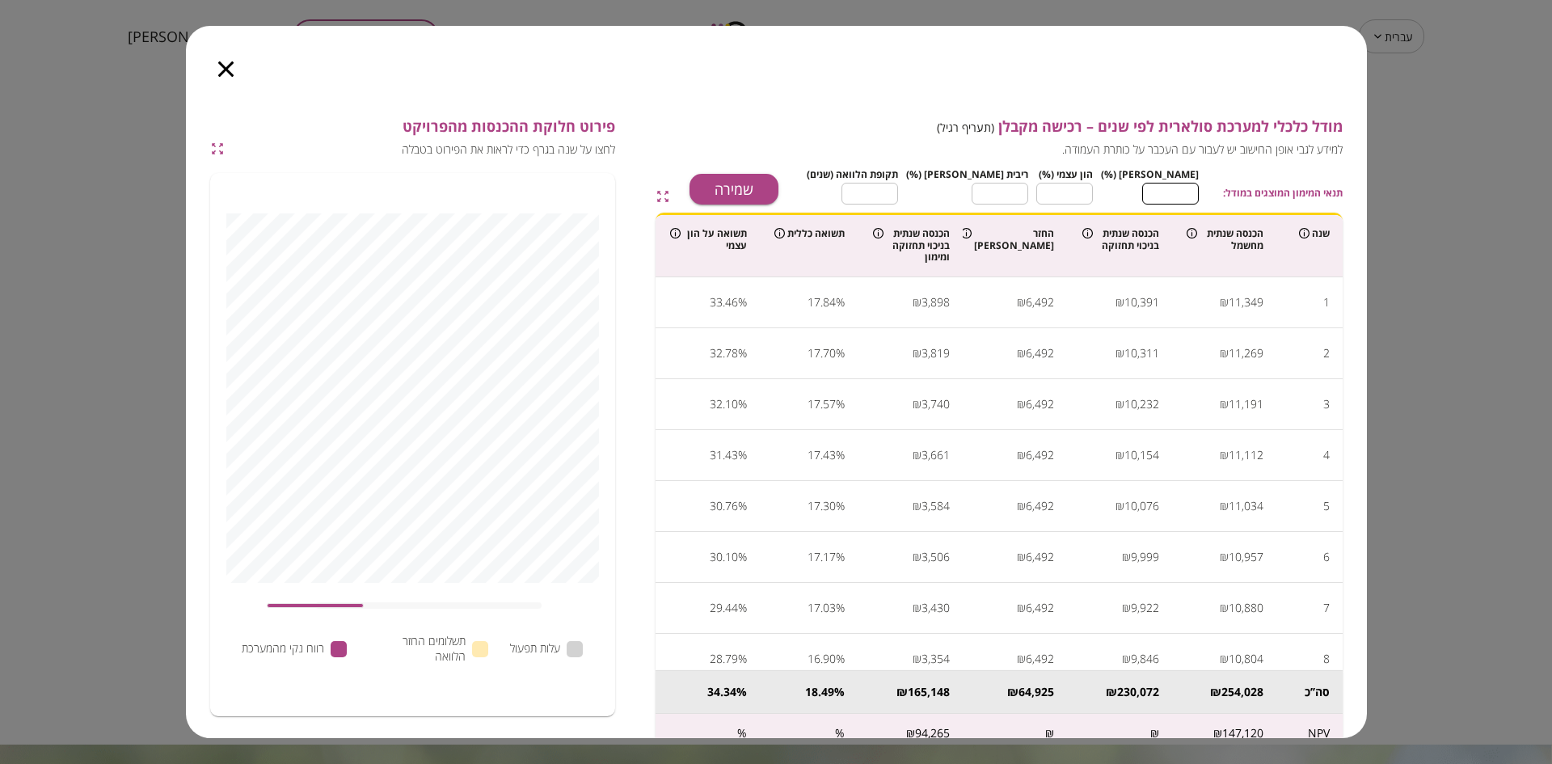
type input "*"
type input "***"
click at [1166, 186] on input "***" at bounding box center [1171, 193] width 57 height 43
click at [779, 192] on button "שמירה" at bounding box center [734, 189] width 89 height 31
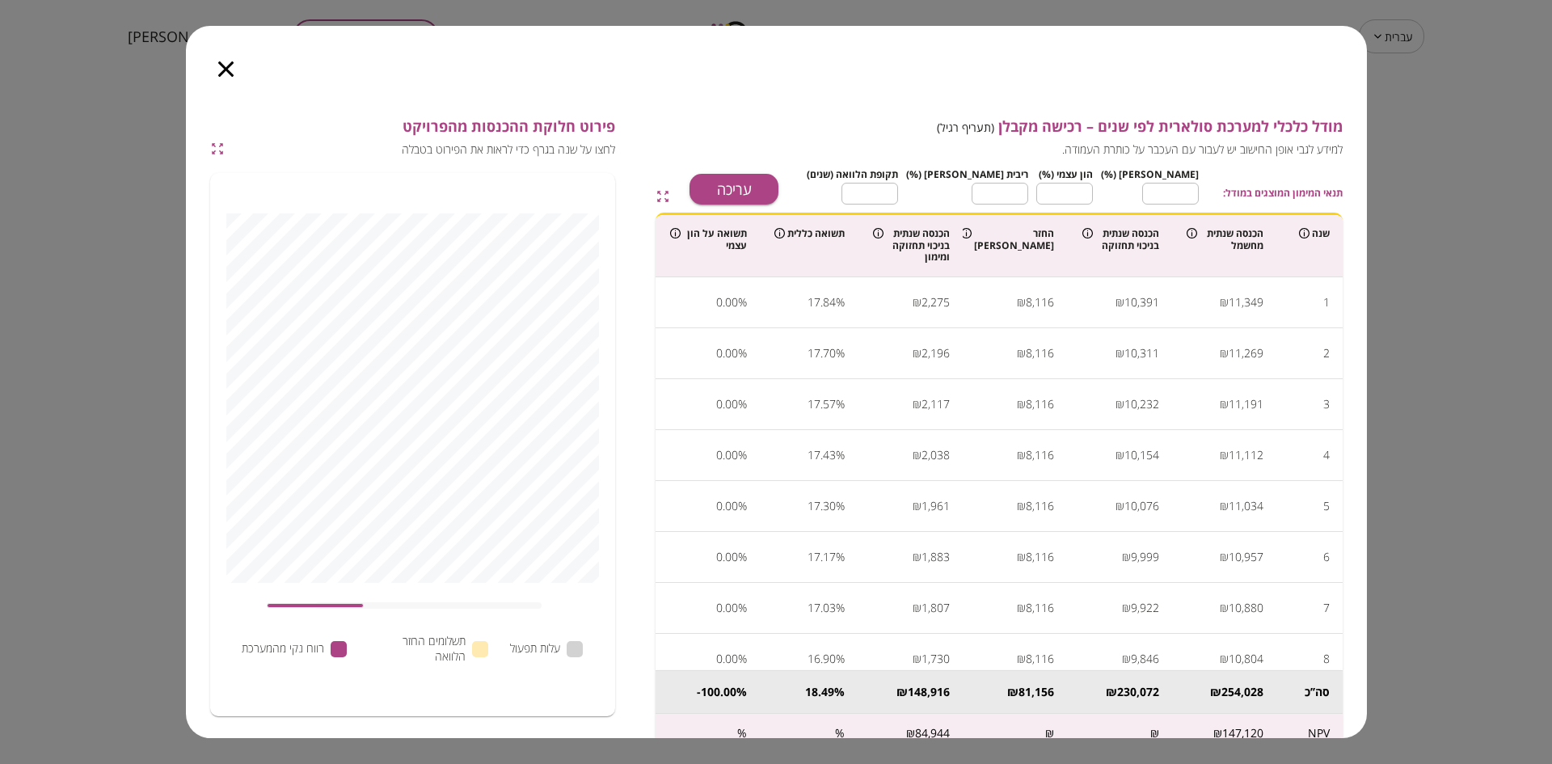
click at [223, 69] on icon "button" at bounding box center [225, 68] width 15 height 15
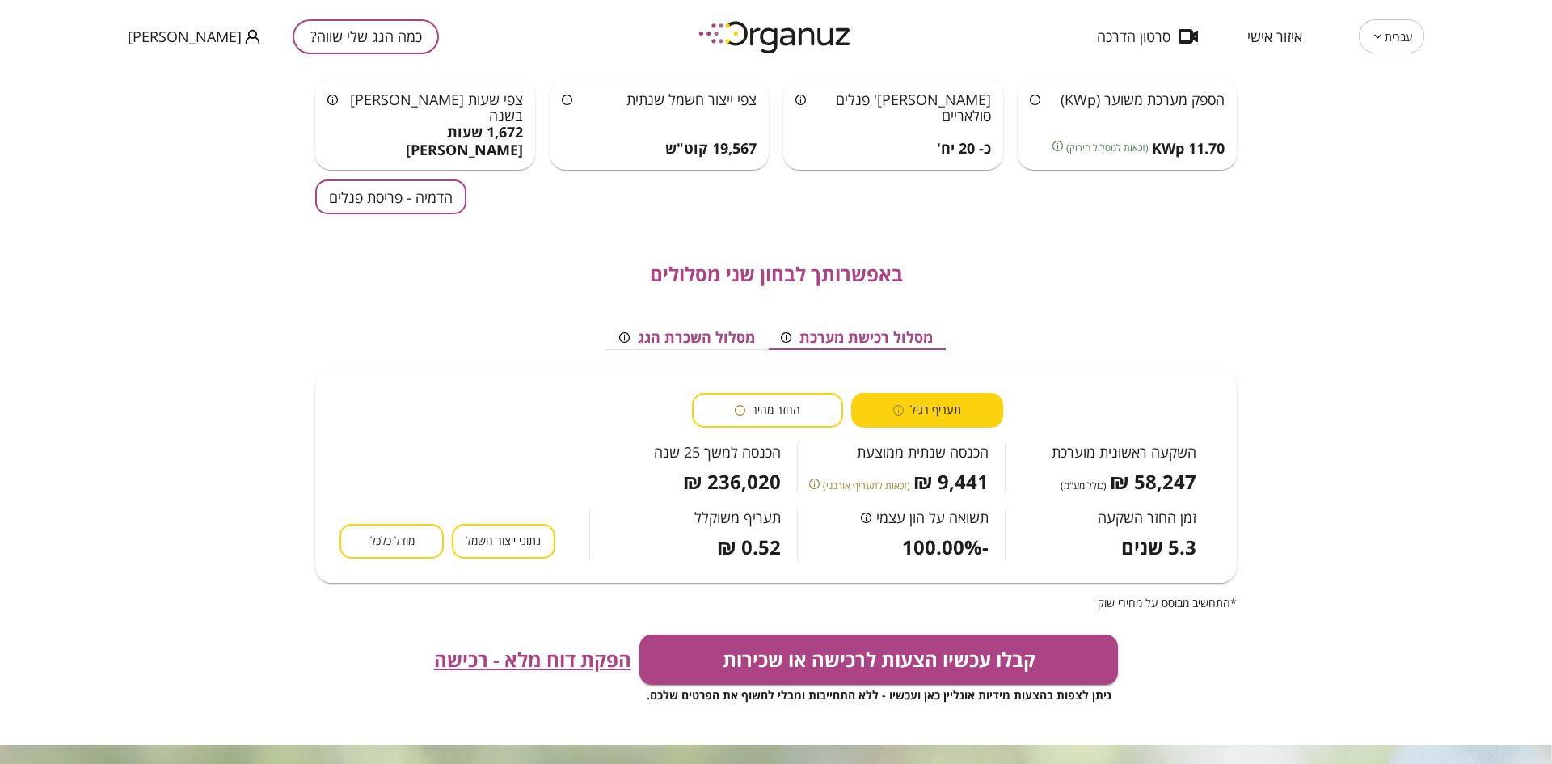
click at [555, 662] on span "הפקת דוח מלא - רכישה" at bounding box center [532, 659] width 197 height 23
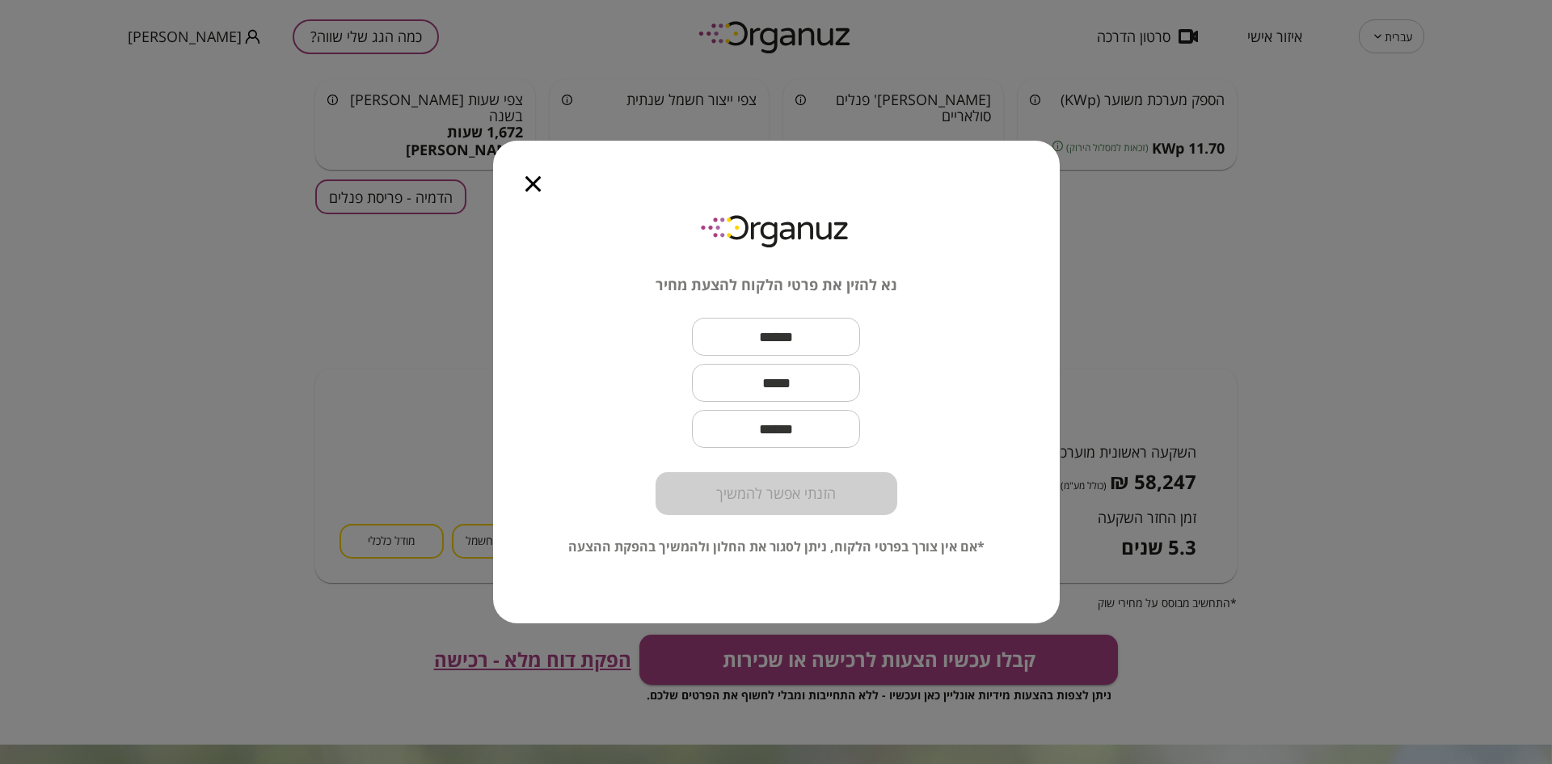
click at [811, 356] on input "text" at bounding box center [776, 337] width 168 height 48
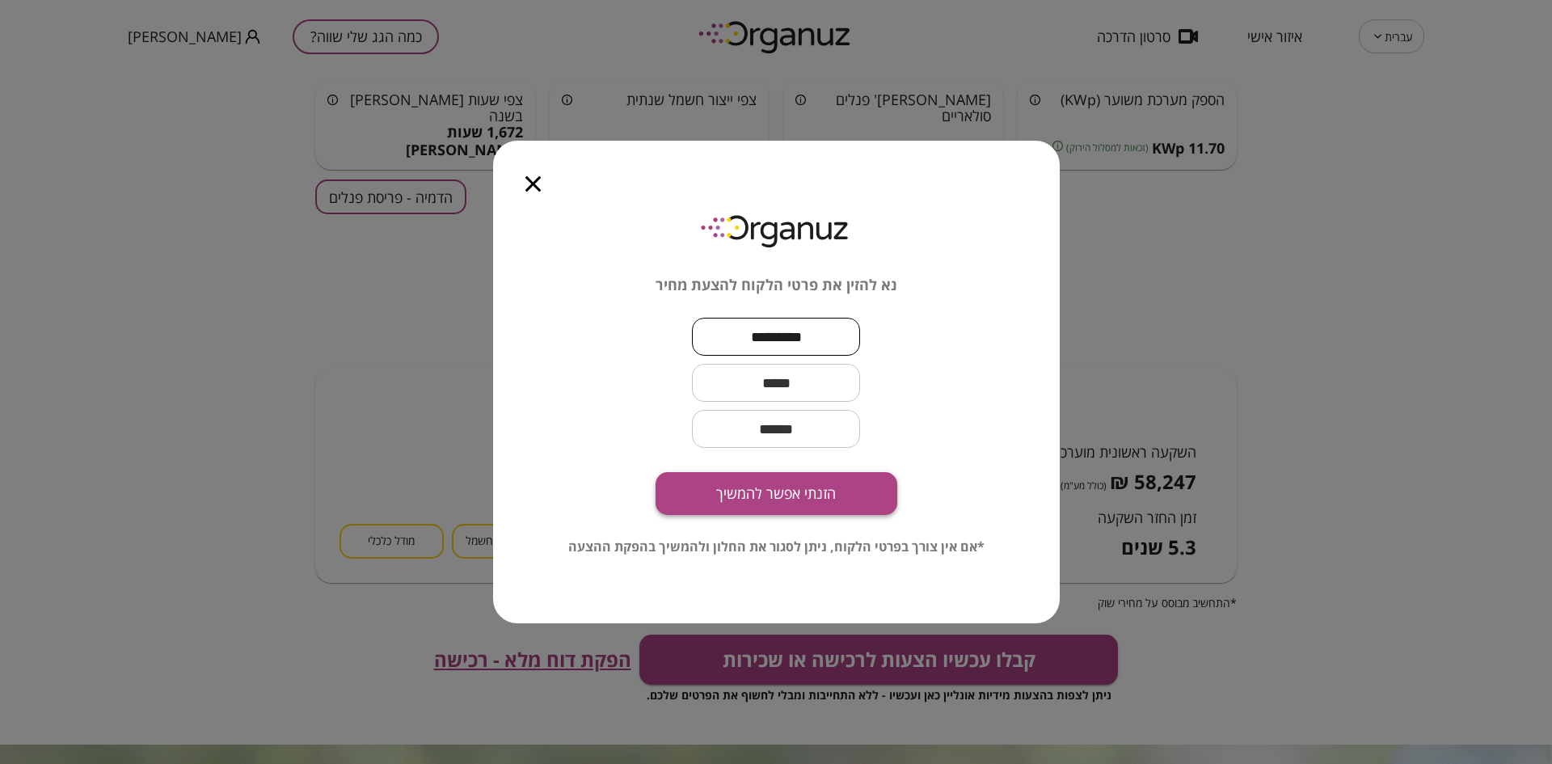
type input "*********"
click at [777, 493] on button "הזנתי אפשר להמשיך" at bounding box center [777, 493] width 242 height 43
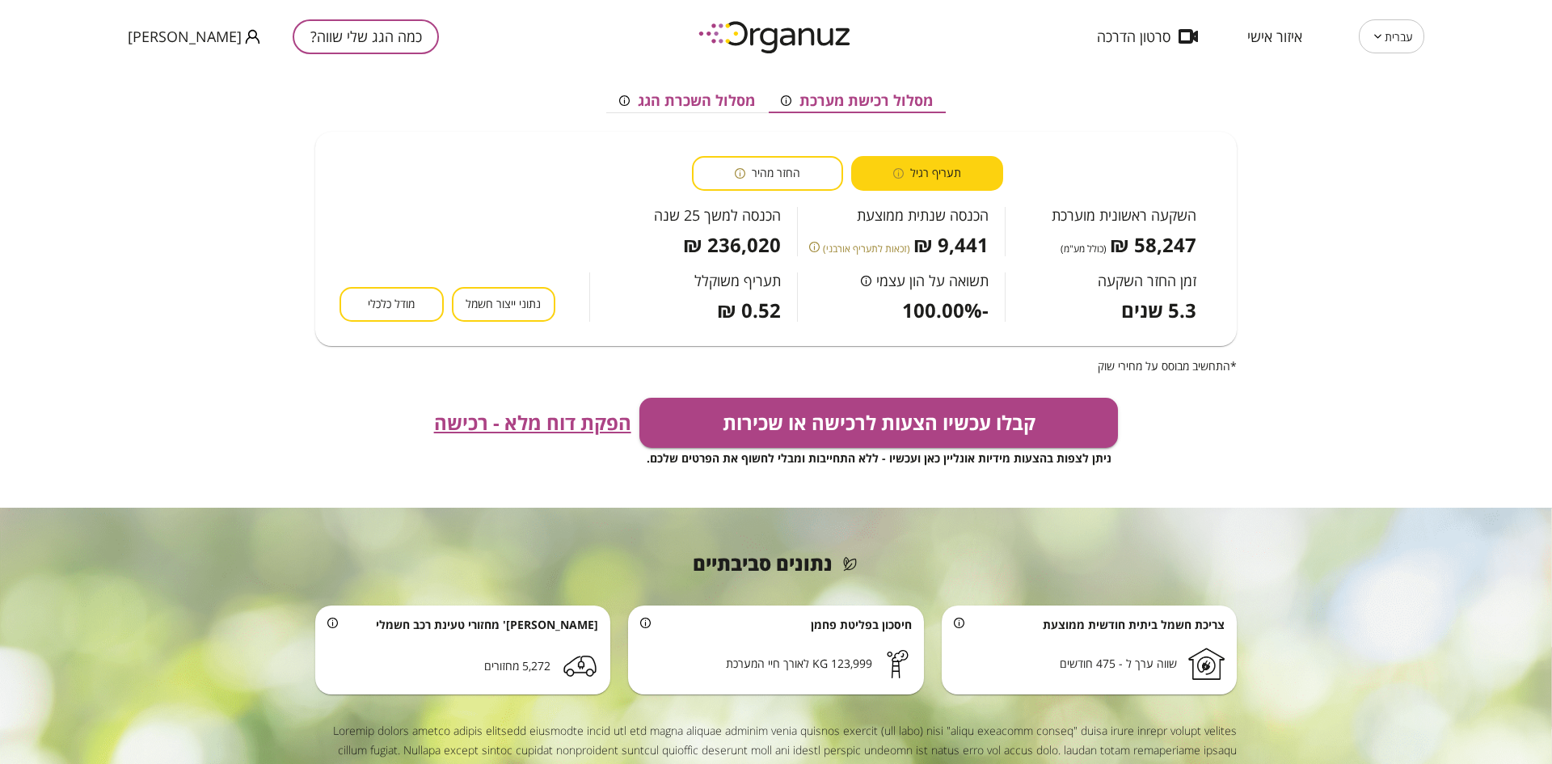
scroll to position [323, 0]
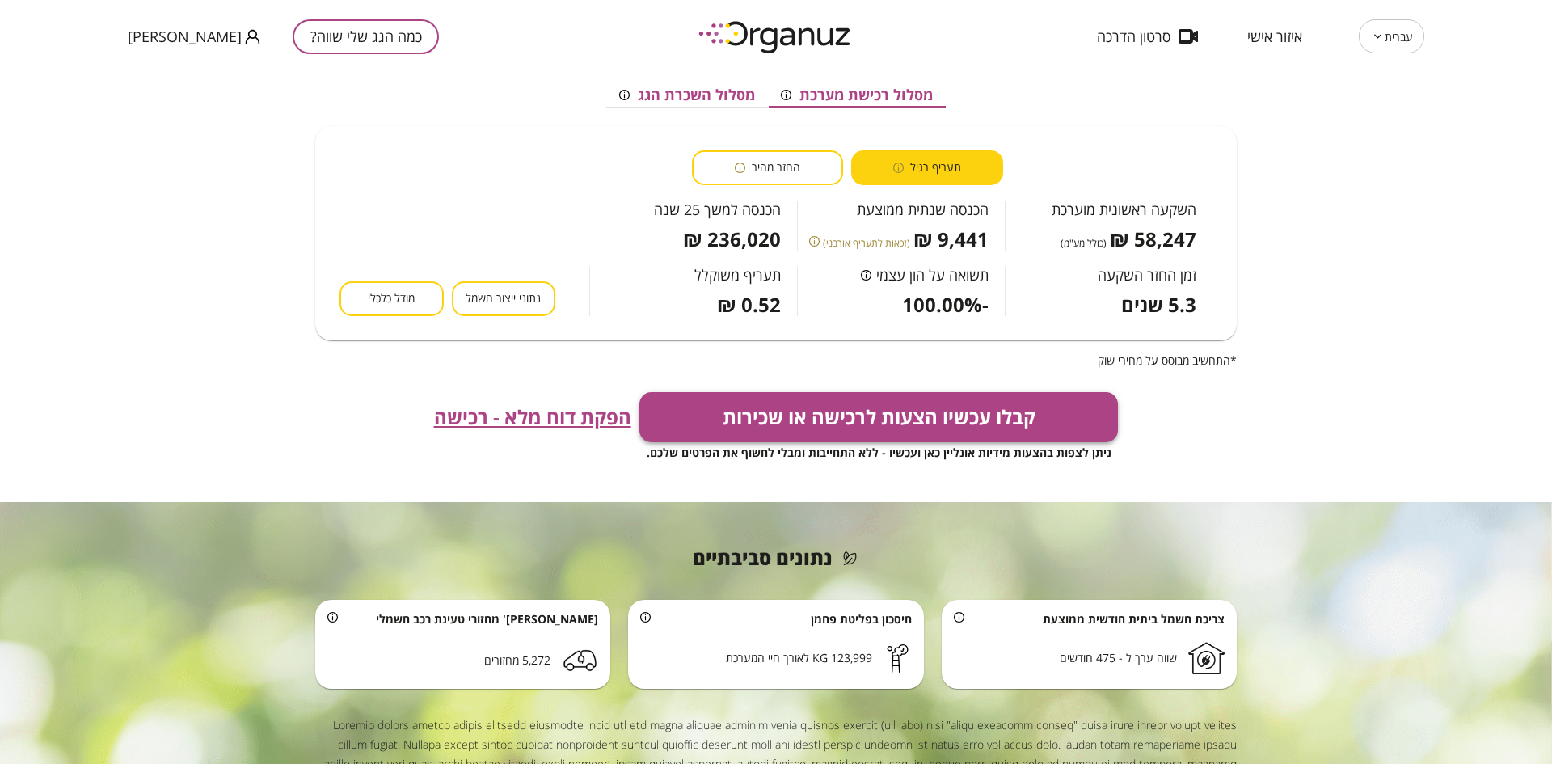
click at [879, 410] on button "קבלו עכשיו הצעות לרכישה או שכירות" at bounding box center [879, 417] width 479 height 50
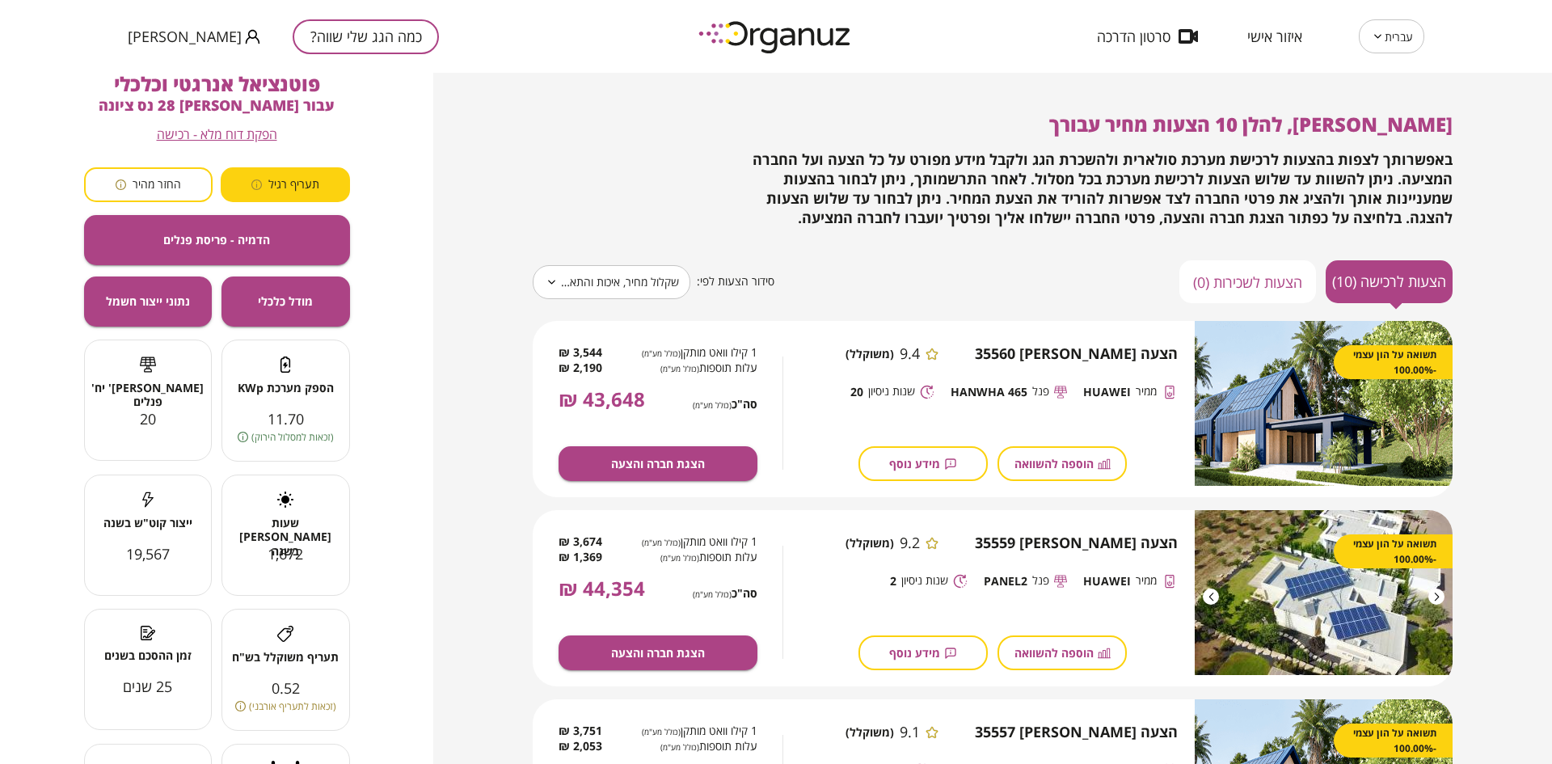
click at [608, 281] on body "**********" at bounding box center [776, 382] width 1552 height 764
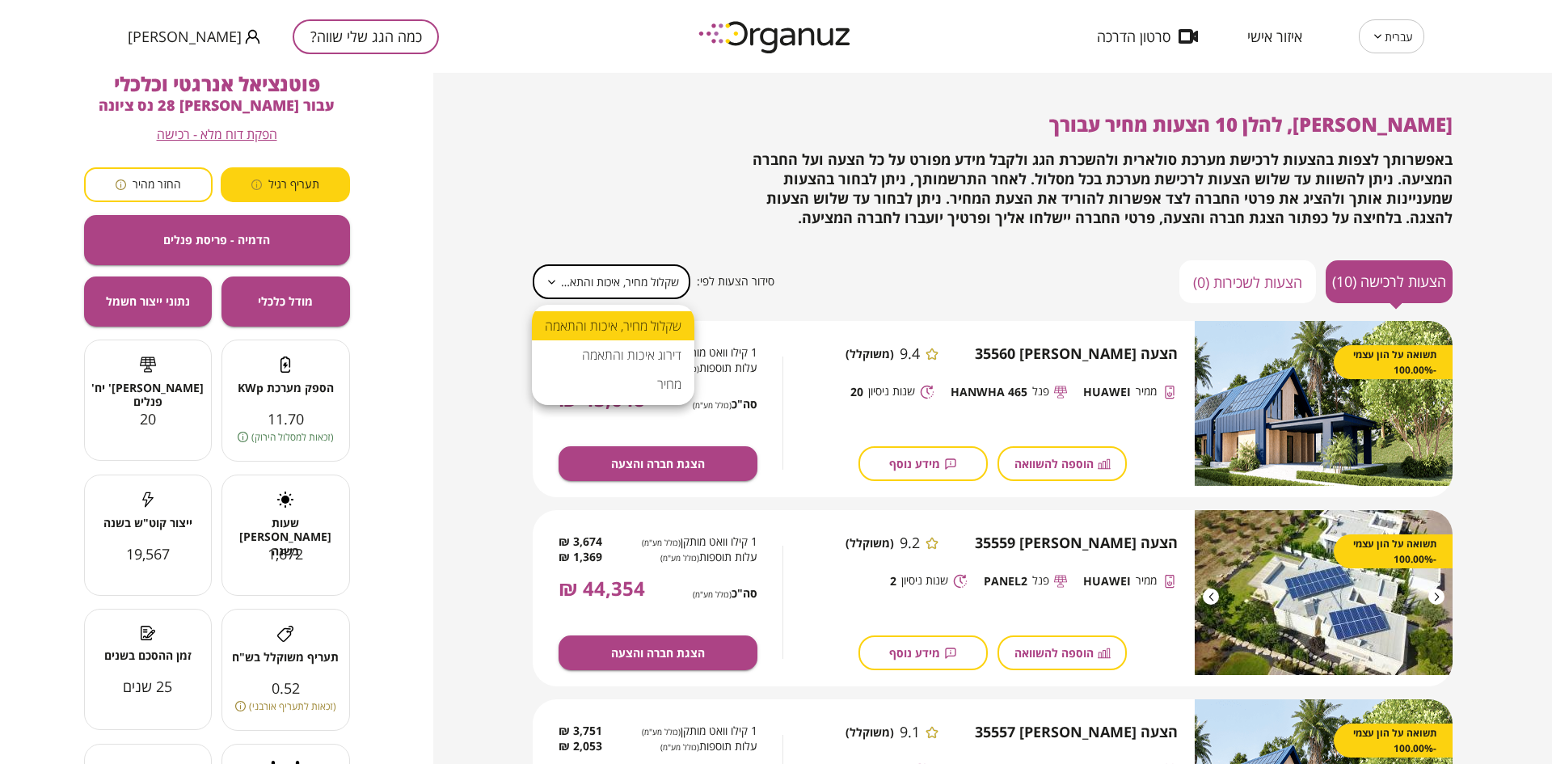
click at [892, 242] on div at bounding box center [776, 382] width 1552 height 764
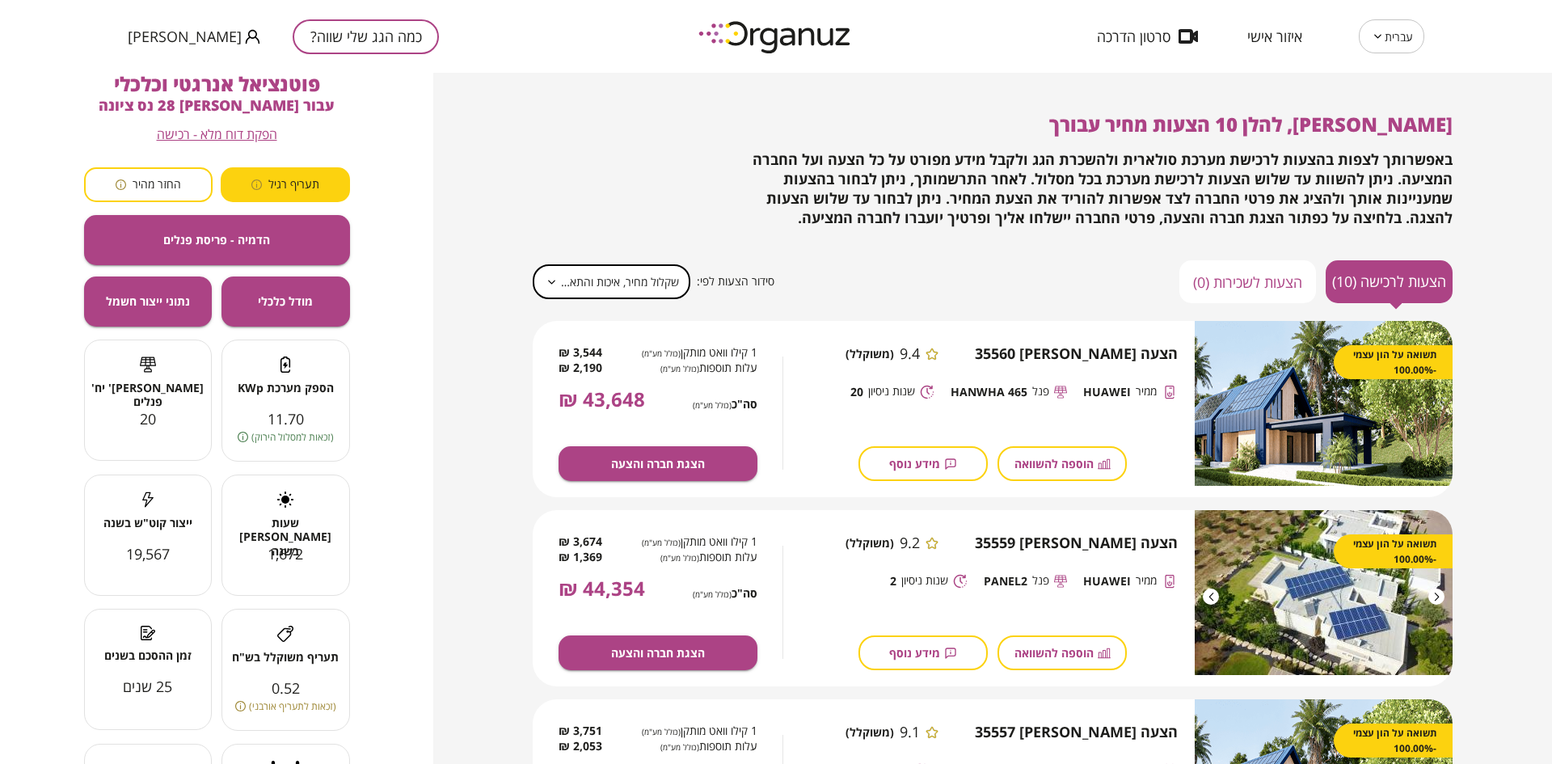
click at [1032, 452] on button "הוספה להשוואה" at bounding box center [1062, 463] width 129 height 35
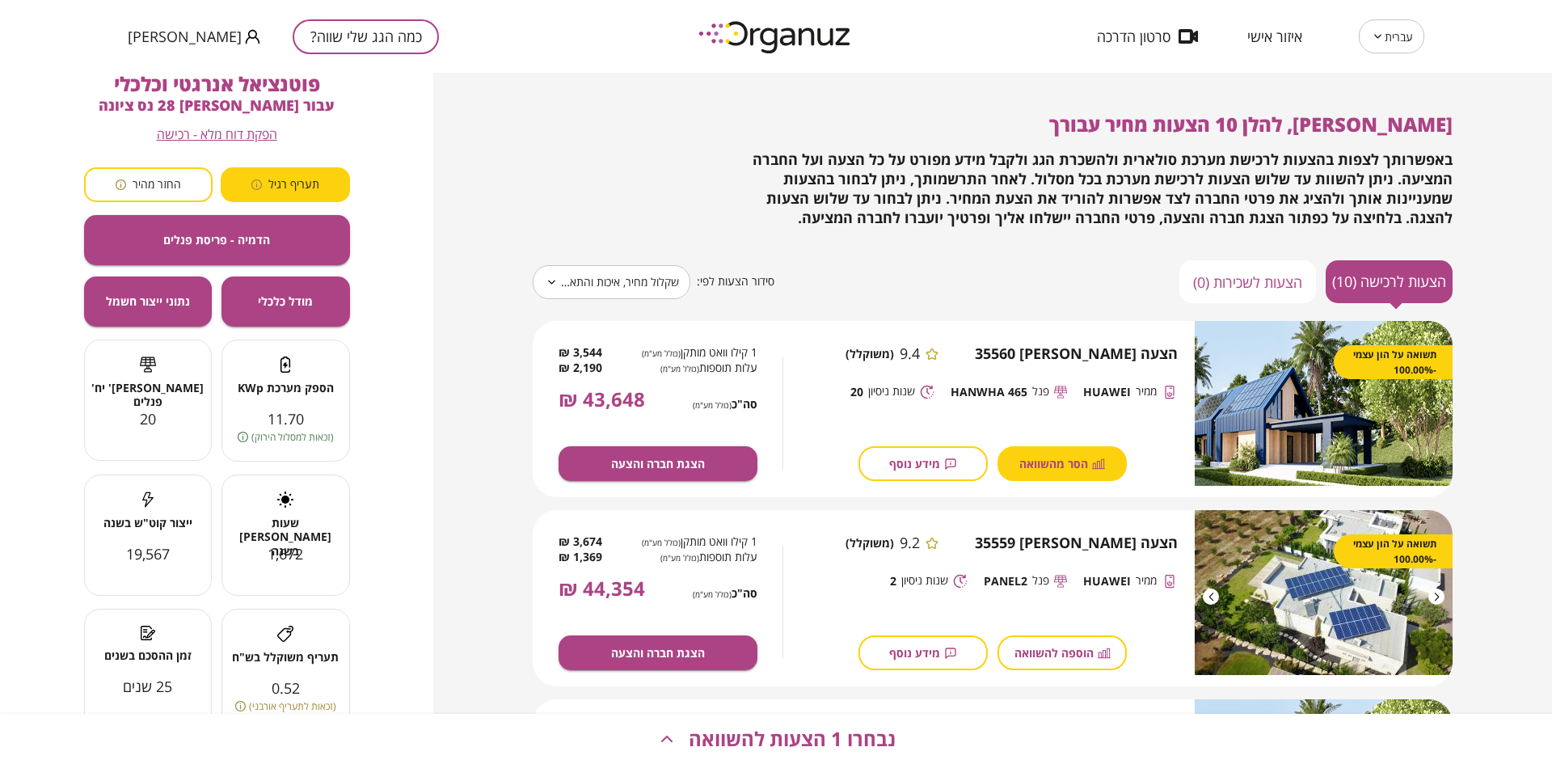
click at [1062, 650] on span "הוספה להשוואה" at bounding box center [1054, 653] width 79 height 14
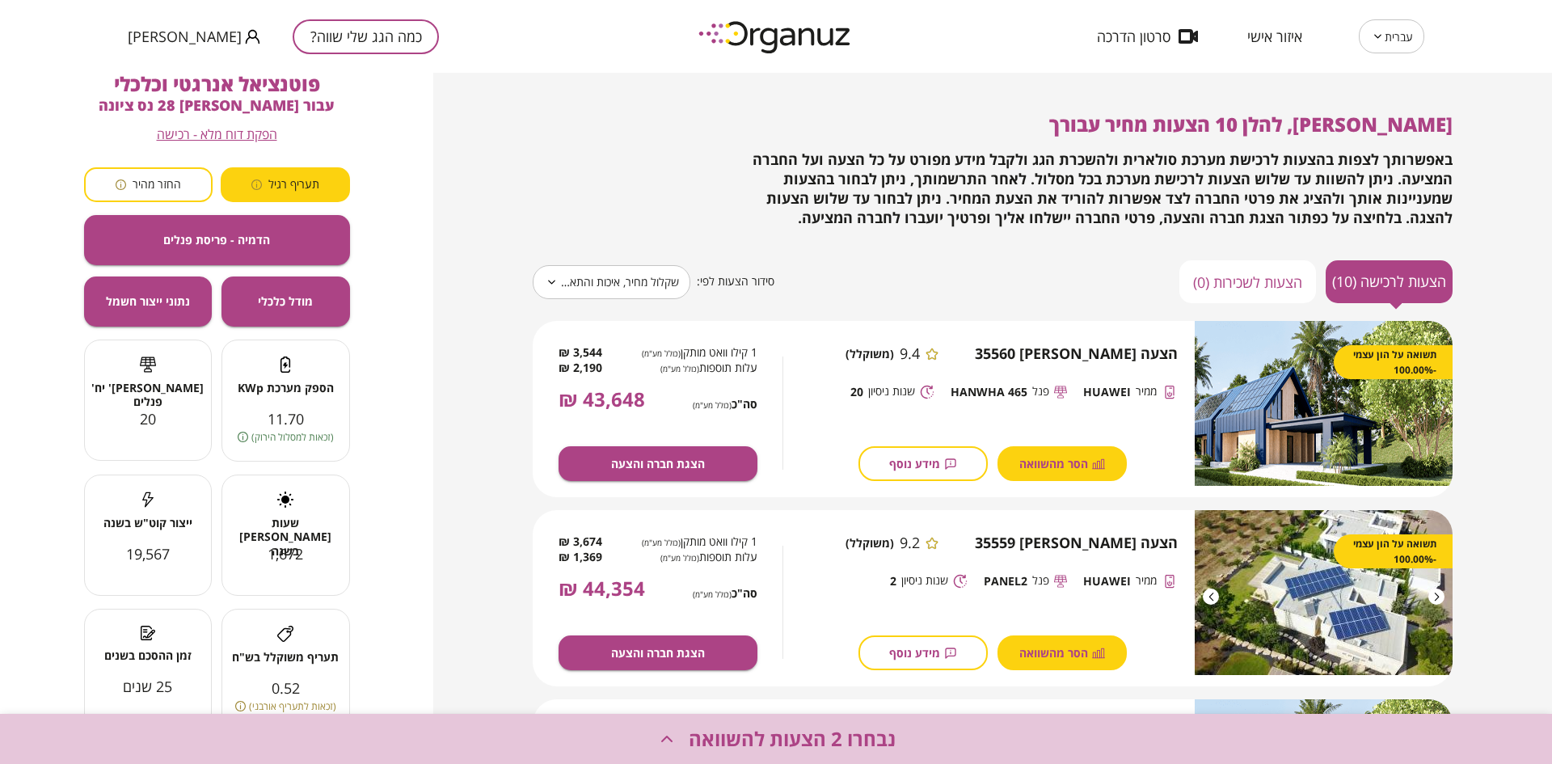
click at [876, 741] on span "נבחרו 2 הצעות להשוואה" at bounding box center [792, 739] width 207 height 23
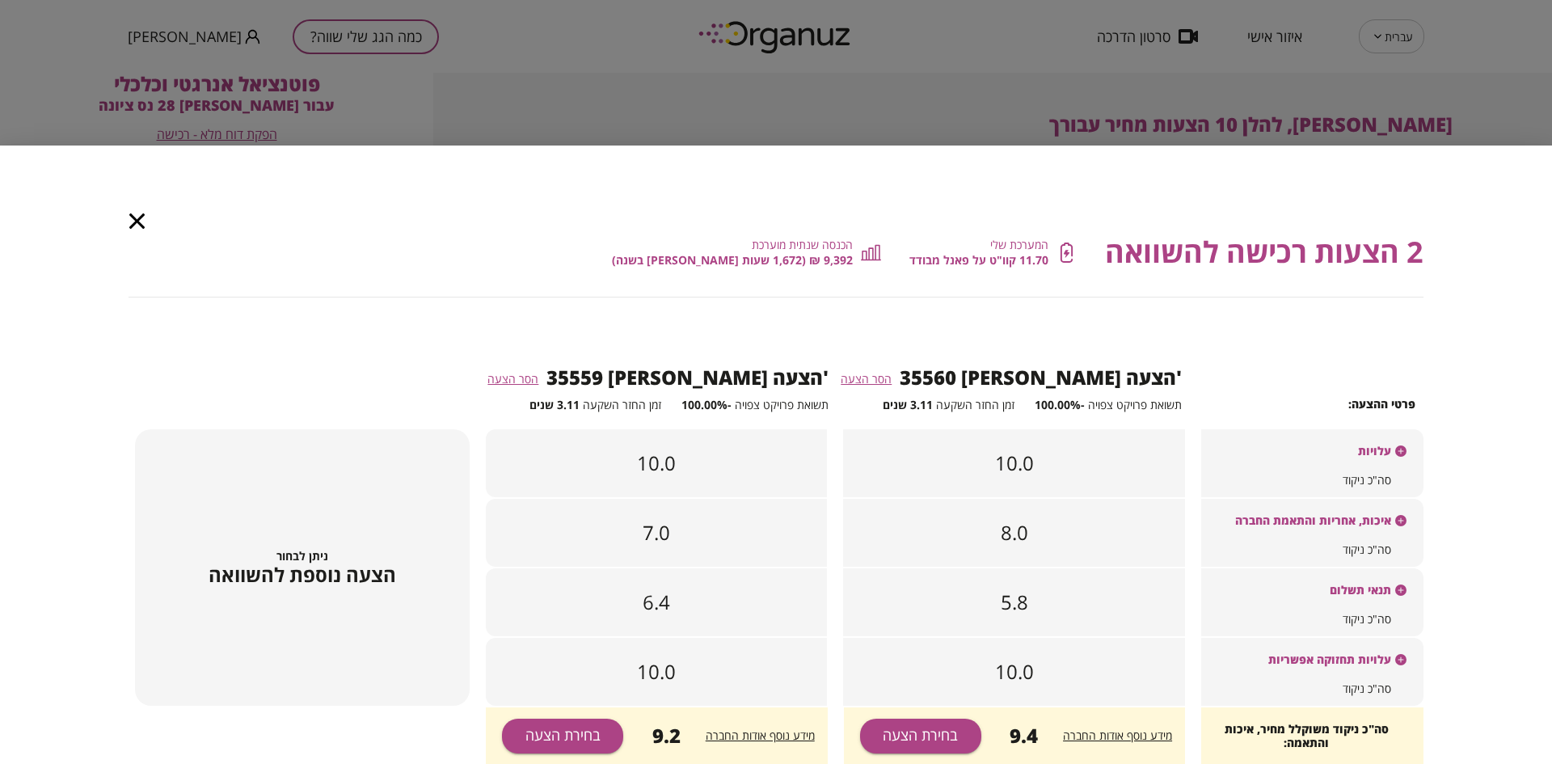
click at [1300, 452] on div "עלויות" at bounding box center [1313, 449] width 222 height 40
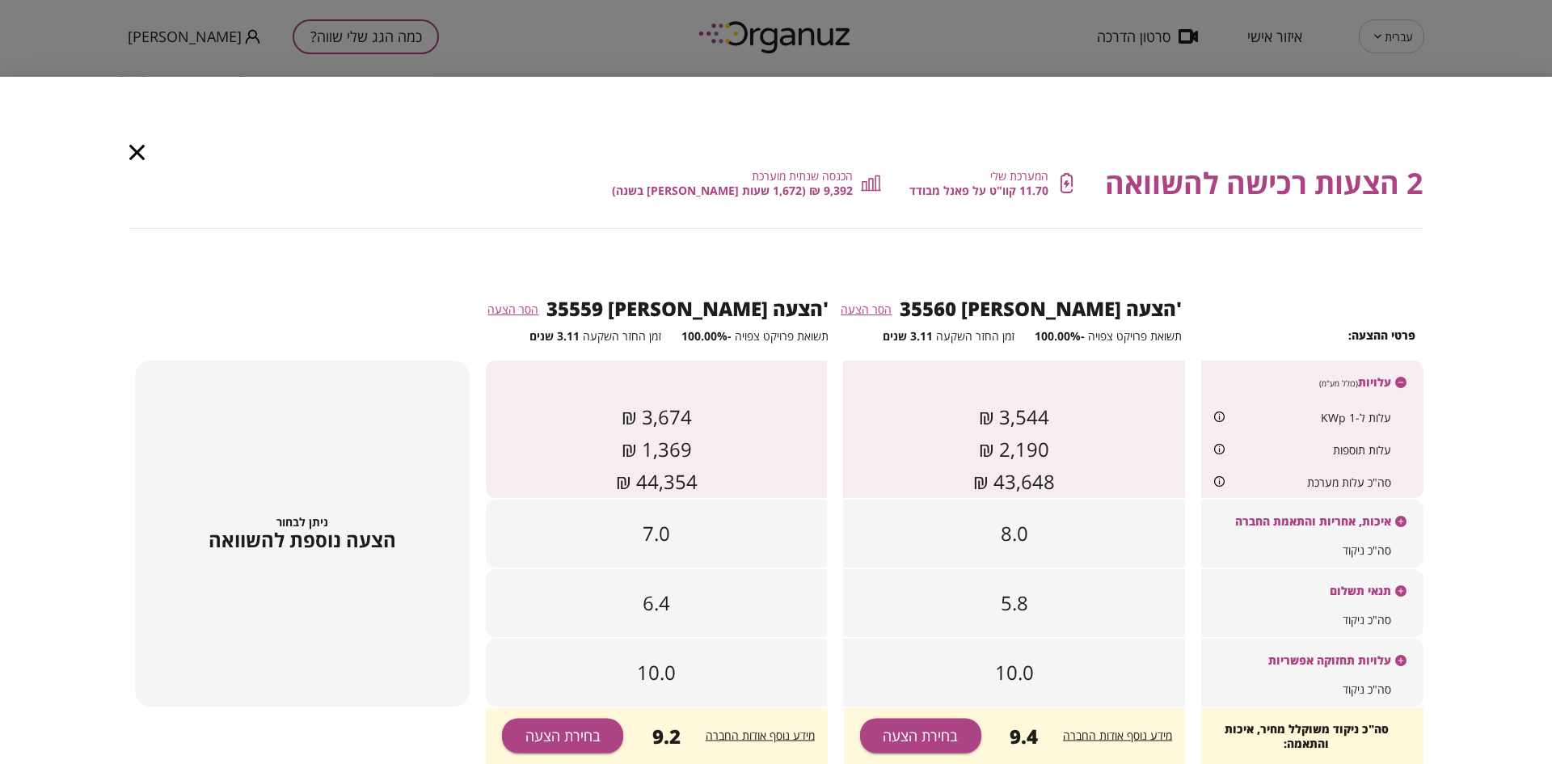
click at [1298, 534] on span "איכות, אחריות והתאמת החברה" at bounding box center [1314, 527] width 156 height 26
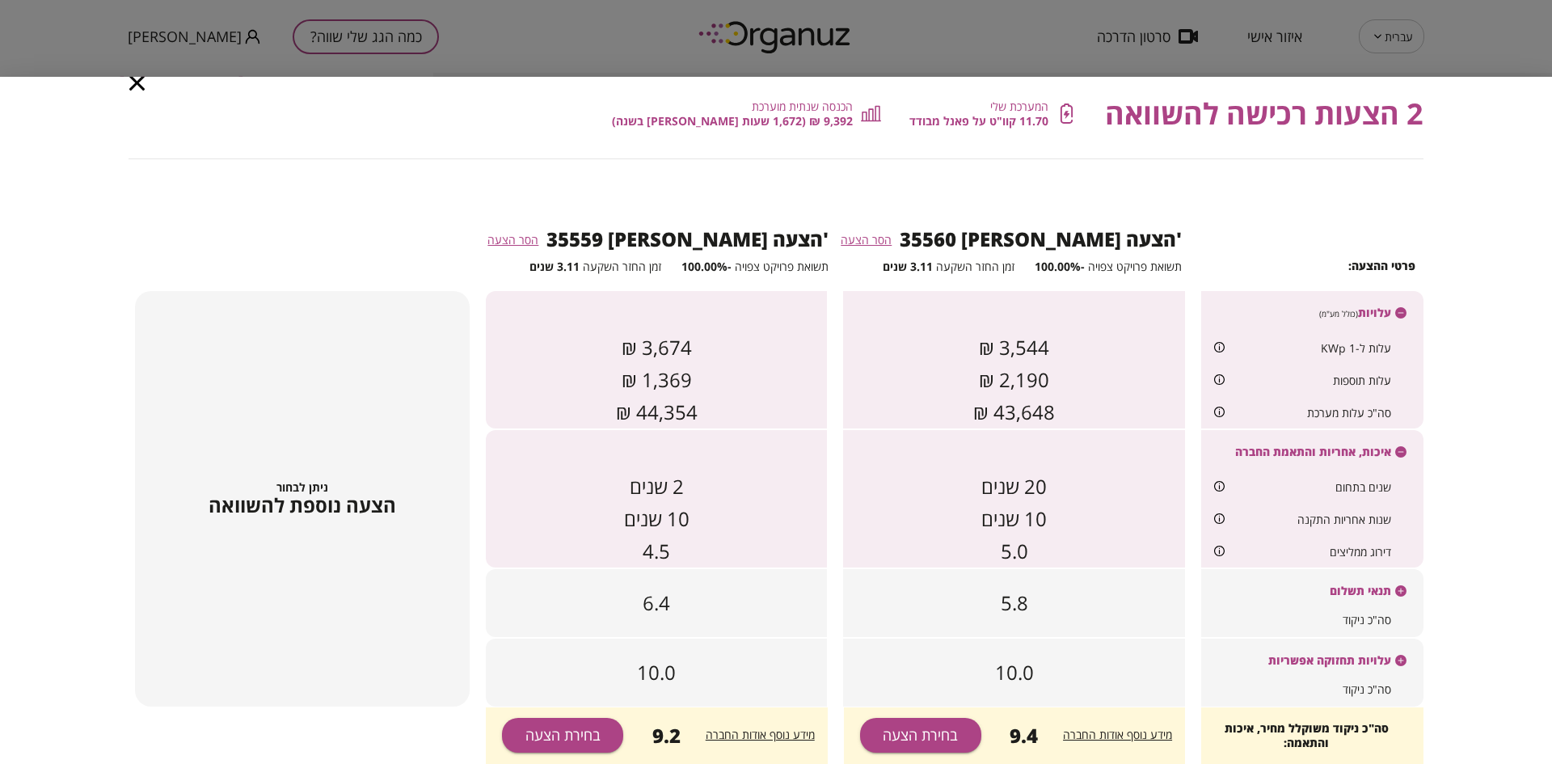
click at [1276, 606] on div "תנאי תשלום" at bounding box center [1313, 589] width 222 height 40
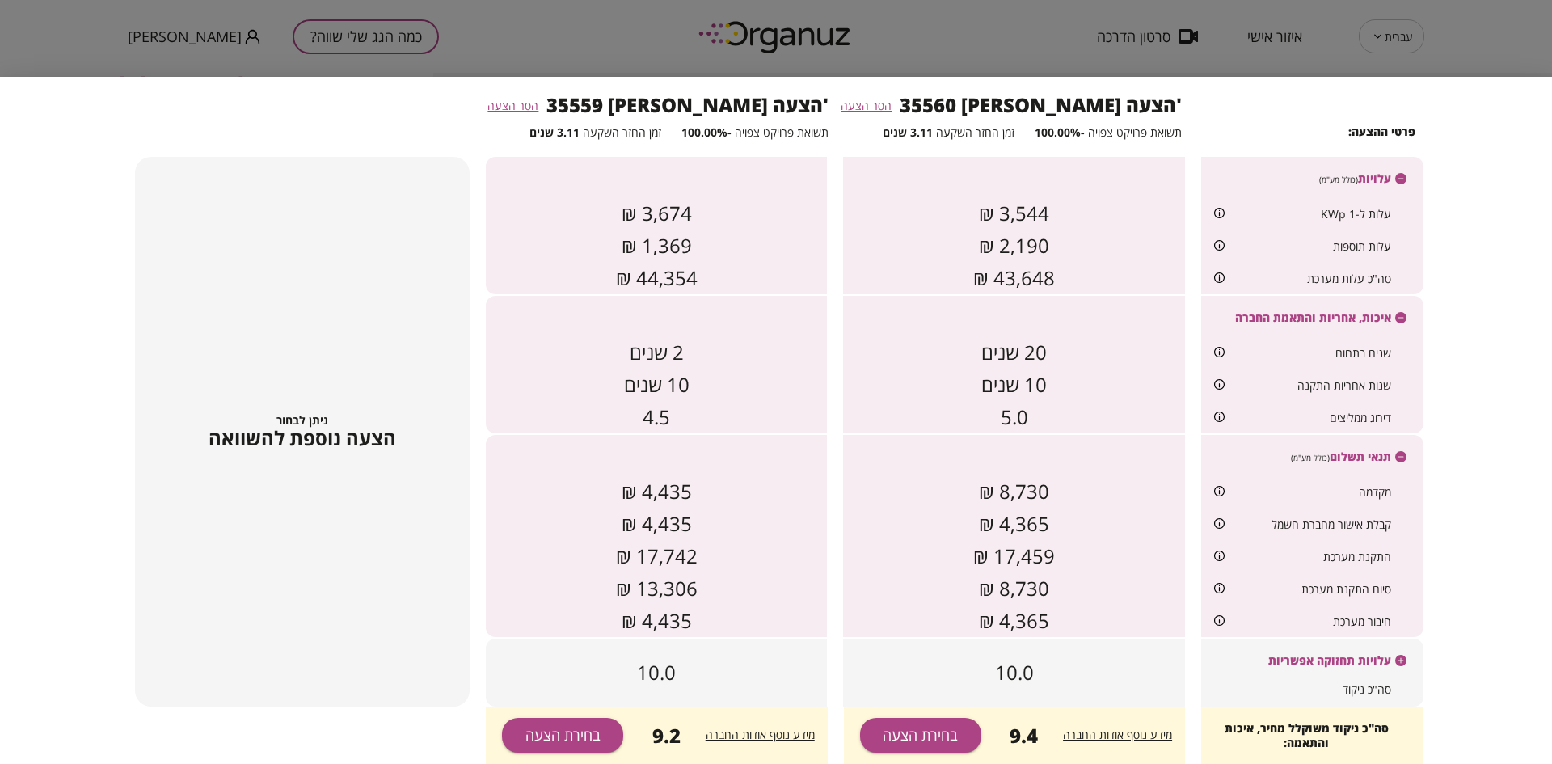
click at [1262, 664] on div "עלויות תחזוקה אפשריות" at bounding box center [1313, 659] width 222 height 40
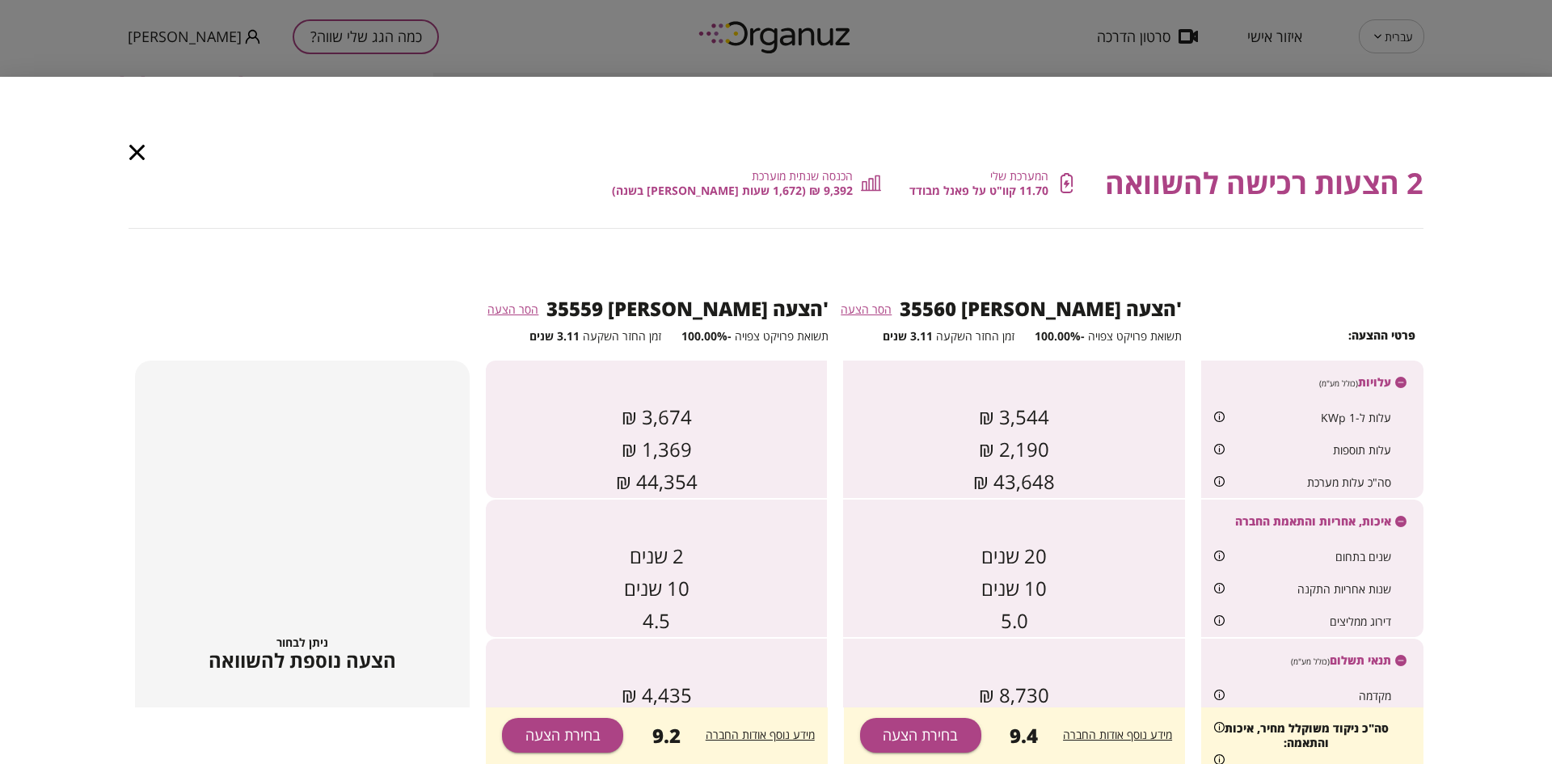
click at [139, 154] on icon "button" at bounding box center [136, 152] width 15 height 15
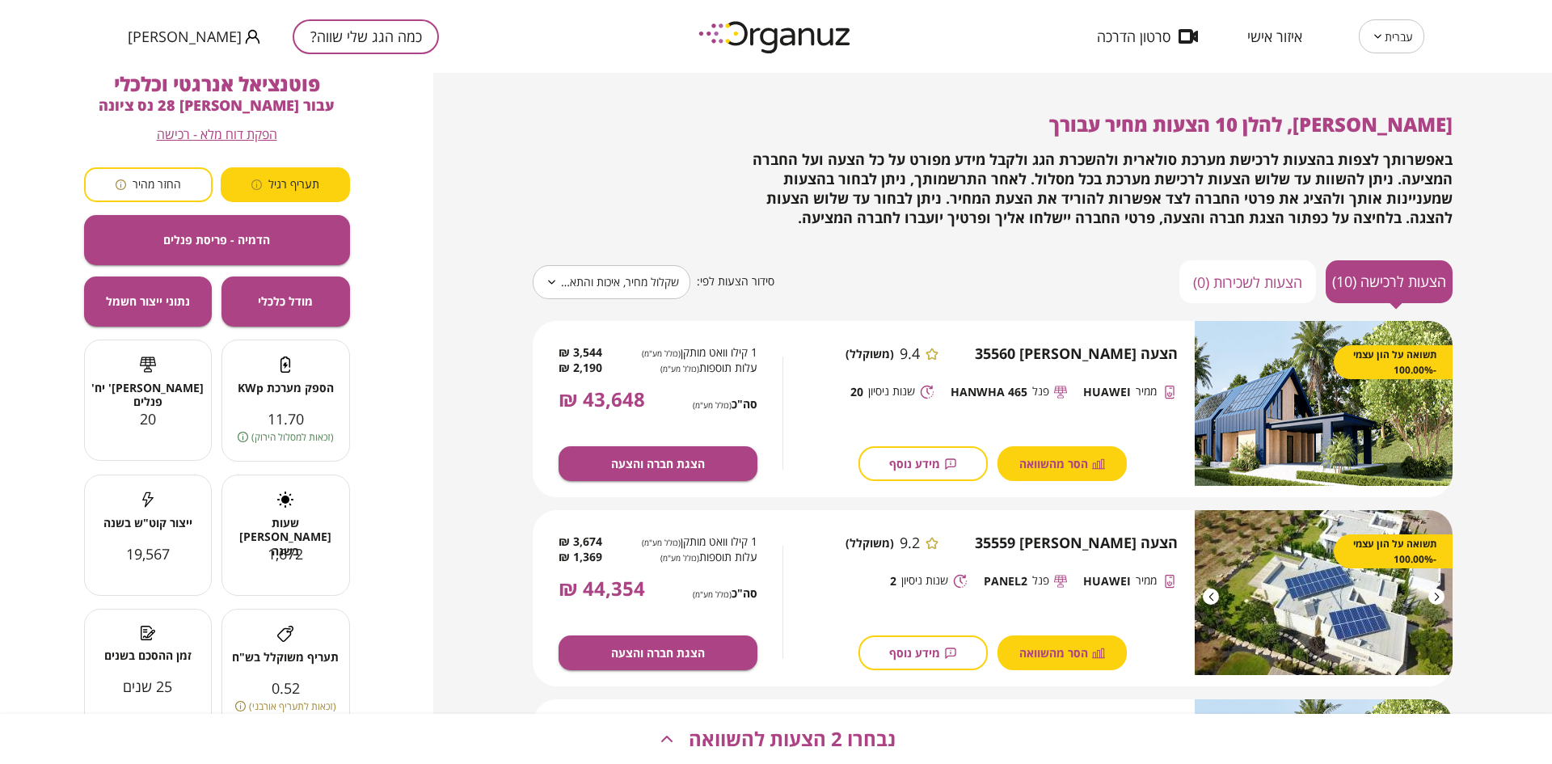
click at [906, 457] on span "מידע נוסף" at bounding box center [914, 464] width 51 height 14
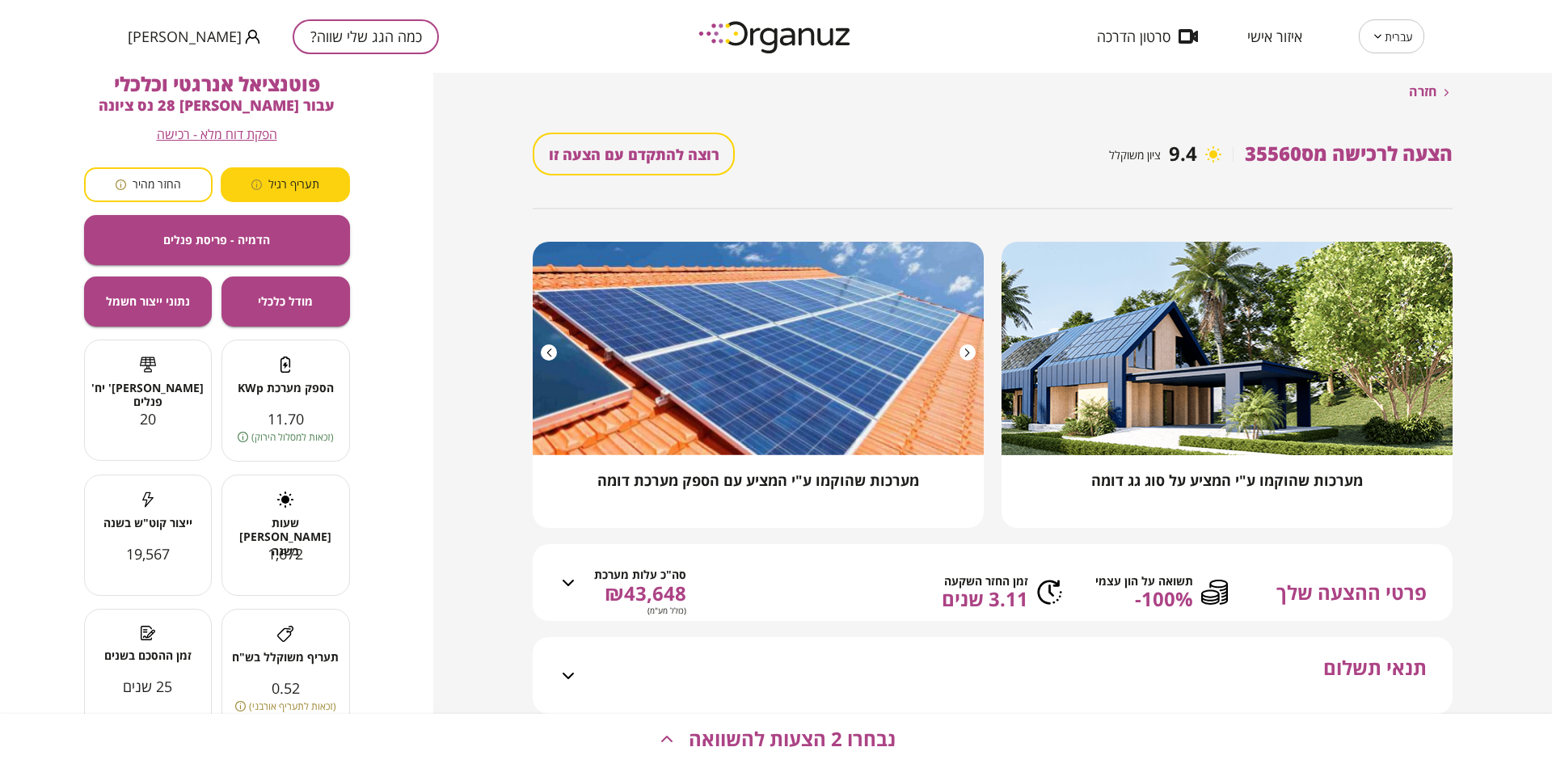
click at [1276, 596] on div "פרטי ההצעה שלך תשואה על הון עצמי ‎-100% זמן החזר השקעה 3.11 שנים סה"כ עלות מערכ…" at bounding box center [1002, 592] width 849 height 57
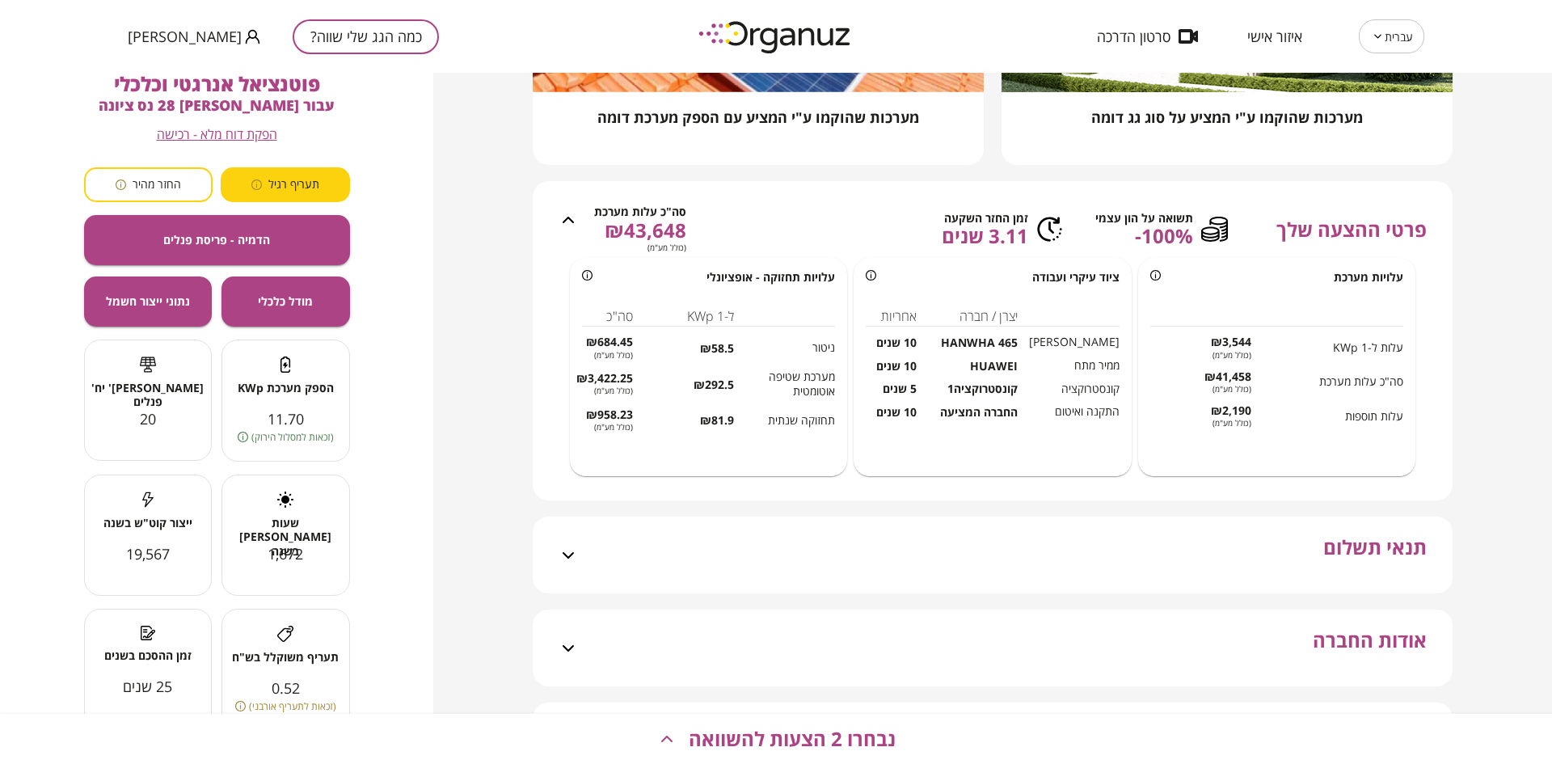
scroll to position [425, 0]
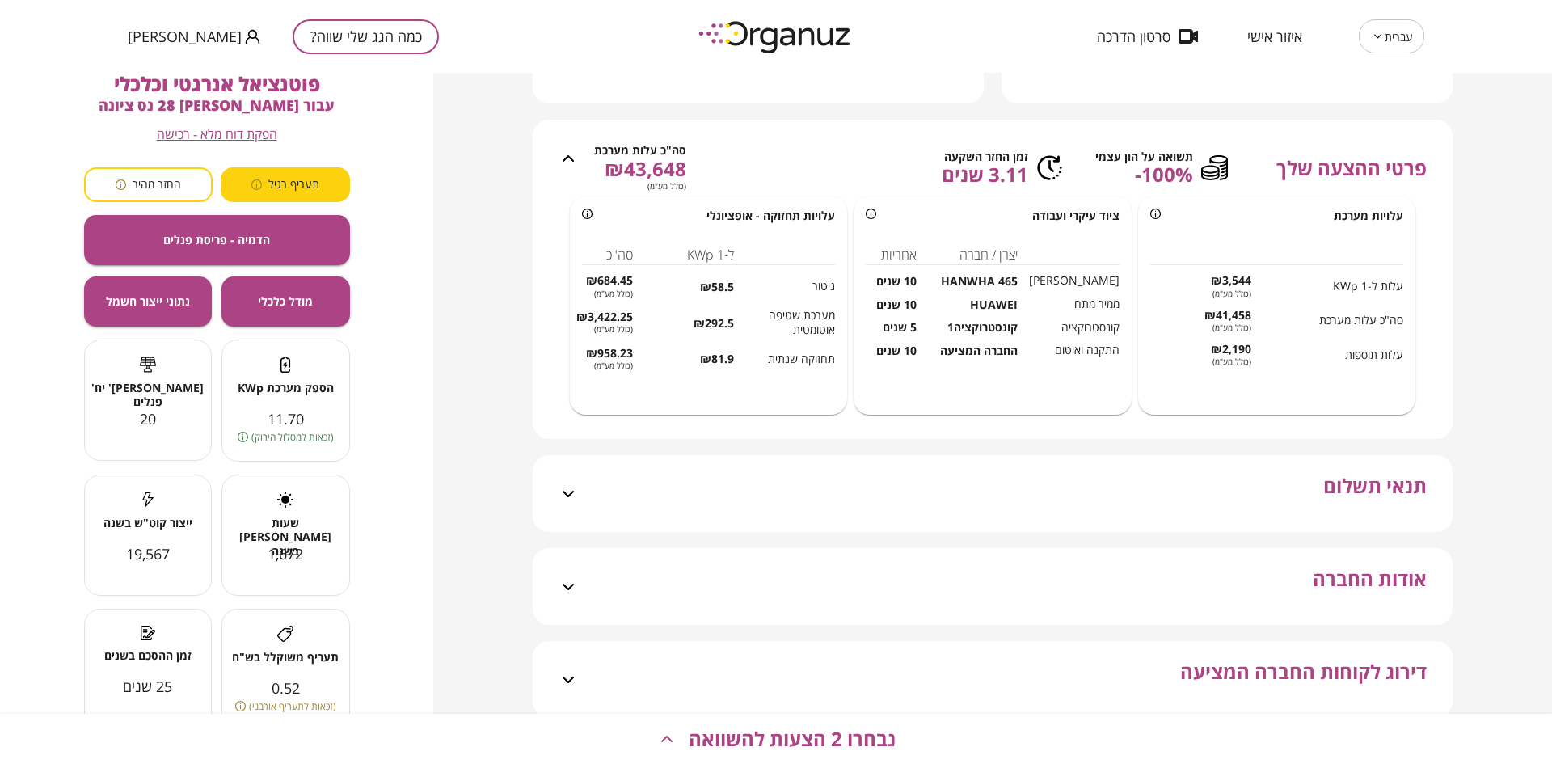
click at [1123, 500] on div "תנאי תשלום" at bounding box center [1002, 493] width 849 height 77
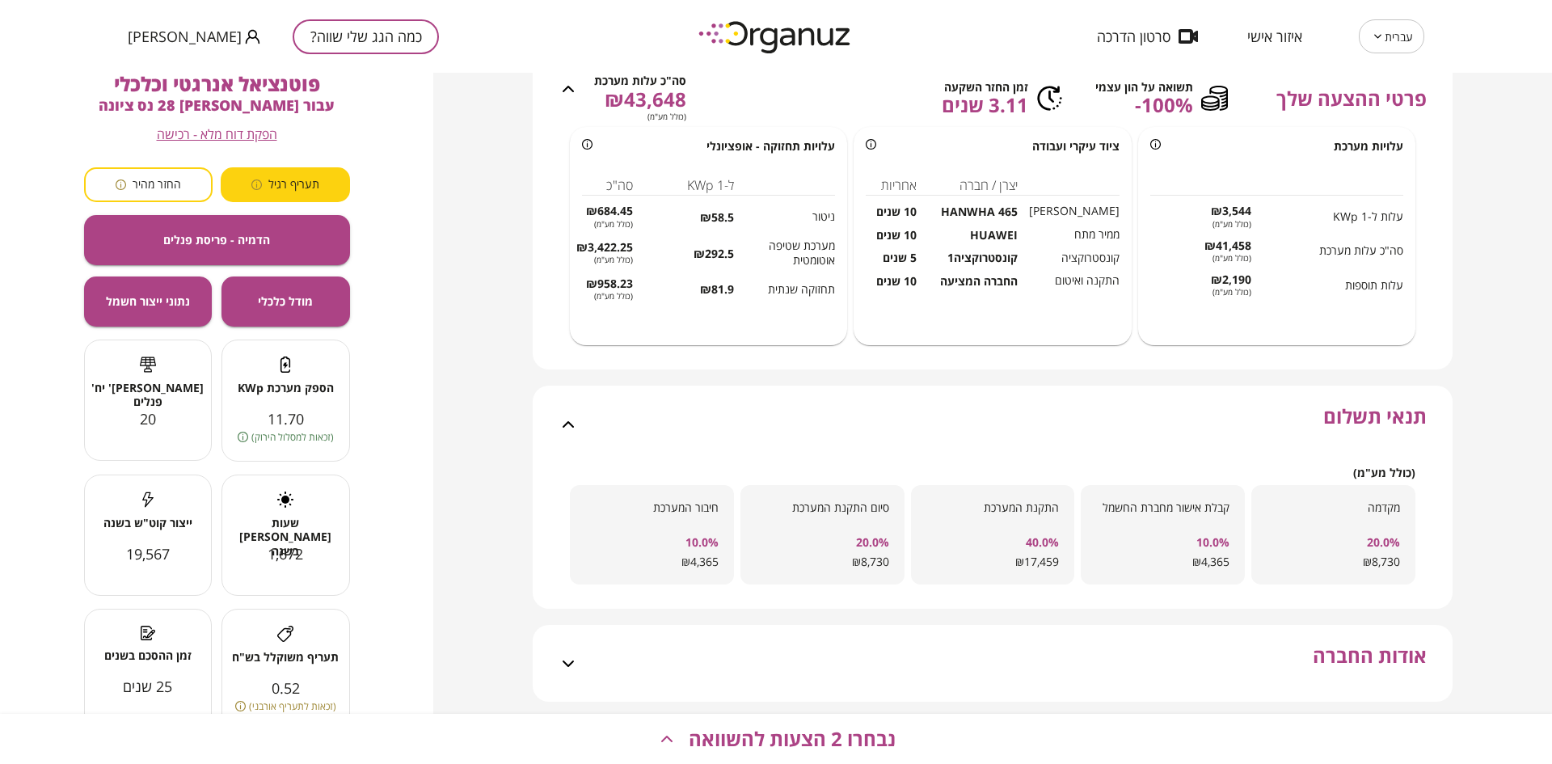
scroll to position [654, 0]
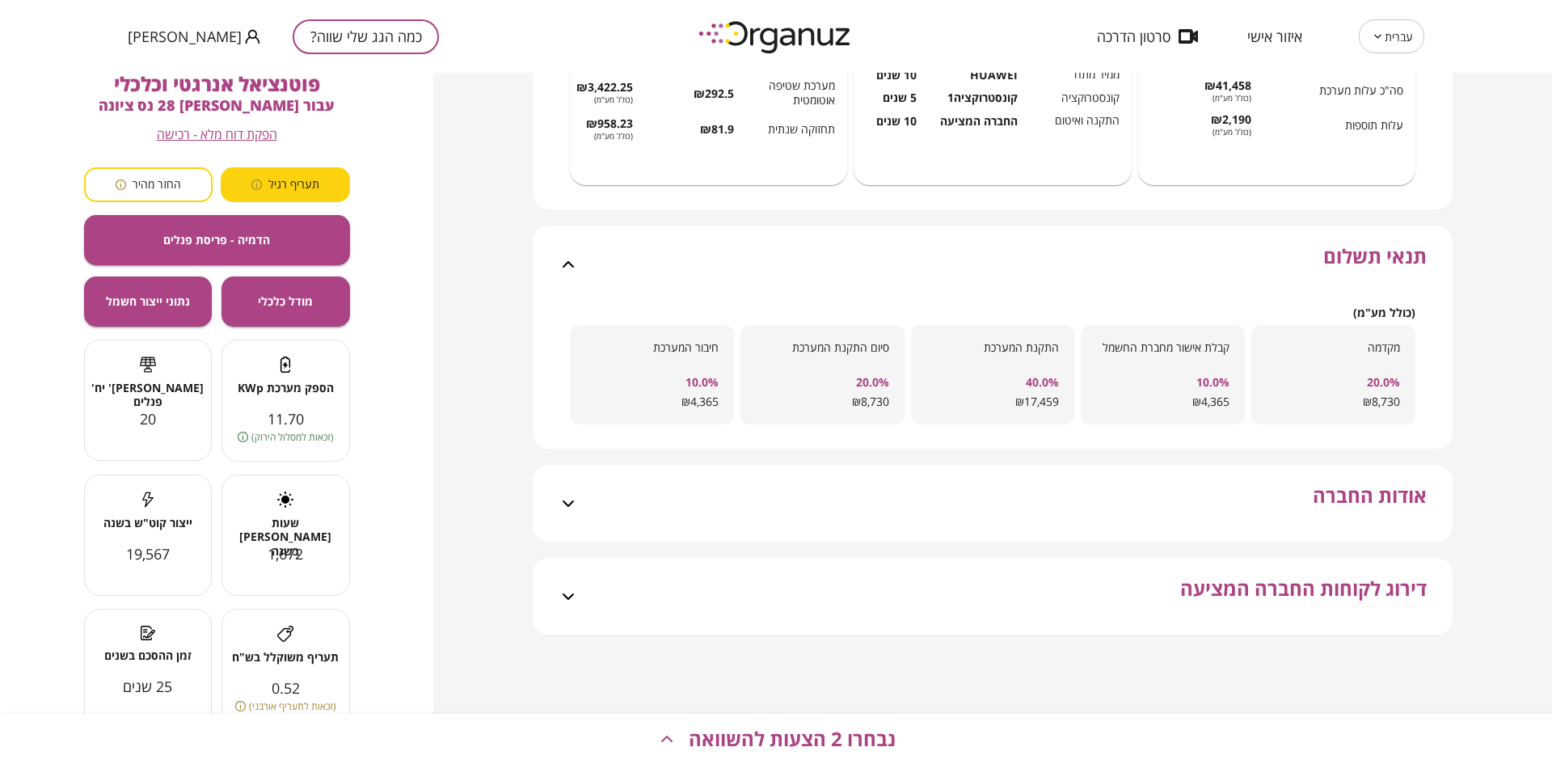
click at [1142, 513] on div "אודות החברה" at bounding box center [1002, 503] width 849 height 77
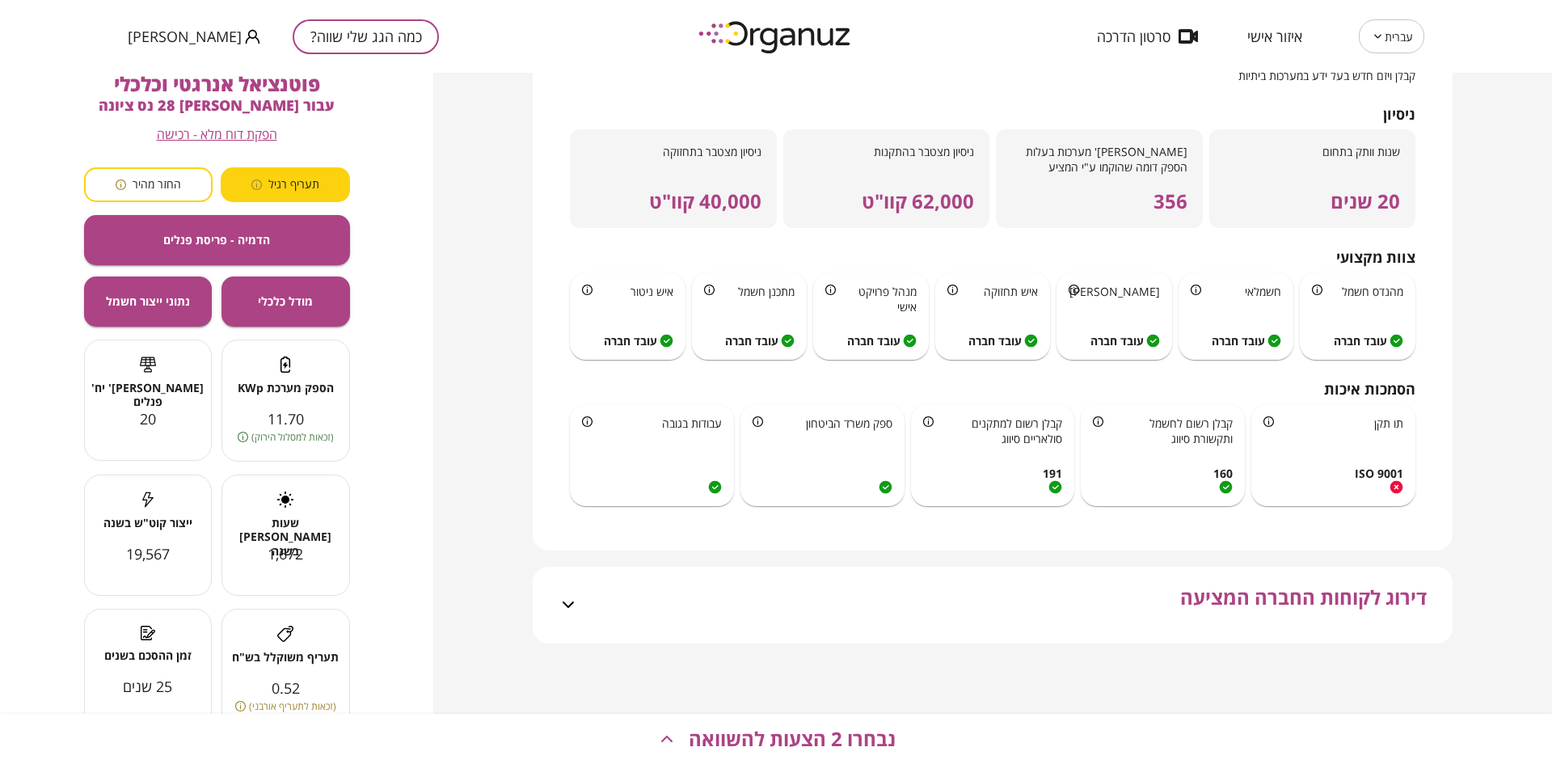
scroll to position [1139, 0]
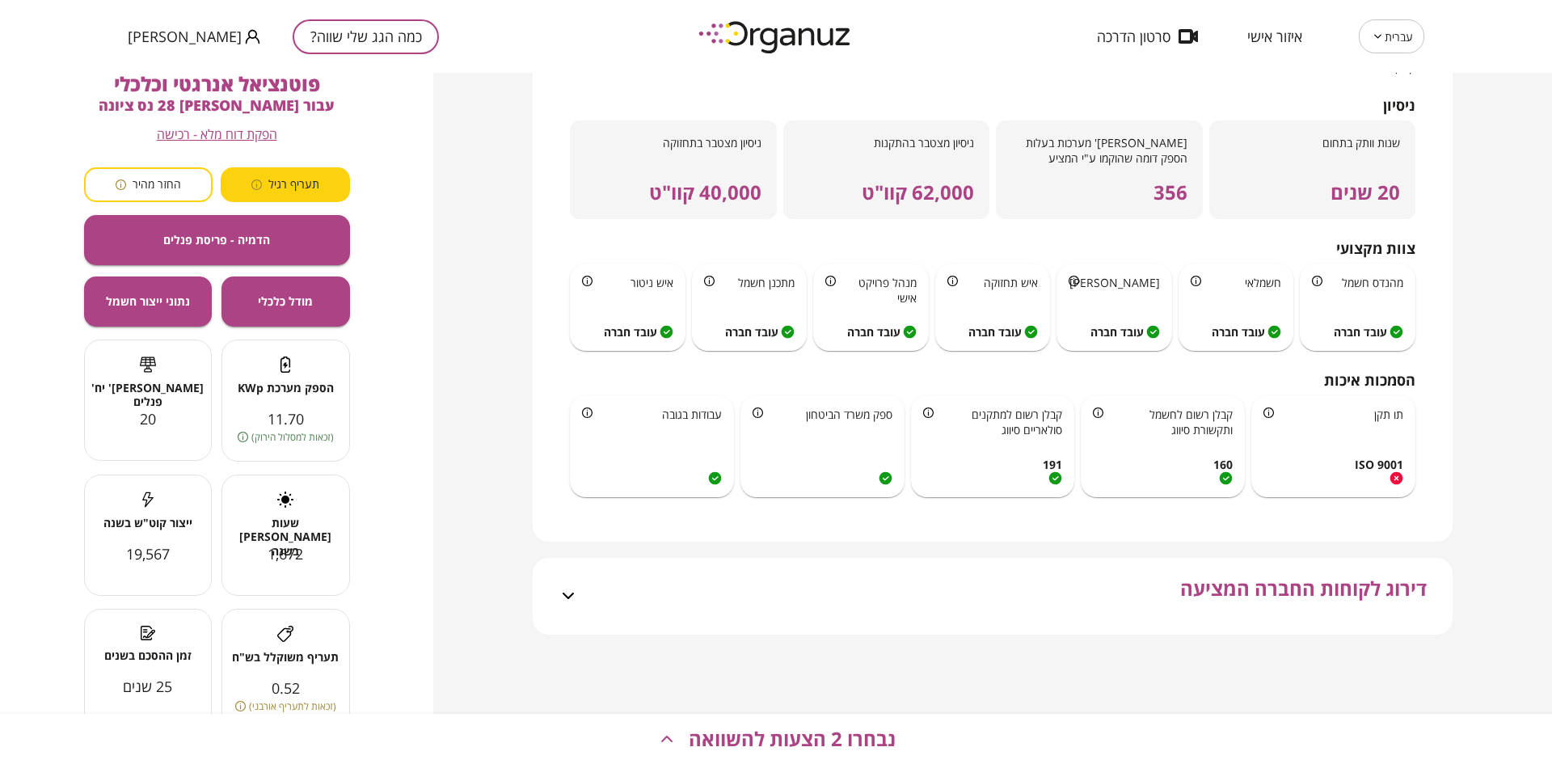
click at [969, 591] on div "דירוג לקוחות החברה המציעה" at bounding box center [1002, 596] width 849 height 77
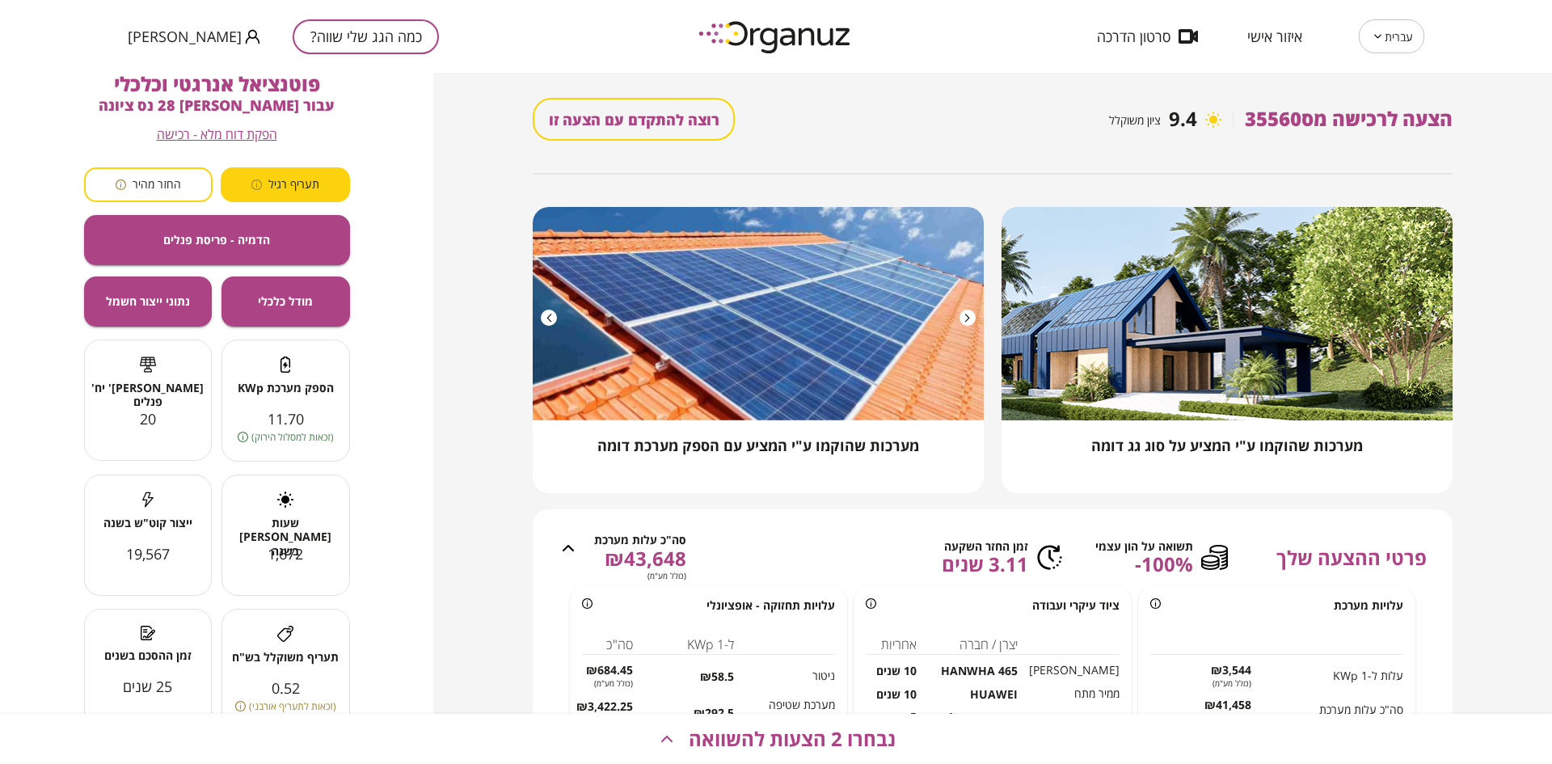
scroll to position [0, 0]
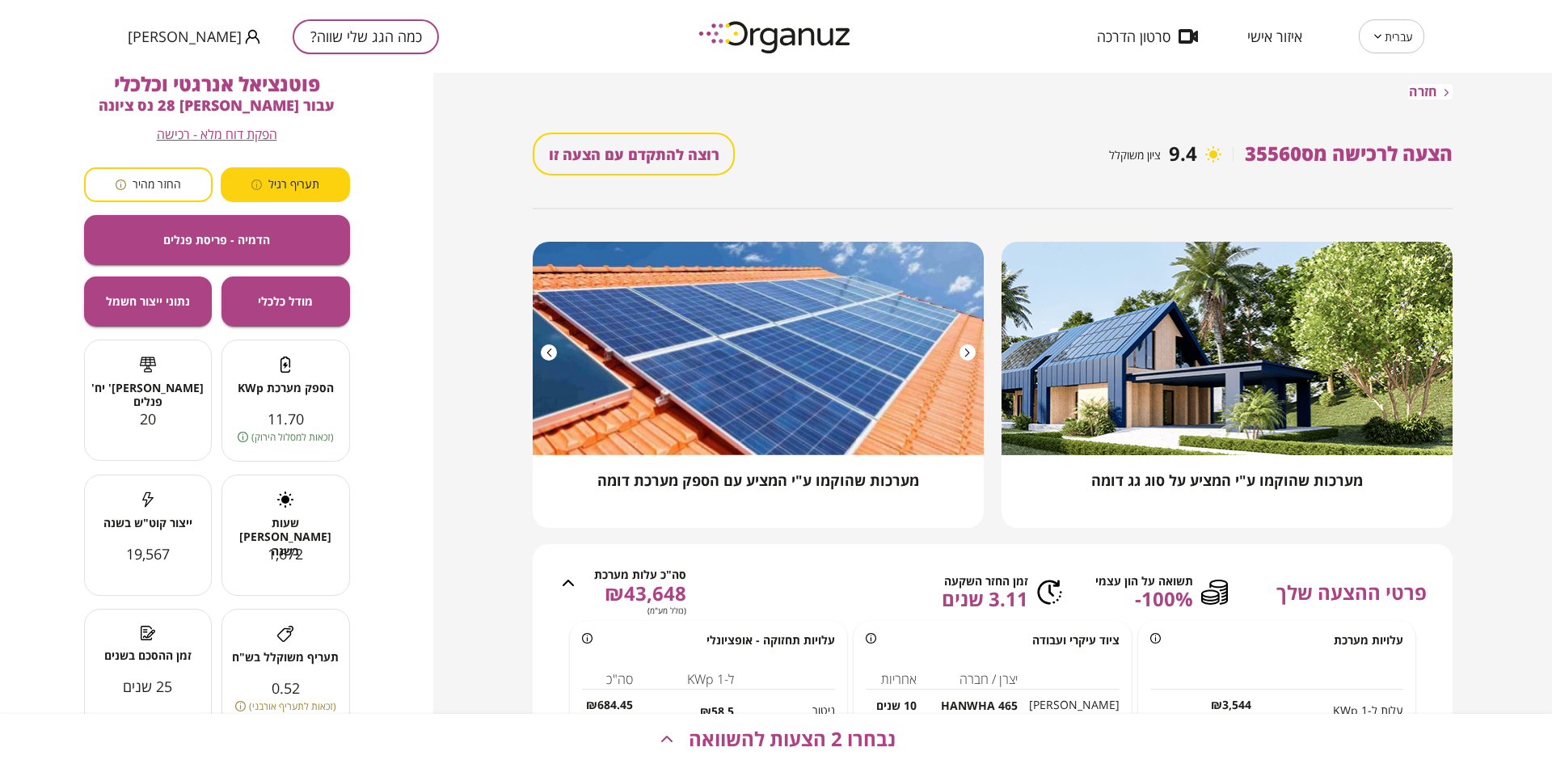
click at [1419, 91] on span "חזרה" at bounding box center [1423, 91] width 28 height 15
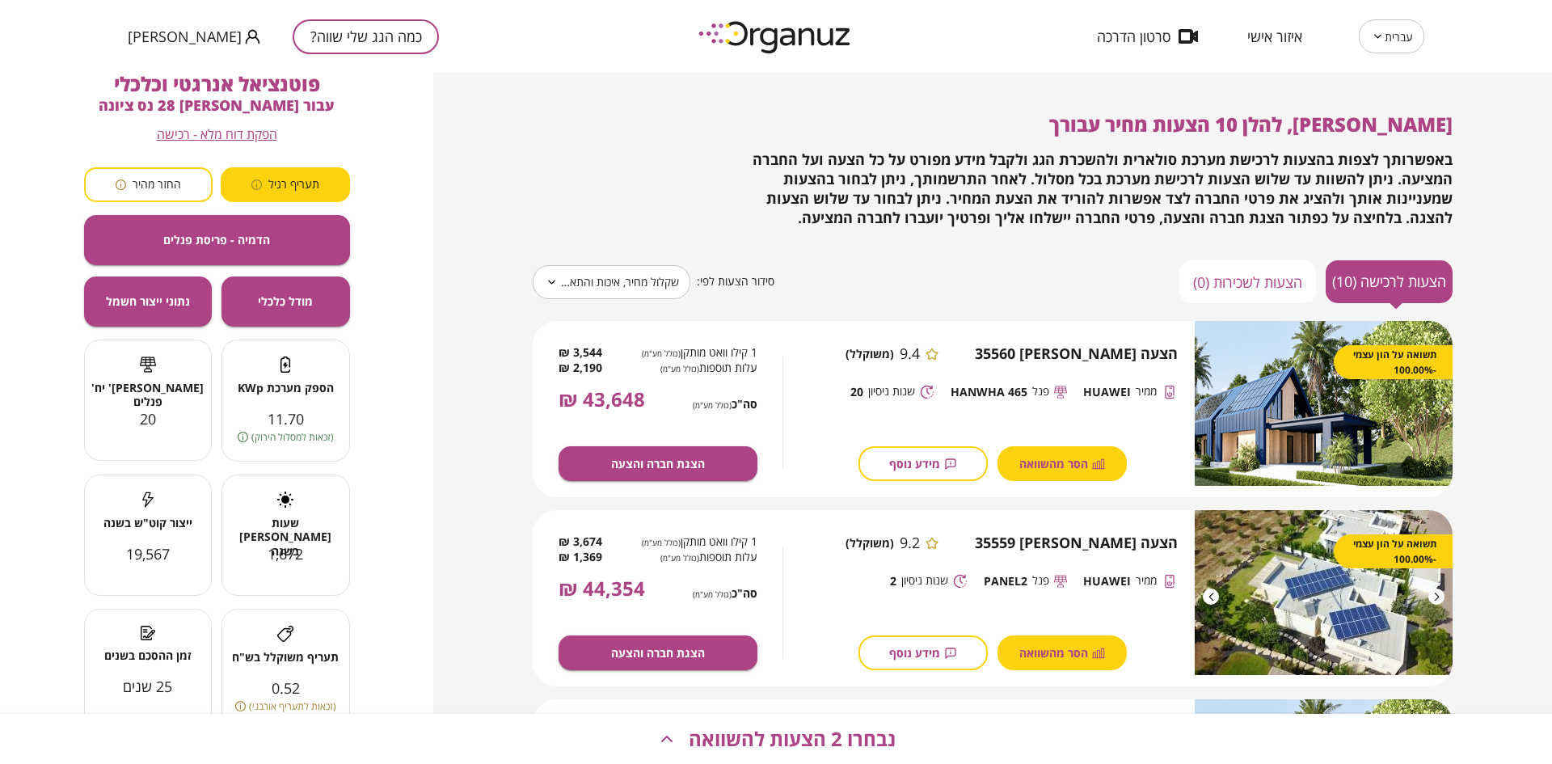
click at [1248, 279] on button "הצעות לשכירות (0)" at bounding box center [1248, 281] width 137 height 43
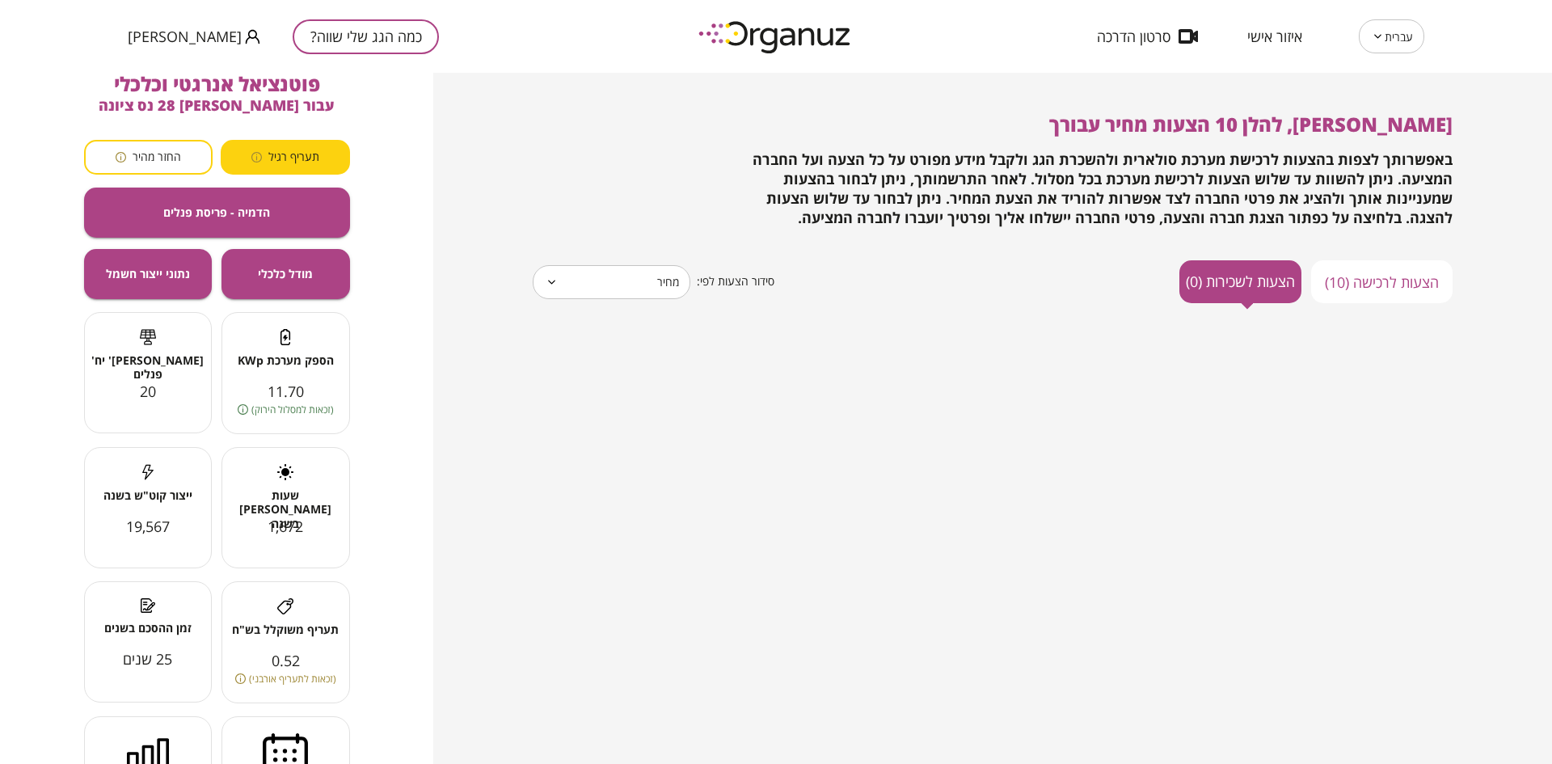
type input "*****"
click at [1385, 294] on button "הצעות לרכישה (10)" at bounding box center [1383, 281] width 142 height 43
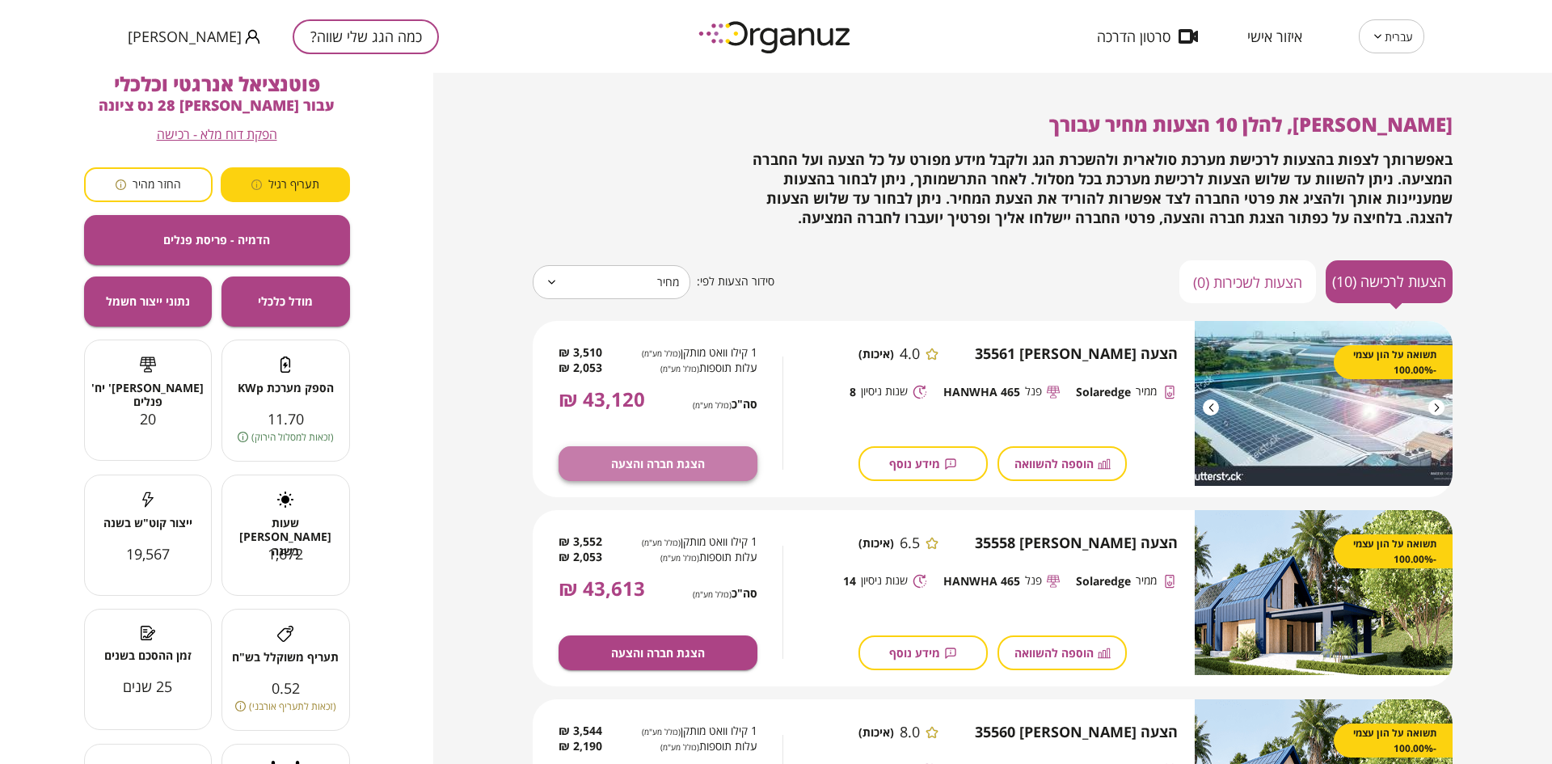
click at [663, 461] on span "הצגת חברה והצעה" at bounding box center [658, 464] width 94 height 14
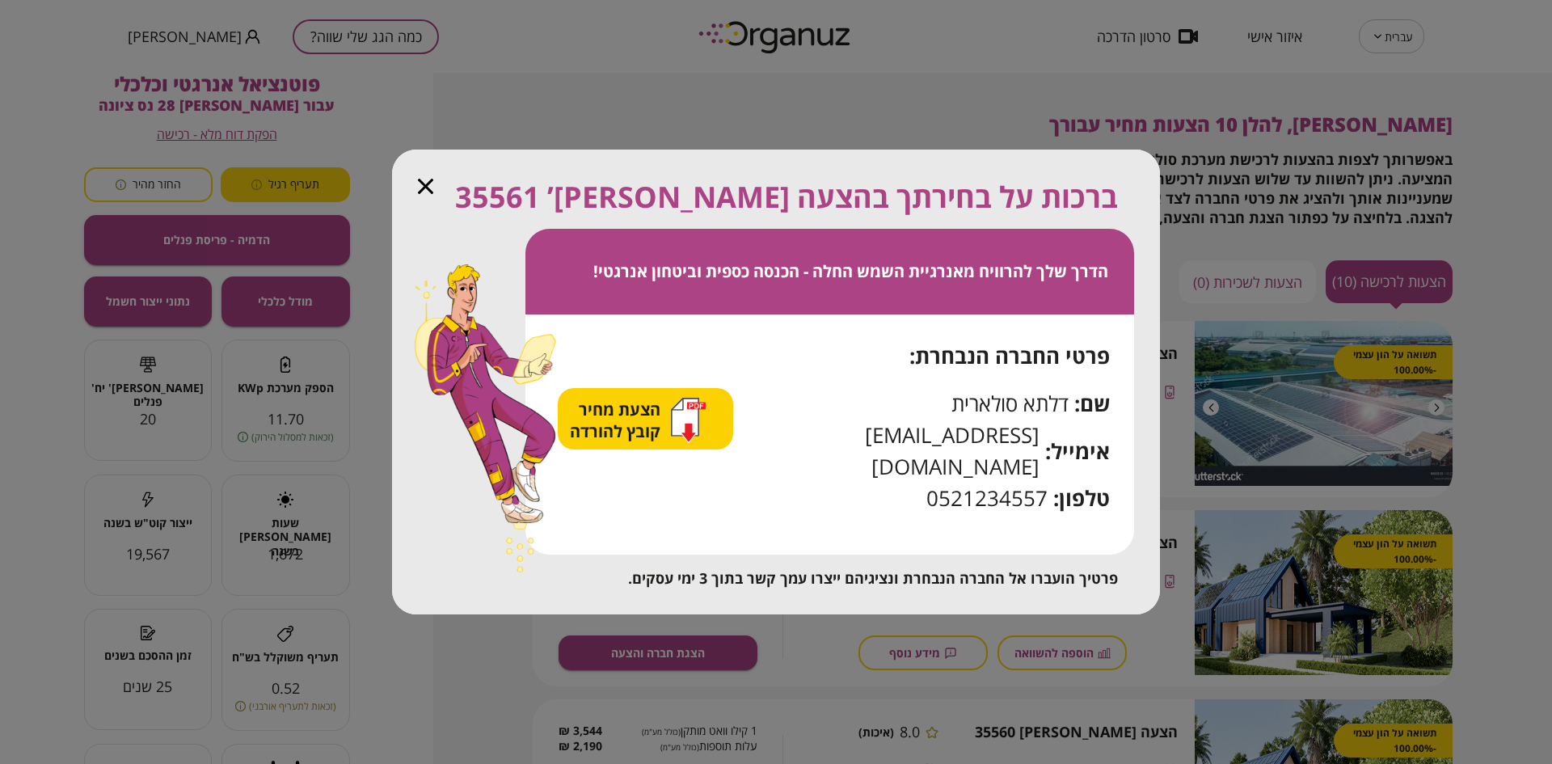
click at [665, 434] on span "הצעת מחיר קובץ להורדה" at bounding box center [617, 421] width 95 height 44
